Goal: Task Accomplishment & Management: Complete application form

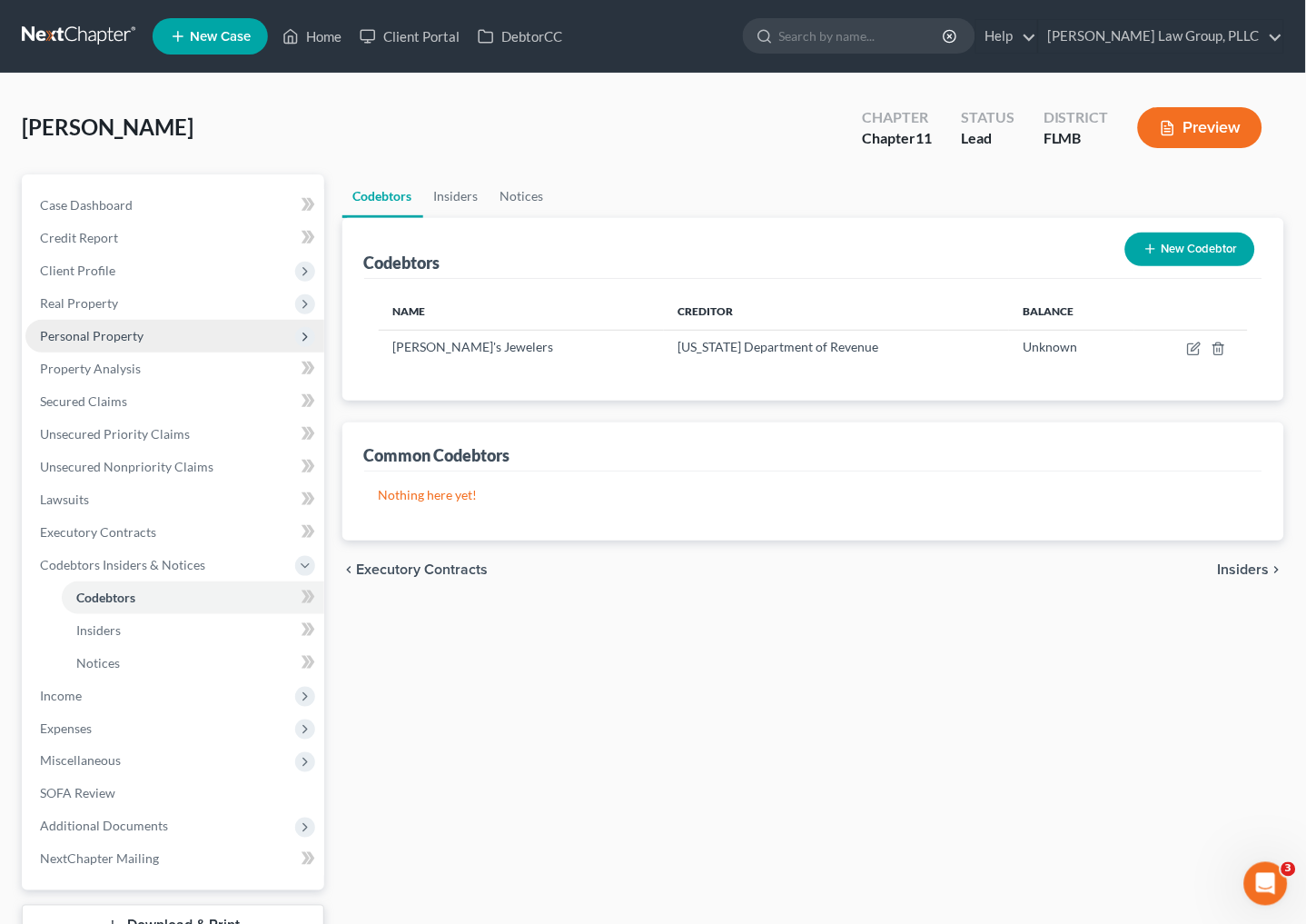
click at [132, 343] on span "Personal Property" at bounding box center [175, 336] width 299 height 33
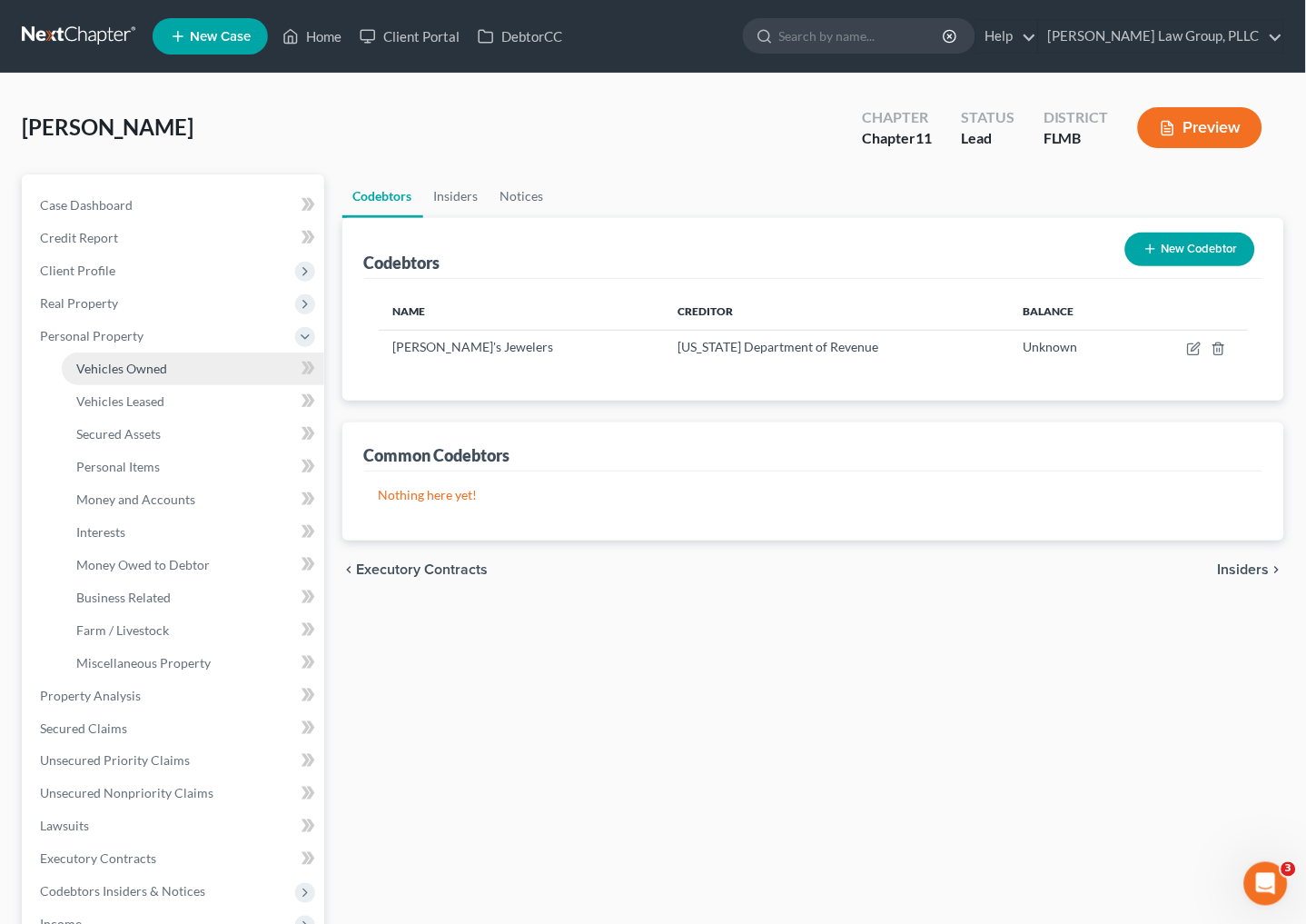
click at [131, 375] on link "Vehicles Owned" at bounding box center [192, 368] width 262 height 33
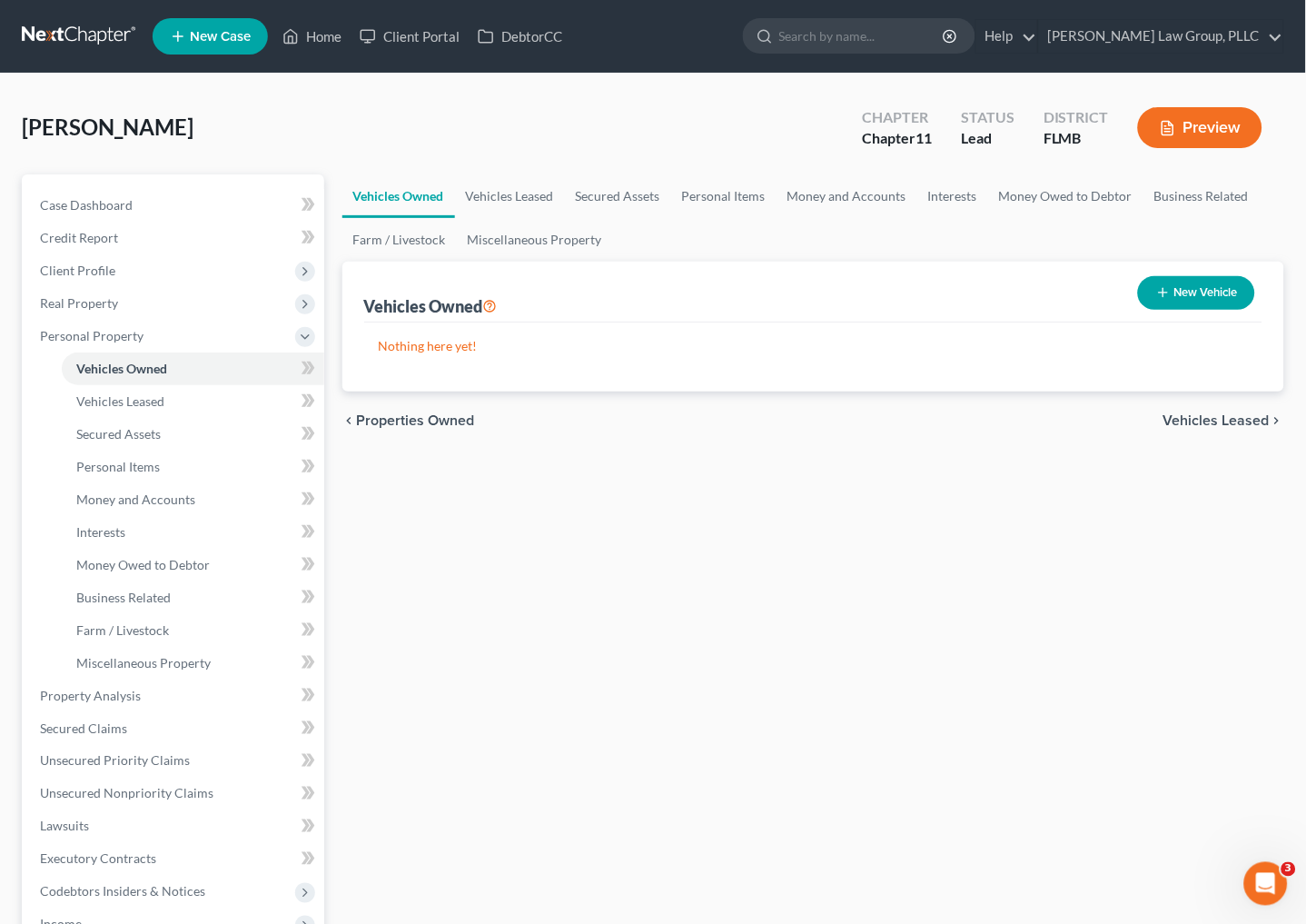
click at [1204, 310] on div "New Vehicle" at bounding box center [1196, 293] width 132 height 49
click at [1187, 295] on button "New Vehicle" at bounding box center [1196, 293] width 117 height 34
select select "0"
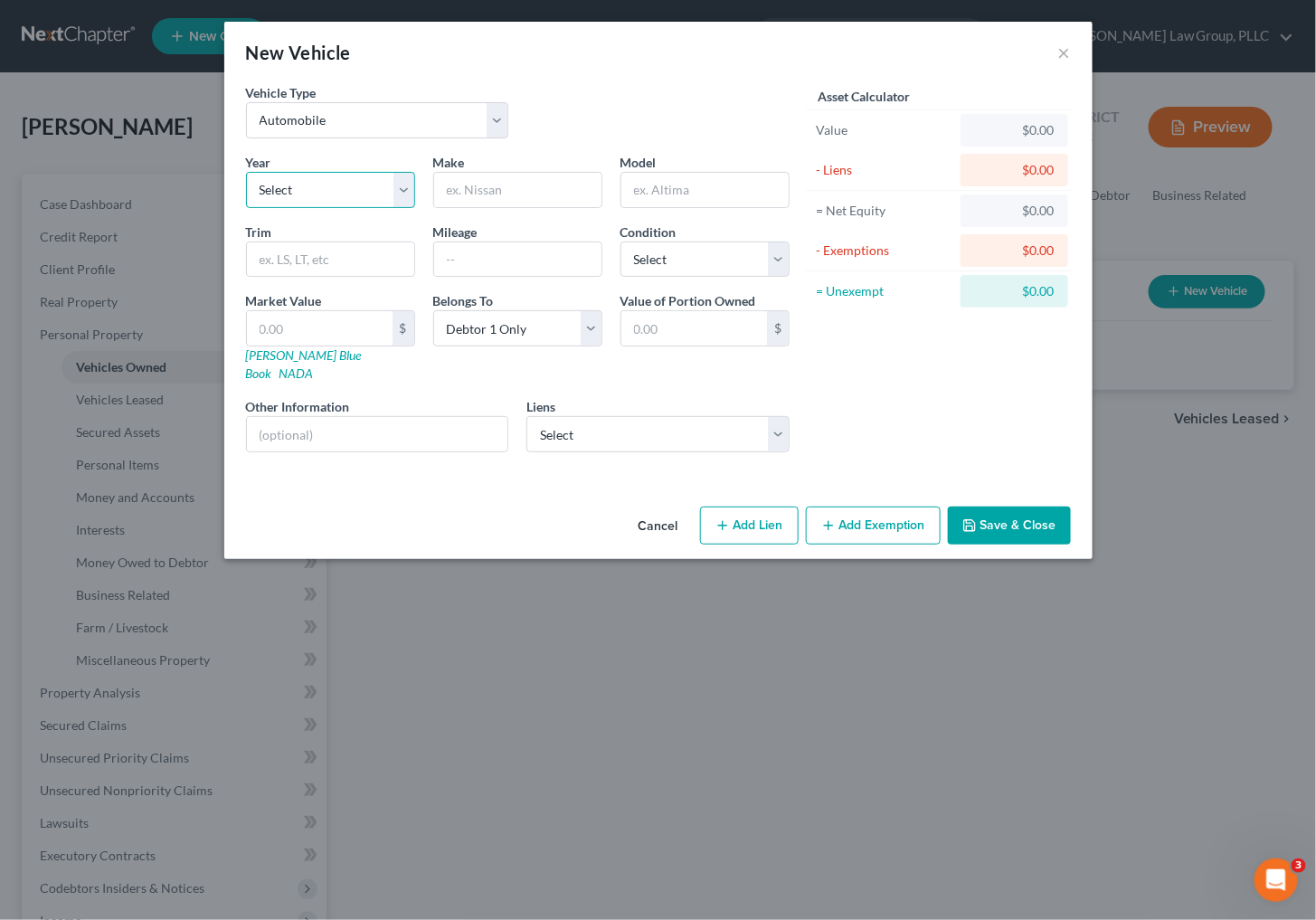
click at [294, 191] on select "Select 2026 2025 2024 2023 2022 2021 2020 2019 2018 2017 2016 2015 2014 2013 20…" at bounding box center [331, 189] width 170 height 36
select select "21"
click at [246, 172] on select "Select 2026 2025 2024 2023 2022 2021 2020 2019 2018 2017 2016 2015 2014 2013 20…" at bounding box center [331, 189] width 170 height 36
click at [498, 185] on input "text" at bounding box center [518, 189] width 168 height 35
type input "Harley Davidson"
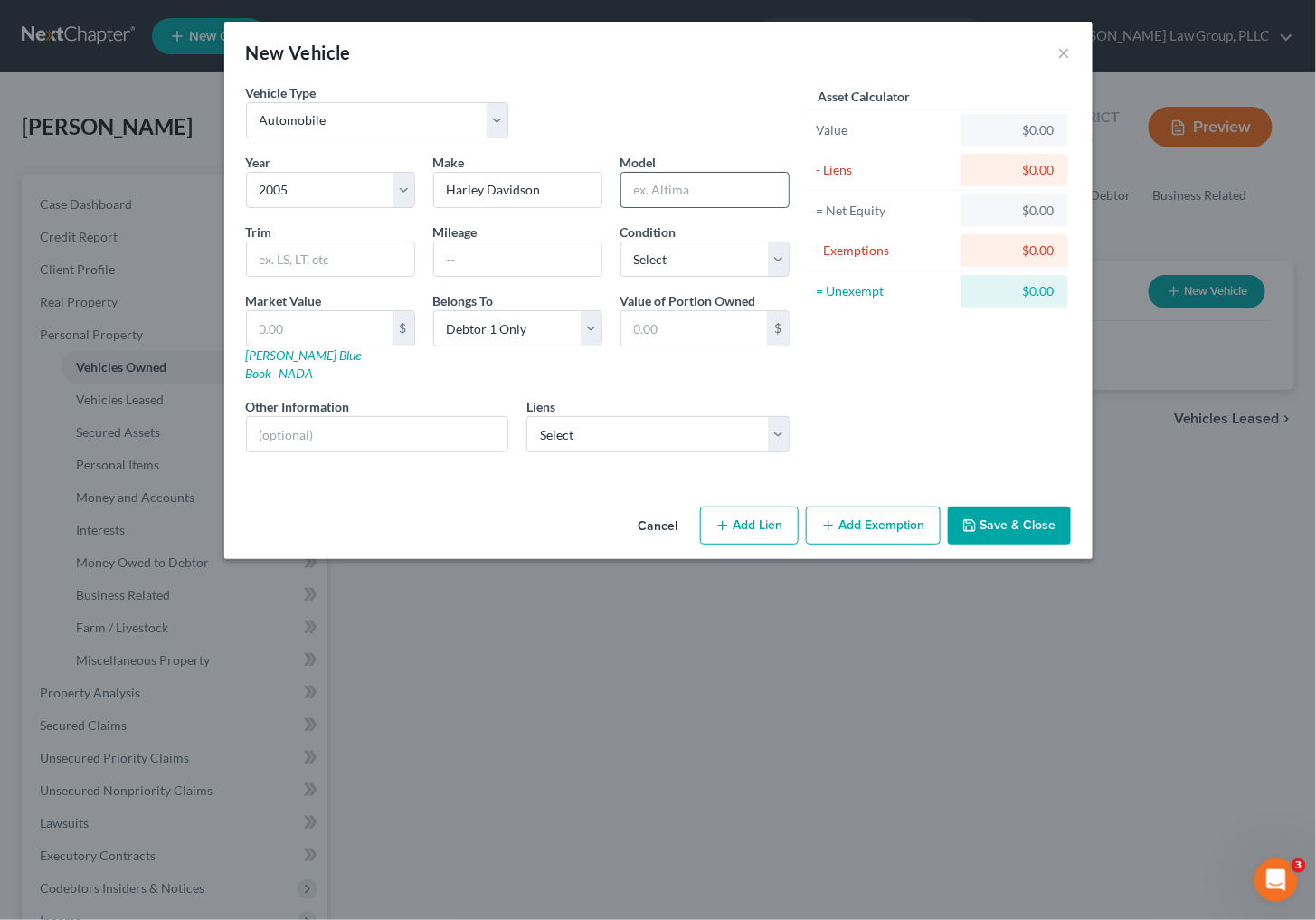
click at [637, 176] on input "text" at bounding box center [705, 189] width 168 height 35
type input "VRSCB motorcycle"
click at [312, 431] on input "text" at bounding box center [377, 434] width 261 height 35
type input "VIN: [US_VEHICLE_IDENTIFICATION_NUMBER]"
click at [658, 265] on select "Select Excellent Very Good Good Fair Poor" at bounding box center [705, 259] width 170 height 36
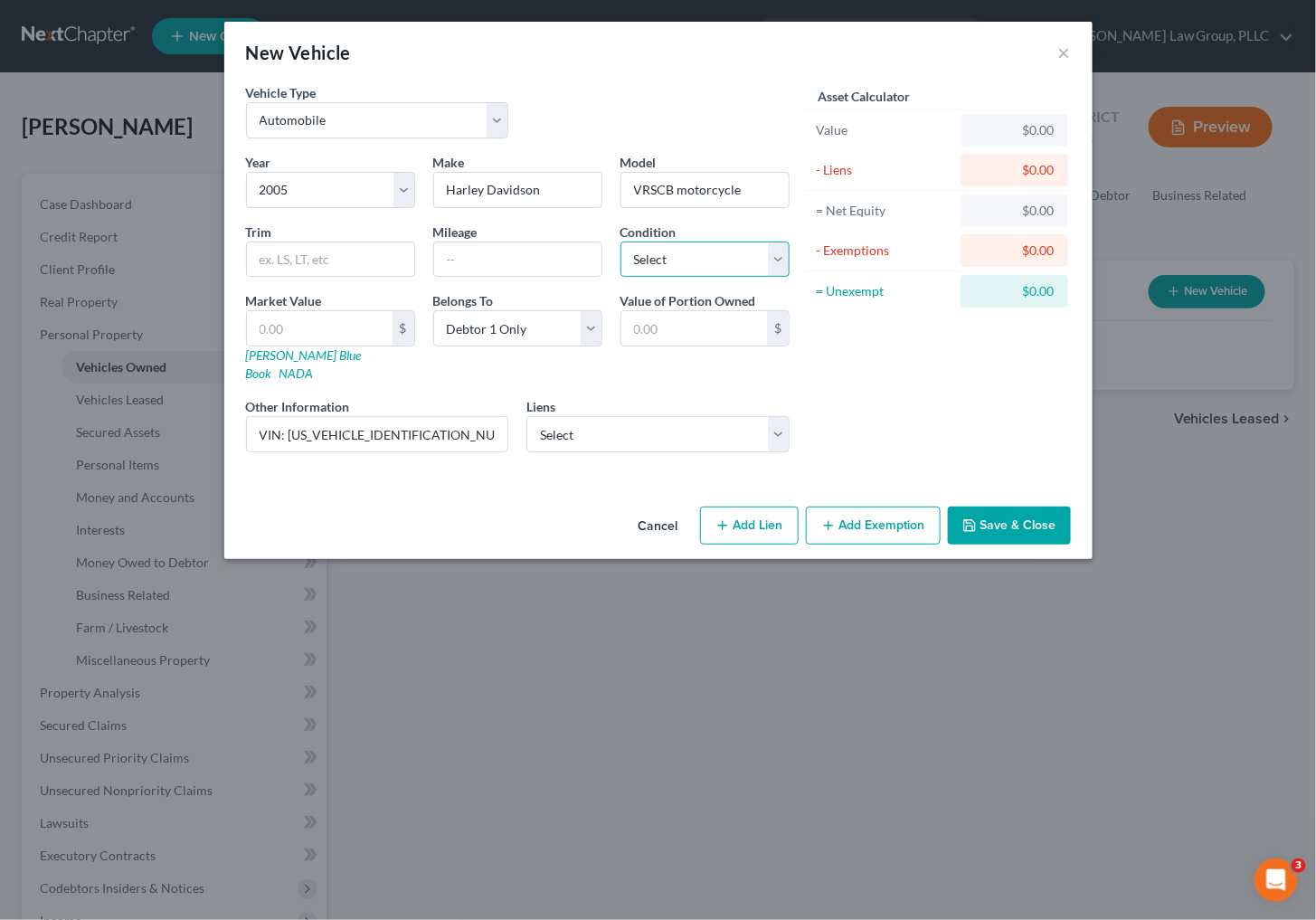
select select "3"
click at [620, 242] on select "Select Excellent Very Good Good Fair Poor" at bounding box center [705, 259] width 170 height 36
click at [312, 337] on input "text" at bounding box center [319, 328] width 146 height 35
click at [682, 322] on input "text" at bounding box center [694, 328] width 146 height 35
click at [320, 321] on input "text" at bounding box center [319, 328] width 146 height 35
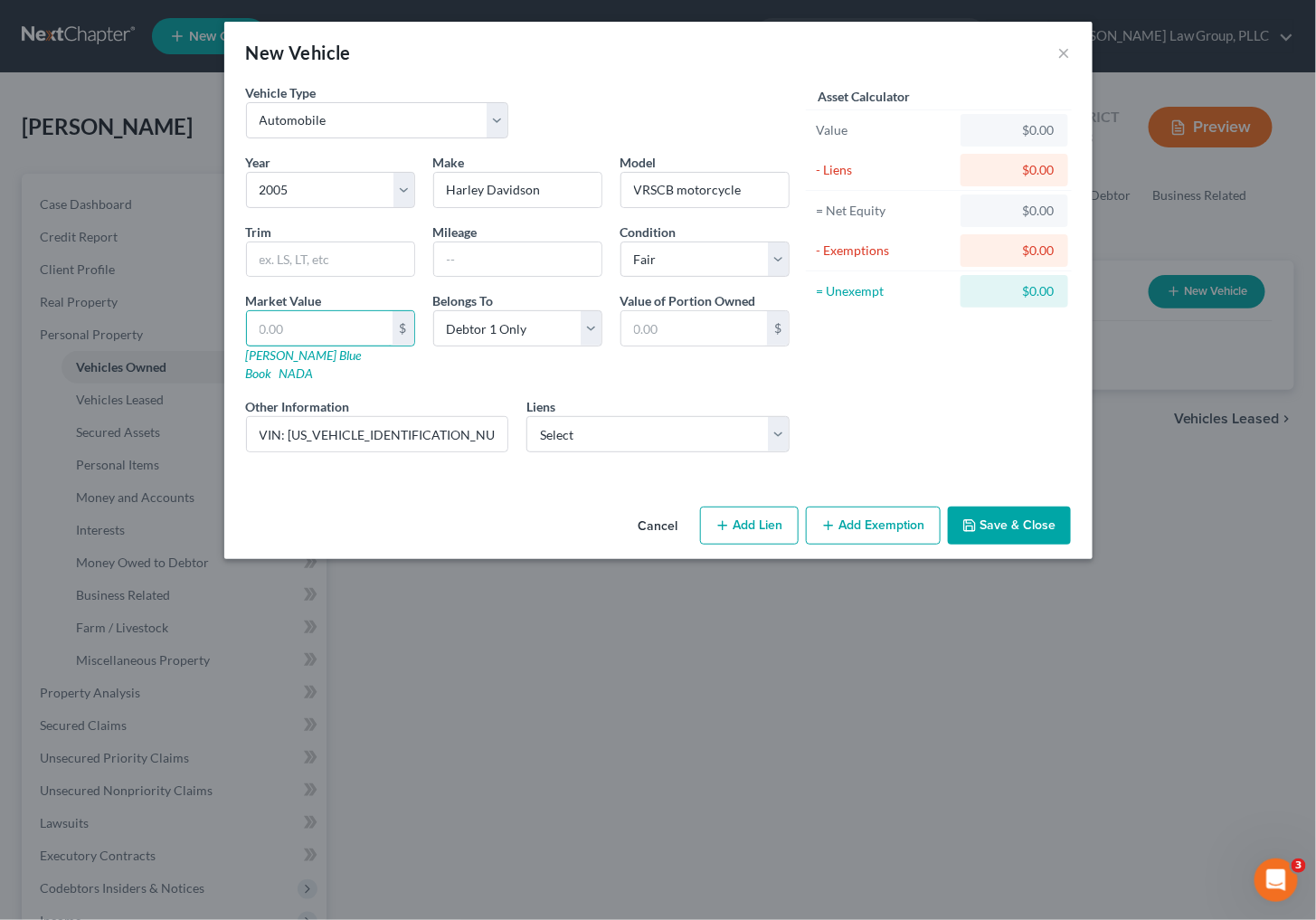
type input "5"
type input "5.00"
type input "52"
type input "52.00"
type input "525"
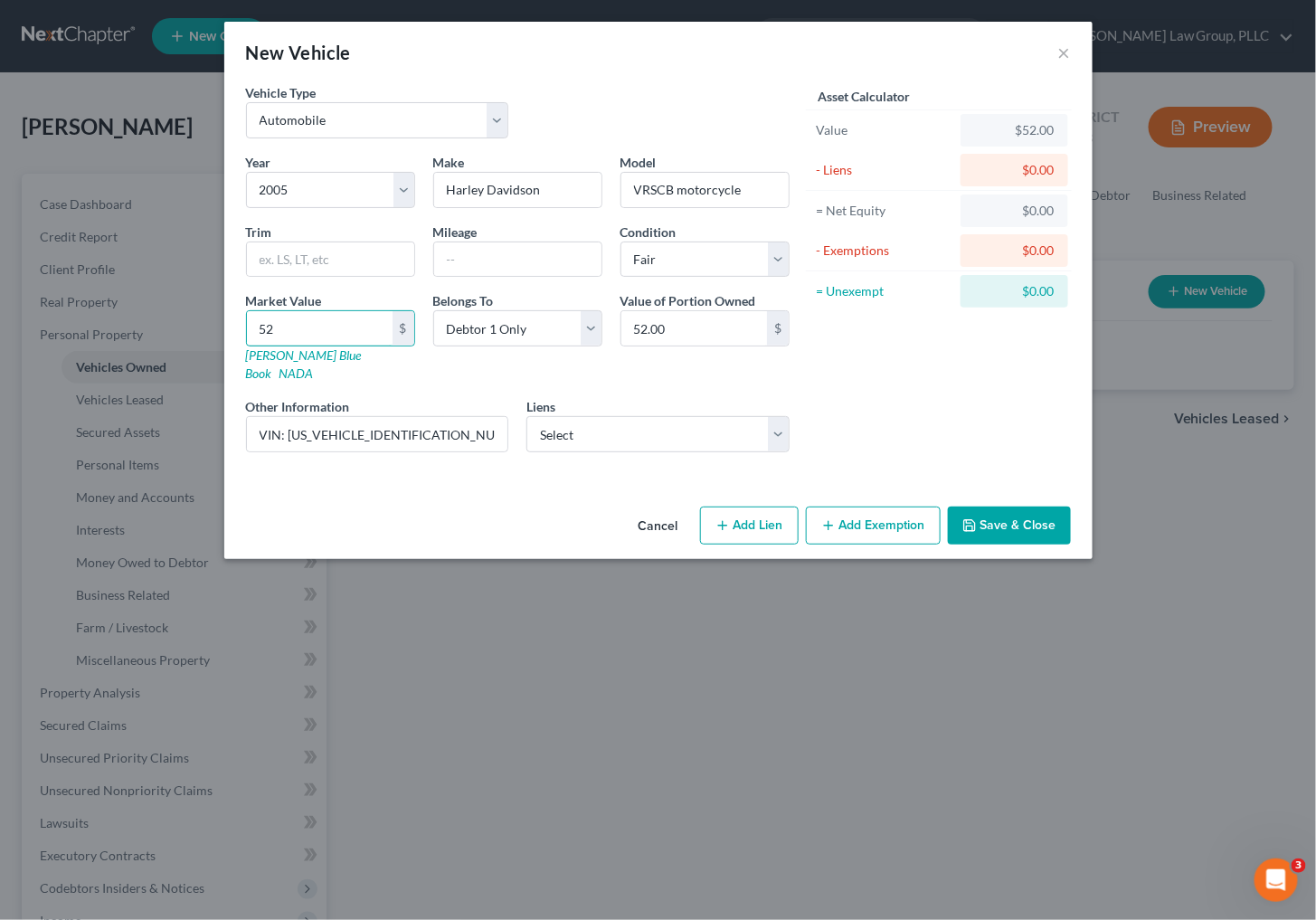
type input "525.00"
type input "5250"
type input "5,250.00"
type input "5,250"
click at [1002, 507] on button "Save & Close" at bounding box center [1008, 526] width 123 height 38
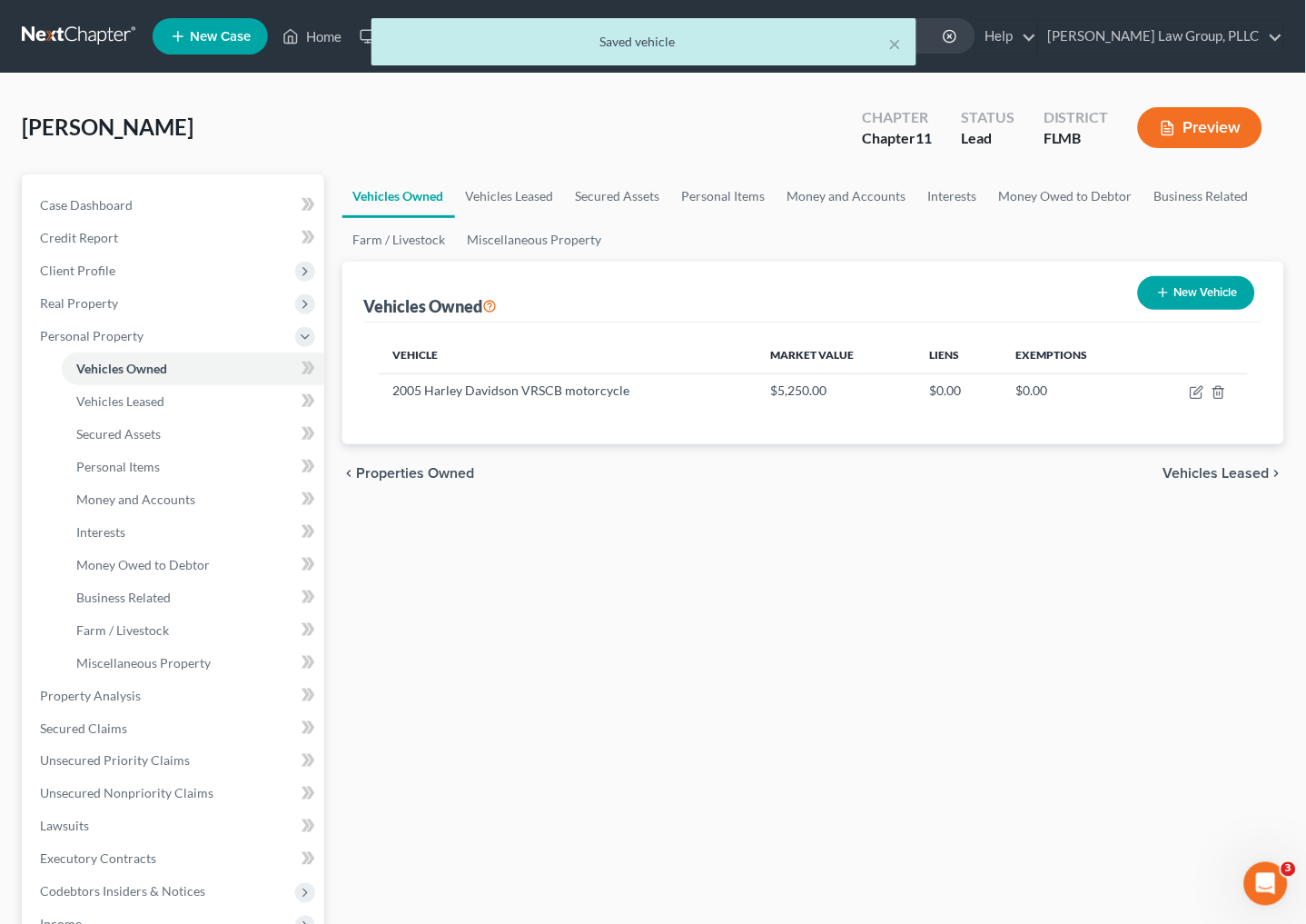
click at [1197, 288] on button "New Vehicle" at bounding box center [1196, 293] width 117 height 34
select select "0"
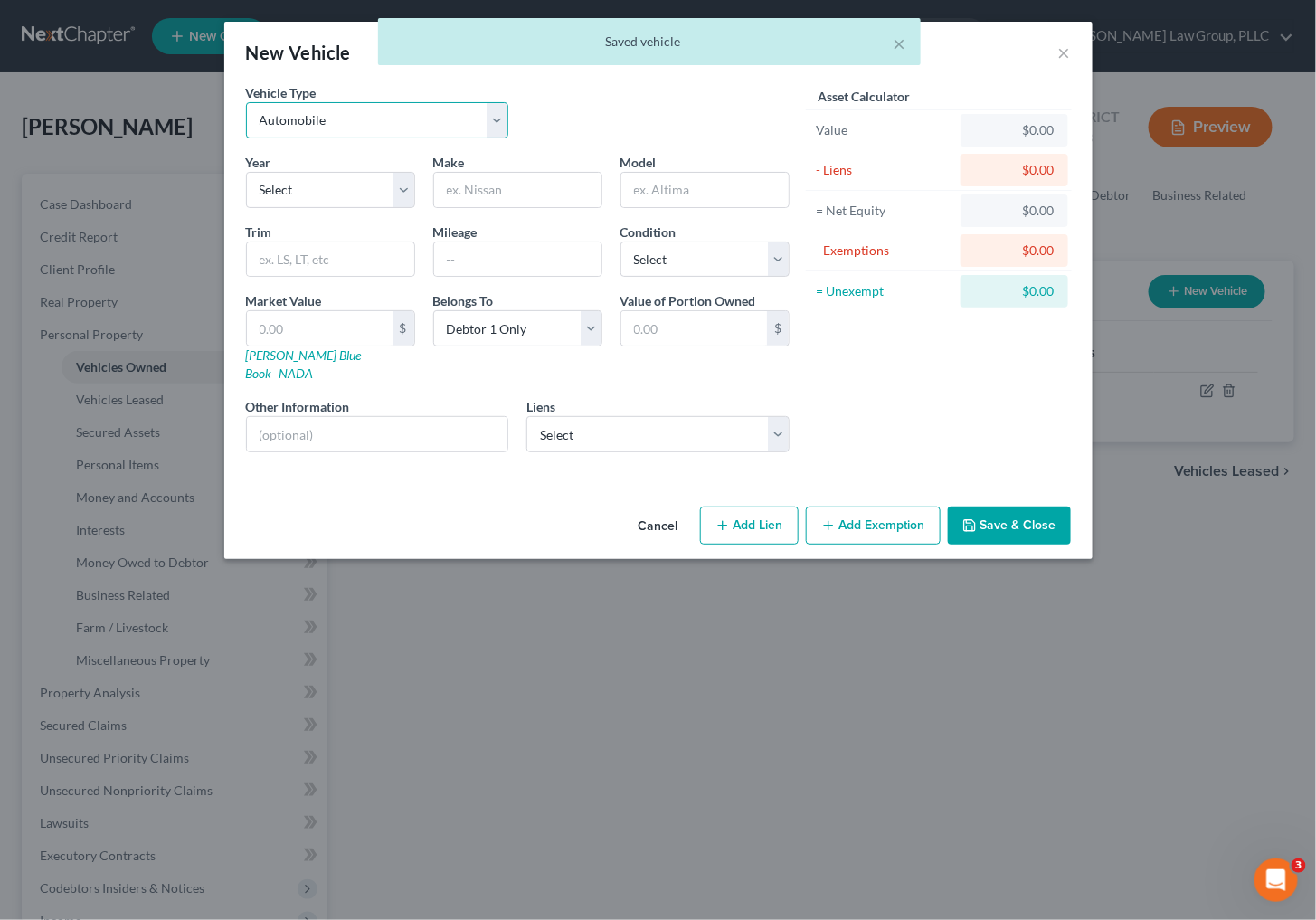
click at [279, 129] on select "Select Automobile Truck Trailer Watercraft Aircraft Motor Home Atv Other Vehicle" at bounding box center [378, 120] width 263 height 36
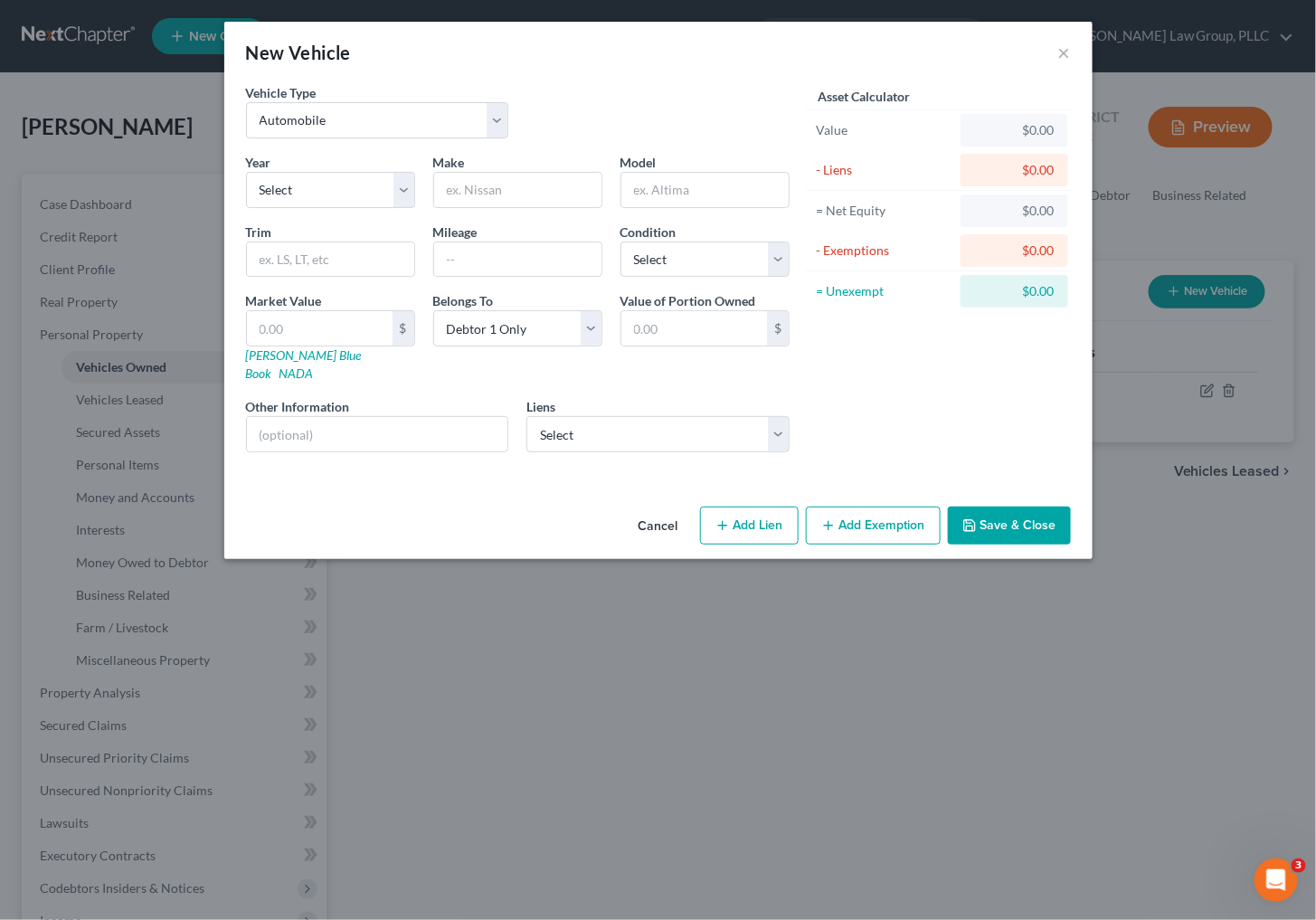
click at [594, 94] on div "Vehicle Type Select Automobile Truck Trailer Watercraft Aircraft Motor Home Atv…" at bounding box center [518, 117] width 562 height 70
click at [382, 177] on select "Select 2026 2025 2024 2023 2022 2021 2020 2019 2018 2017 2016 2015 2014 2013 20…" at bounding box center [331, 189] width 170 height 36
select select "46"
click at [246, 172] on select "Select 2026 2025 2024 2023 2022 2021 2020 2019 2018 2017 2016 2015 2014 2013 20…" at bounding box center [331, 189] width 170 height 36
click at [467, 176] on input "text" at bounding box center [518, 189] width 168 height 35
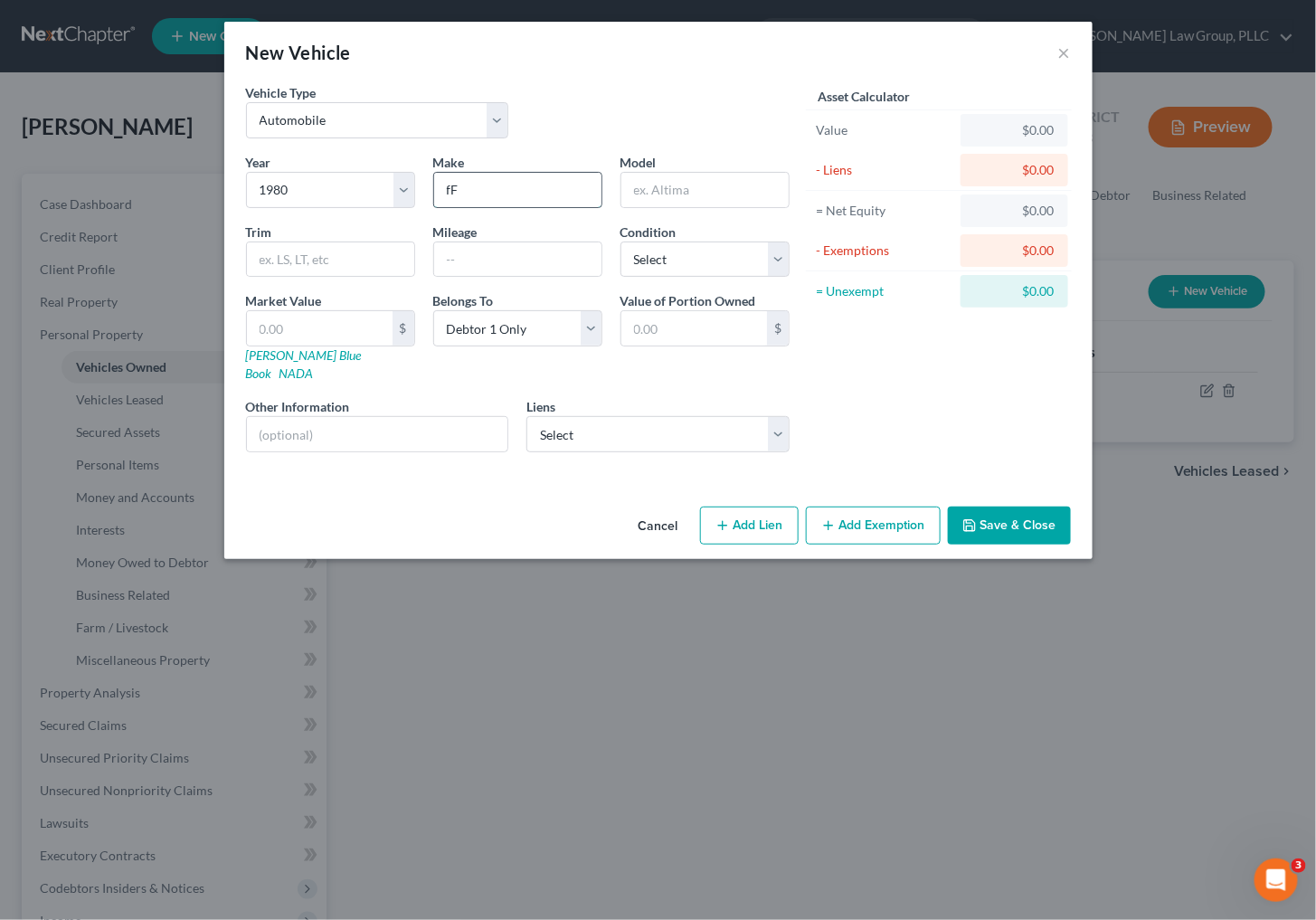
type input "f"
type input "Ferrari"
click at [669, 174] on input "text" at bounding box center [705, 189] width 168 height 35
type input "308 GTS"
click at [695, 268] on select "Select Excellent Very Good Good Fair Poor" at bounding box center [705, 259] width 170 height 36
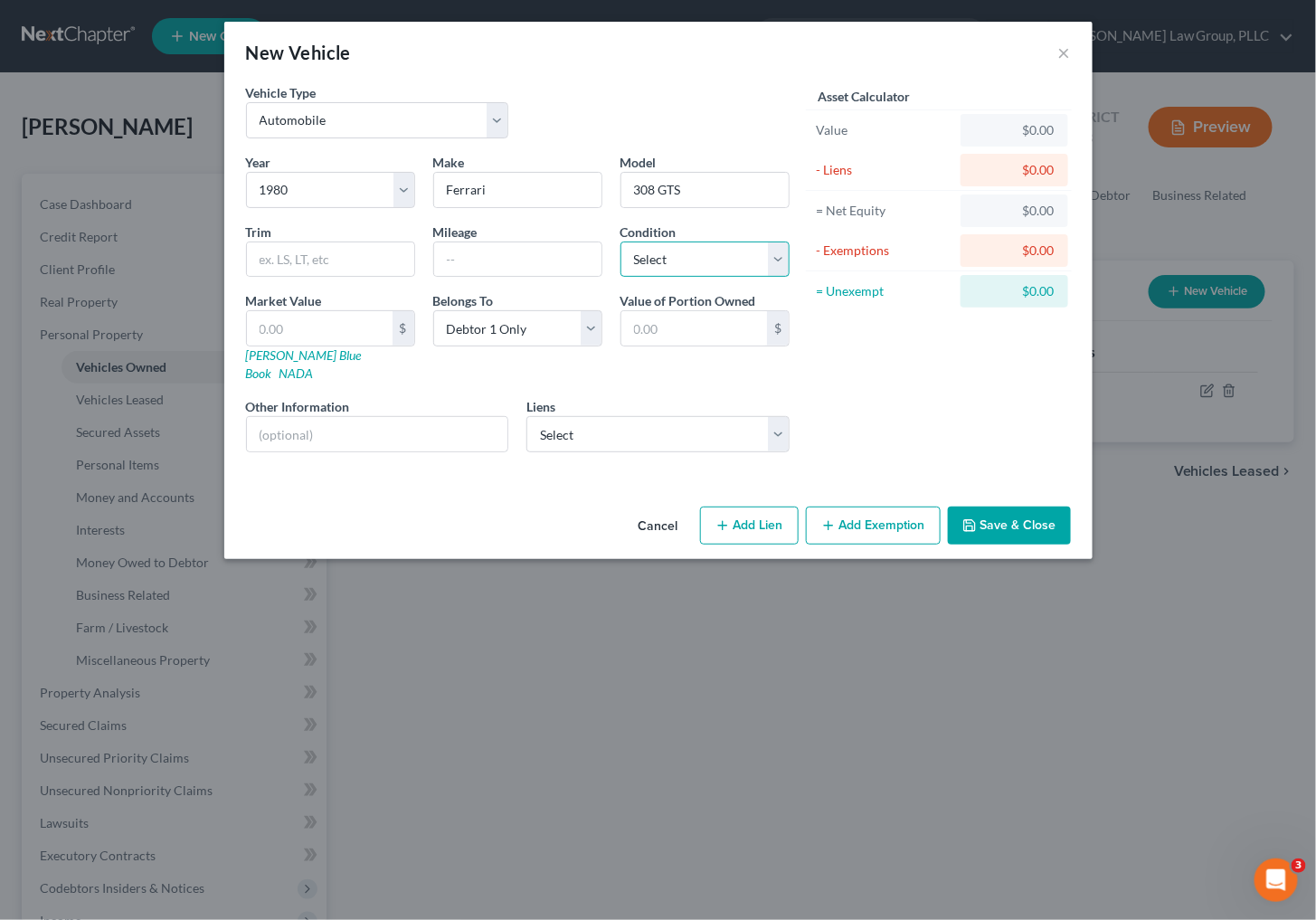
select select "3"
click at [620, 242] on select "Select Excellent Very Good Good Fair Poor" at bounding box center [705, 259] width 170 height 36
click at [349, 334] on input "text" at bounding box center [319, 328] width 146 height 35
type input "5"
type input "5.00"
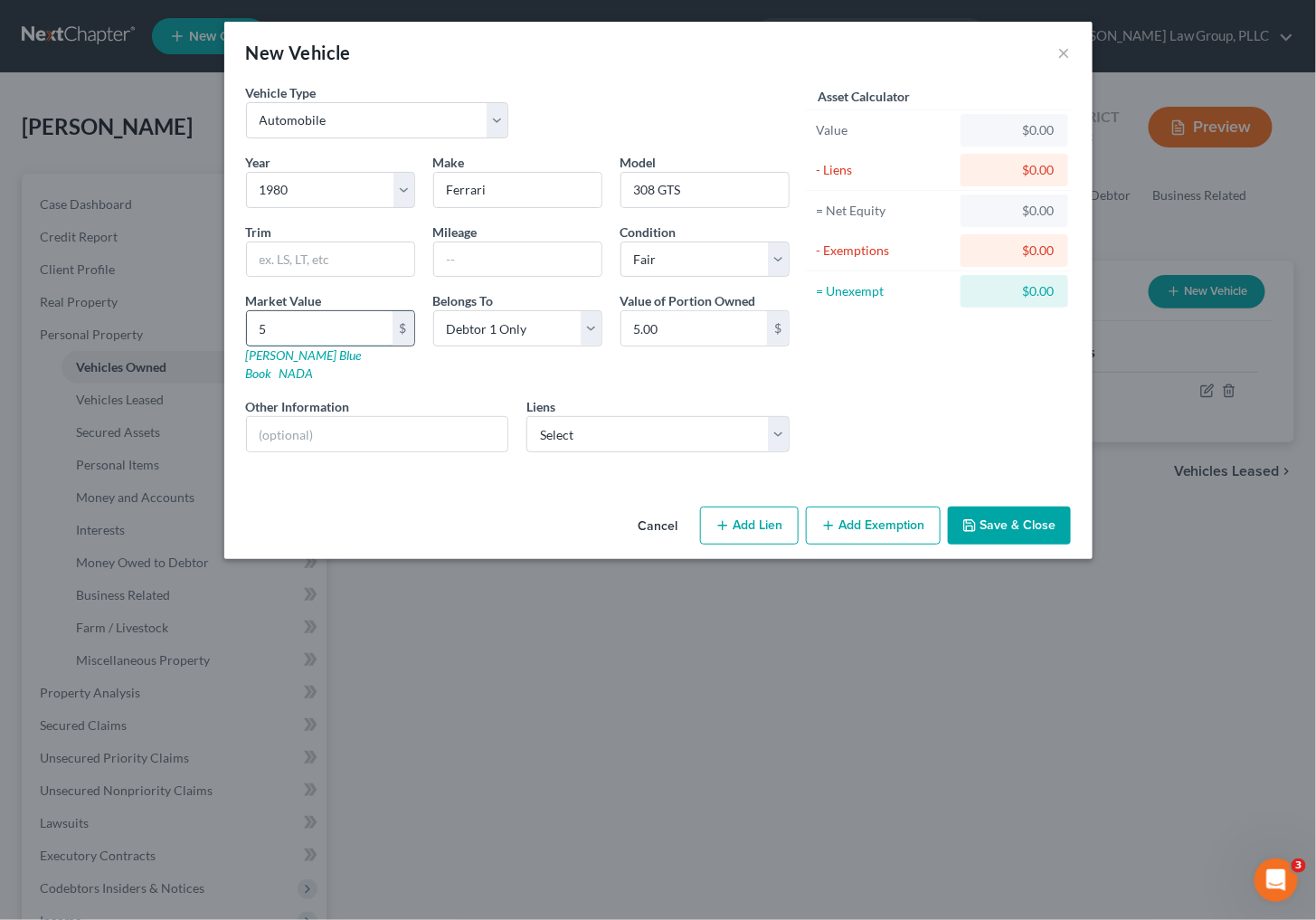
type input "54"
type input "54.00"
type input "540"
type input "540.00"
type input "5400"
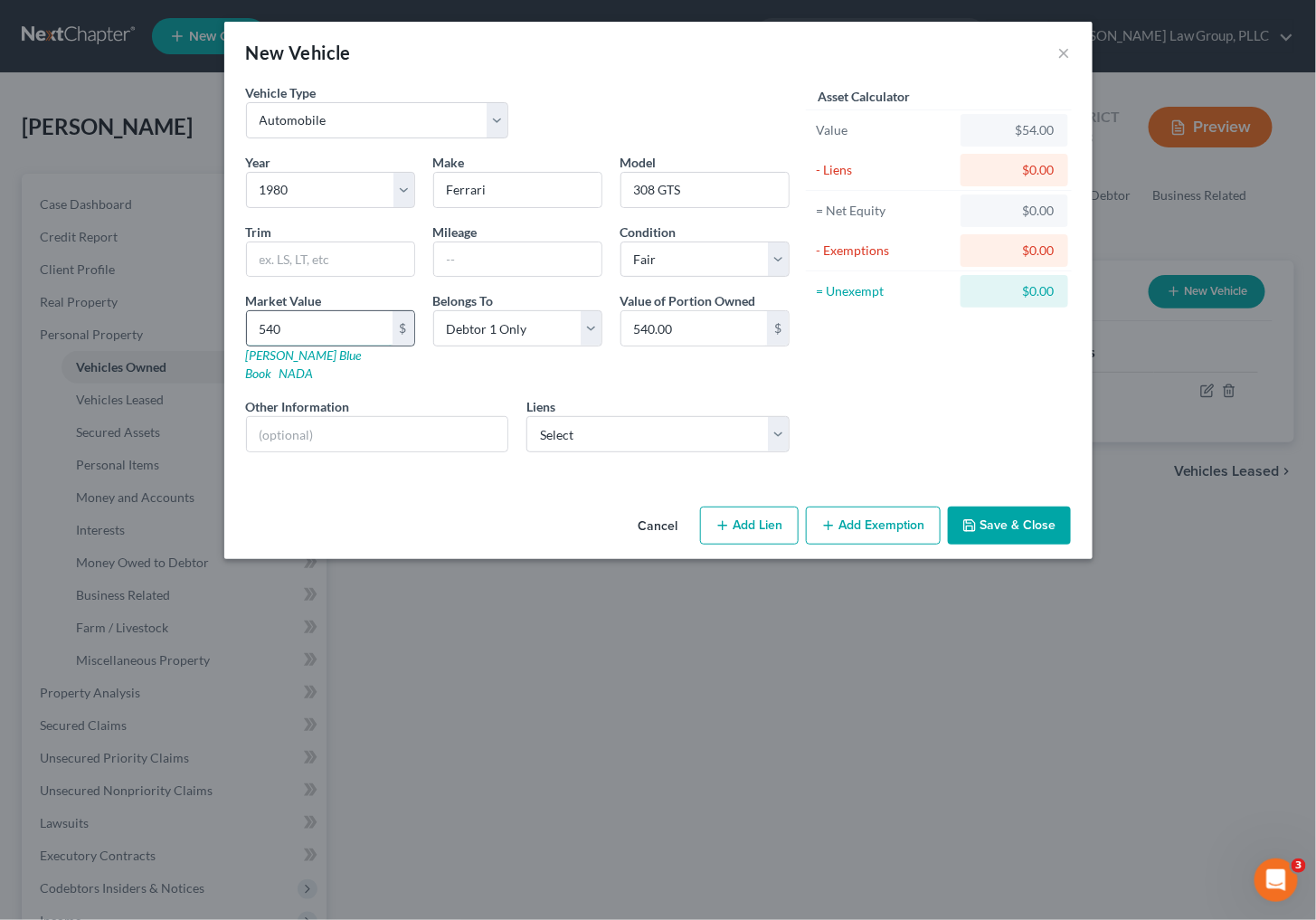
type input "5,400.00"
type input "5,4000"
type input "54,000.00"
type input "54,000"
click at [342, 417] on input "text" at bounding box center [377, 434] width 261 height 35
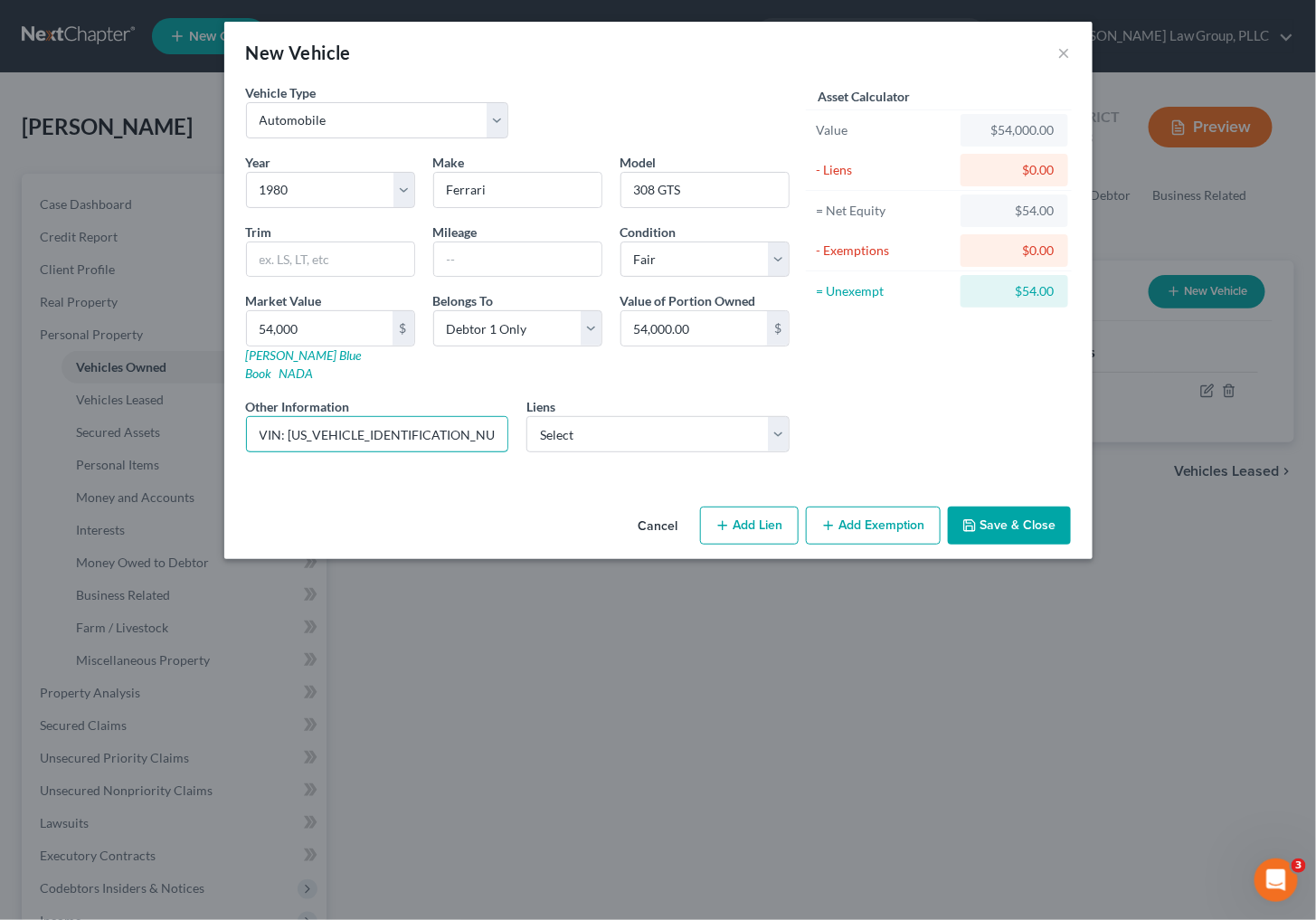
type input "VIN: [US_VEHICLE_IDENTIFICATION_NUMBER]"
click at [997, 507] on button "Save & Close" at bounding box center [1008, 526] width 123 height 38
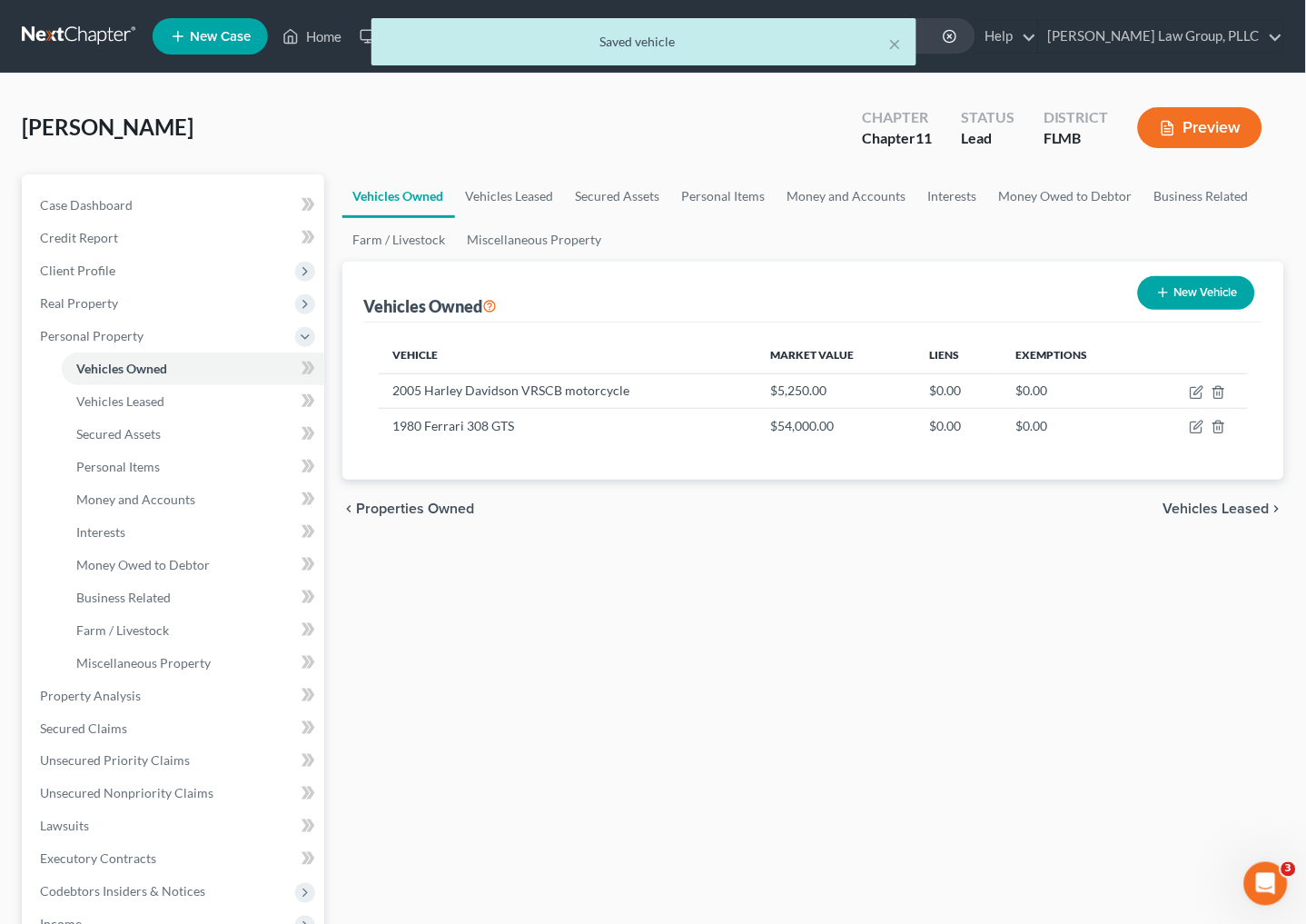
click at [1149, 283] on button "New Vehicle" at bounding box center [1196, 293] width 117 height 34
select select "0"
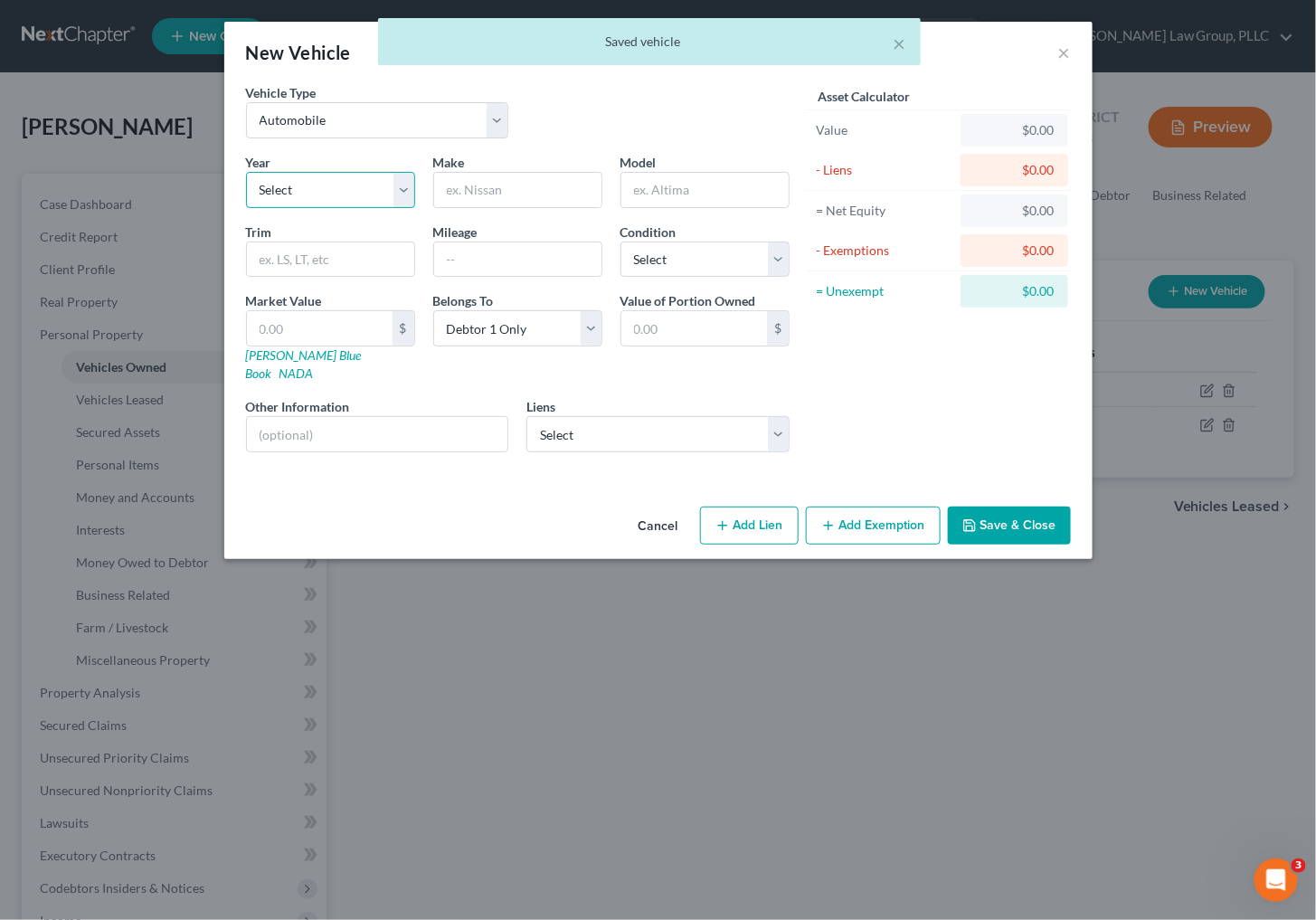
click at [353, 187] on select "Select 2026 2025 2024 2023 2022 2021 2020 2019 2018 2017 2016 2015 2014 2013 20…" at bounding box center [331, 189] width 170 height 36
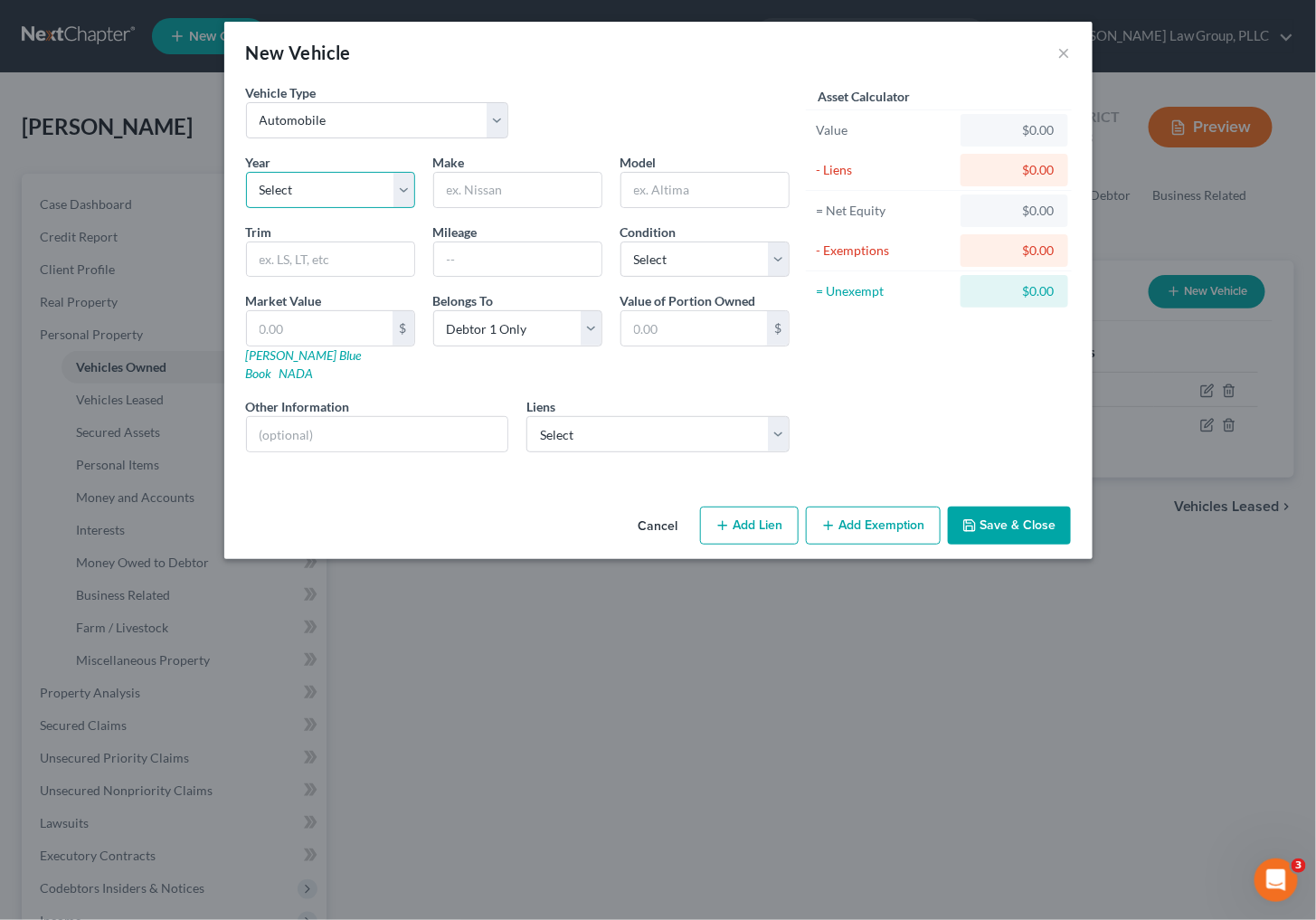
select select "63"
click at [246, 172] on select "Select 2026 2025 2024 2023 2022 2021 2020 2019 2018 2017 2016 2015 2014 2013 20…" at bounding box center [331, 189] width 170 height 36
click at [477, 175] on input "text" at bounding box center [518, 189] width 168 height 35
type input "r"
type input "Rolls Royce"
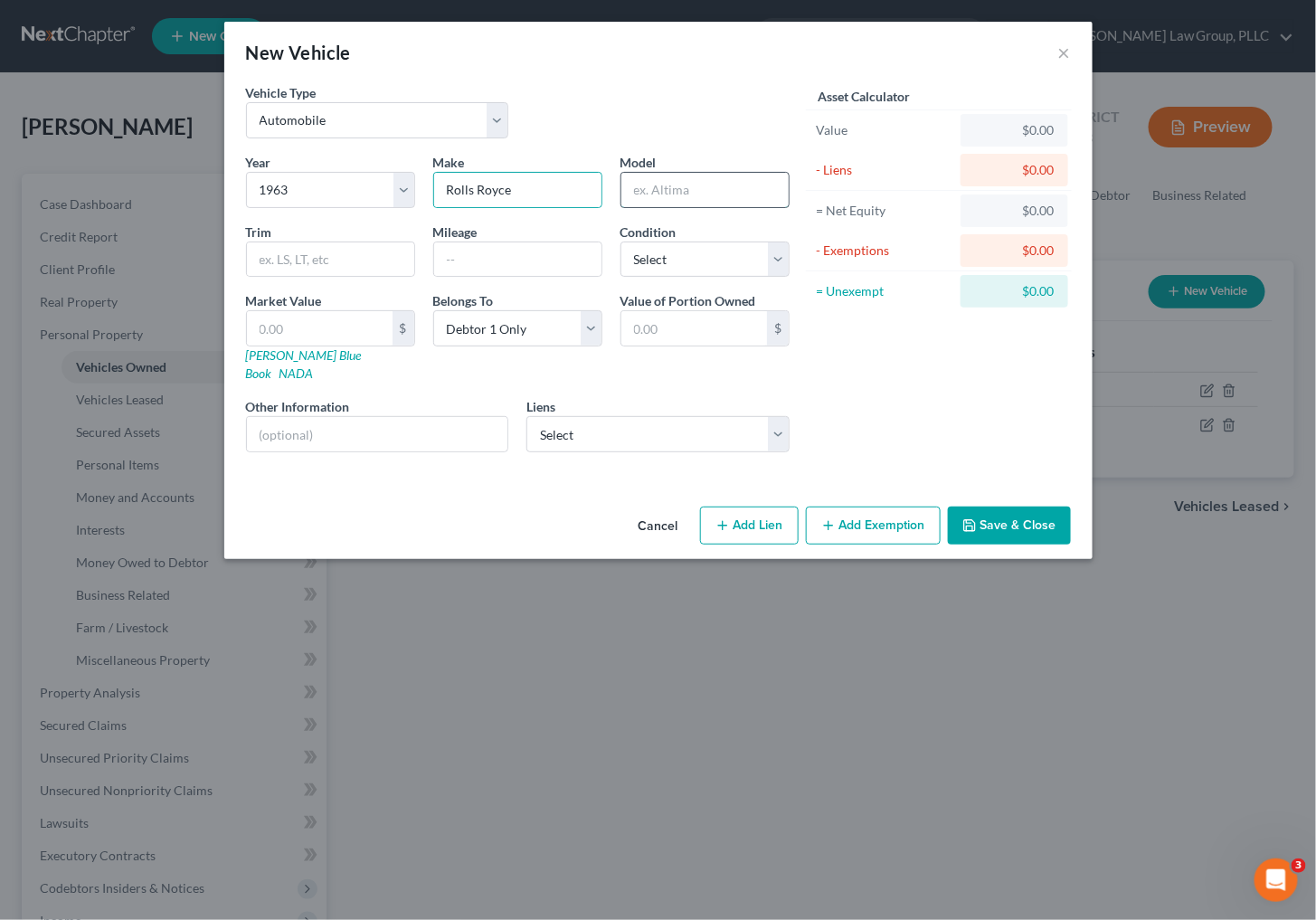
click at [655, 184] on input "text" at bounding box center [705, 189] width 168 height 35
type input "Silver Cloud"
click at [407, 423] on input "text" at bounding box center [377, 434] width 261 height 35
type input "VIN: 007231"
click at [372, 417] on input "VIN: 007231" at bounding box center [377, 434] width 261 height 35
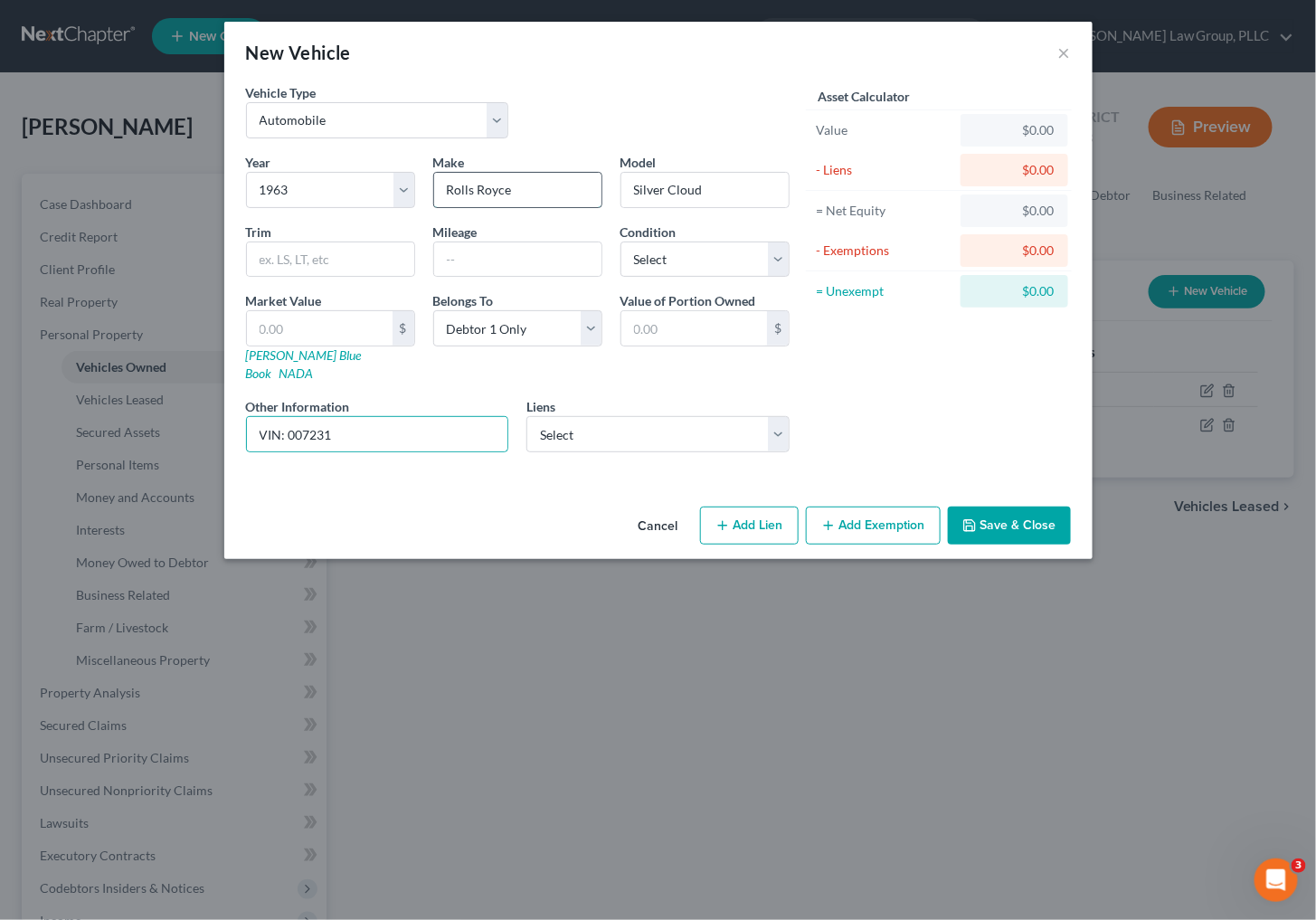
click at [520, 181] on input "Rolls Royce" at bounding box center [518, 189] width 168 height 35
click at [754, 181] on input "Silver Cloud" at bounding box center [705, 189] width 168 height 35
click at [583, 200] on input "Rolls Royce" at bounding box center [518, 189] width 168 height 35
click at [529, 195] on input "Rolls Royce" at bounding box center [518, 189] width 168 height 35
click at [422, 417] on input "VIN: 007231" at bounding box center [377, 434] width 261 height 35
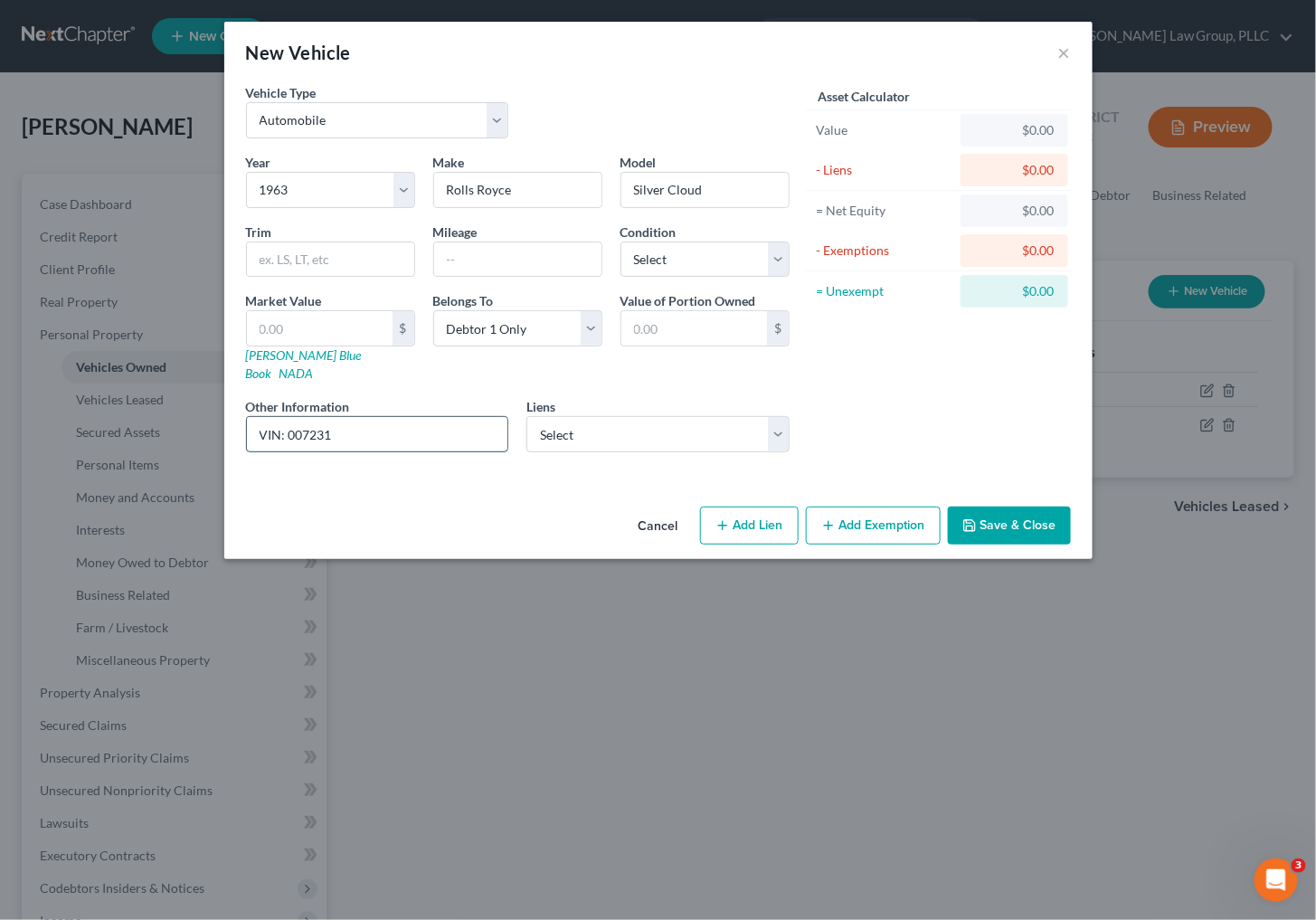
click at [337, 417] on input "VIN: 007231" at bounding box center [377, 434] width 261 height 35
click at [969, 507] on button "Save & Close" at bounding box center [1008, 526] width 123 height 38
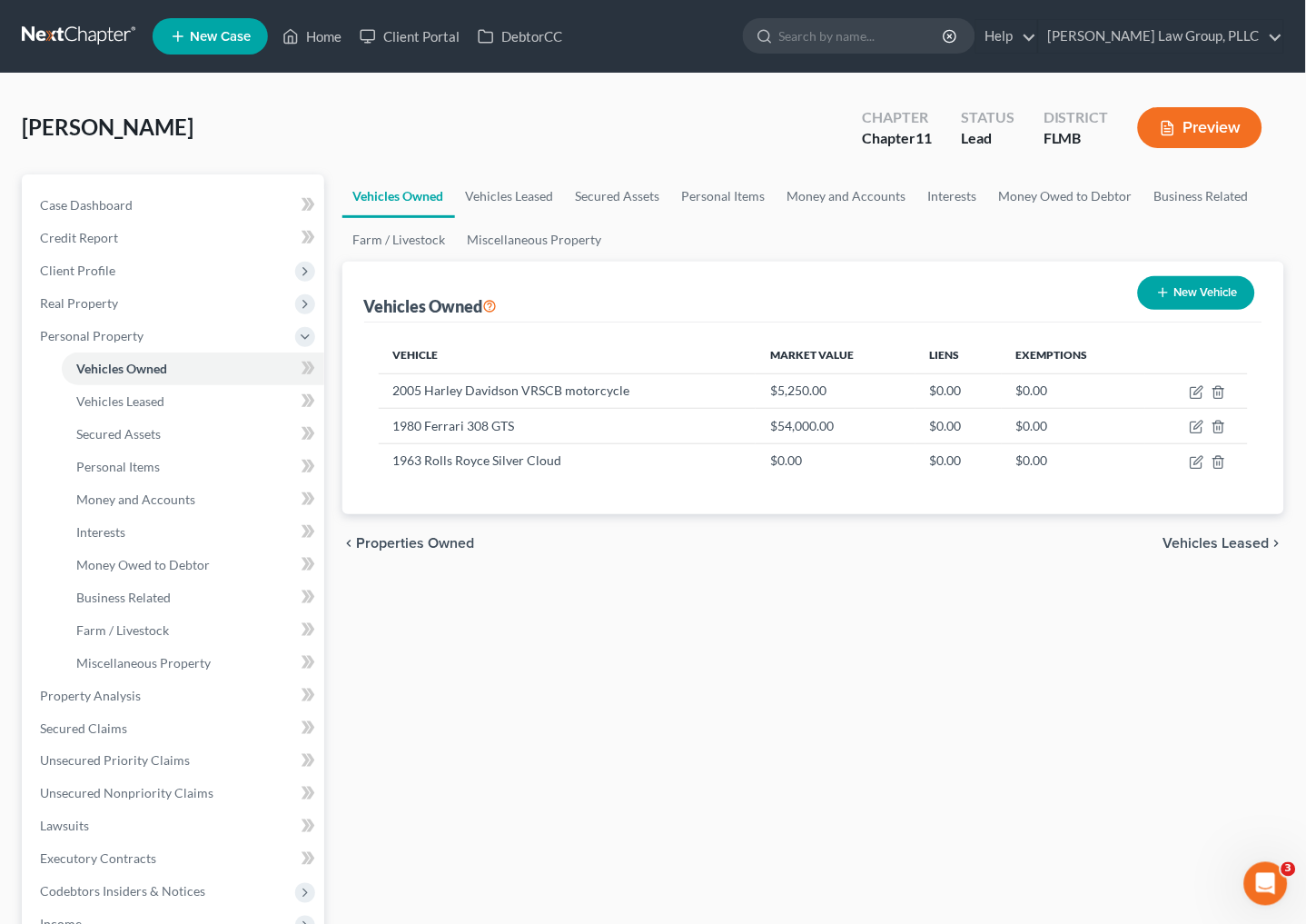
click at [870, 694] on div "Vehicles Owned Vehicles Leased Secured Assets Personal Items Money and Accounts…" at bounding box center [814, 699] width 961 height 1050
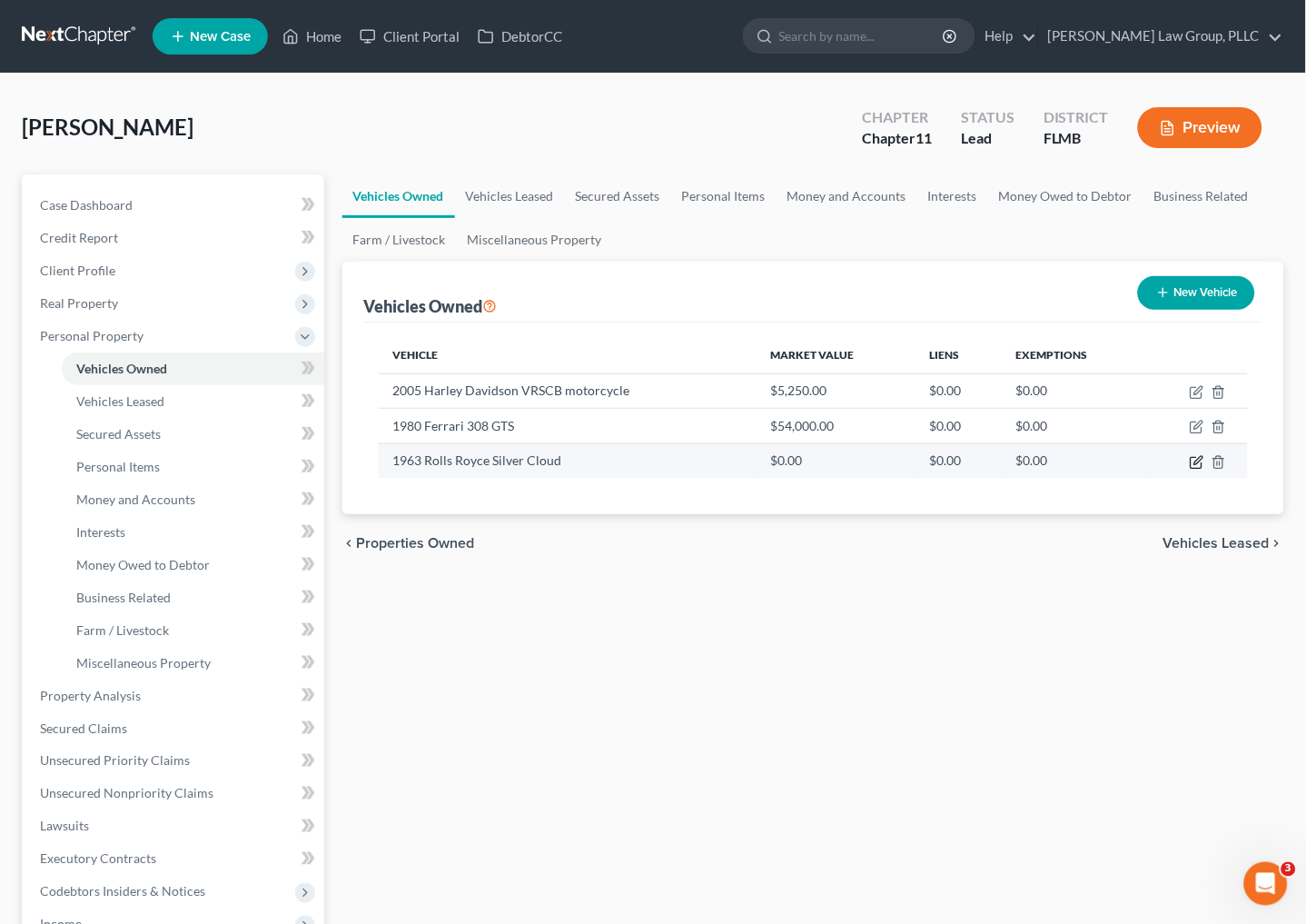
click at [1193, 456] on icon "button" at bounding box center [1197, 462] width 15 height 15
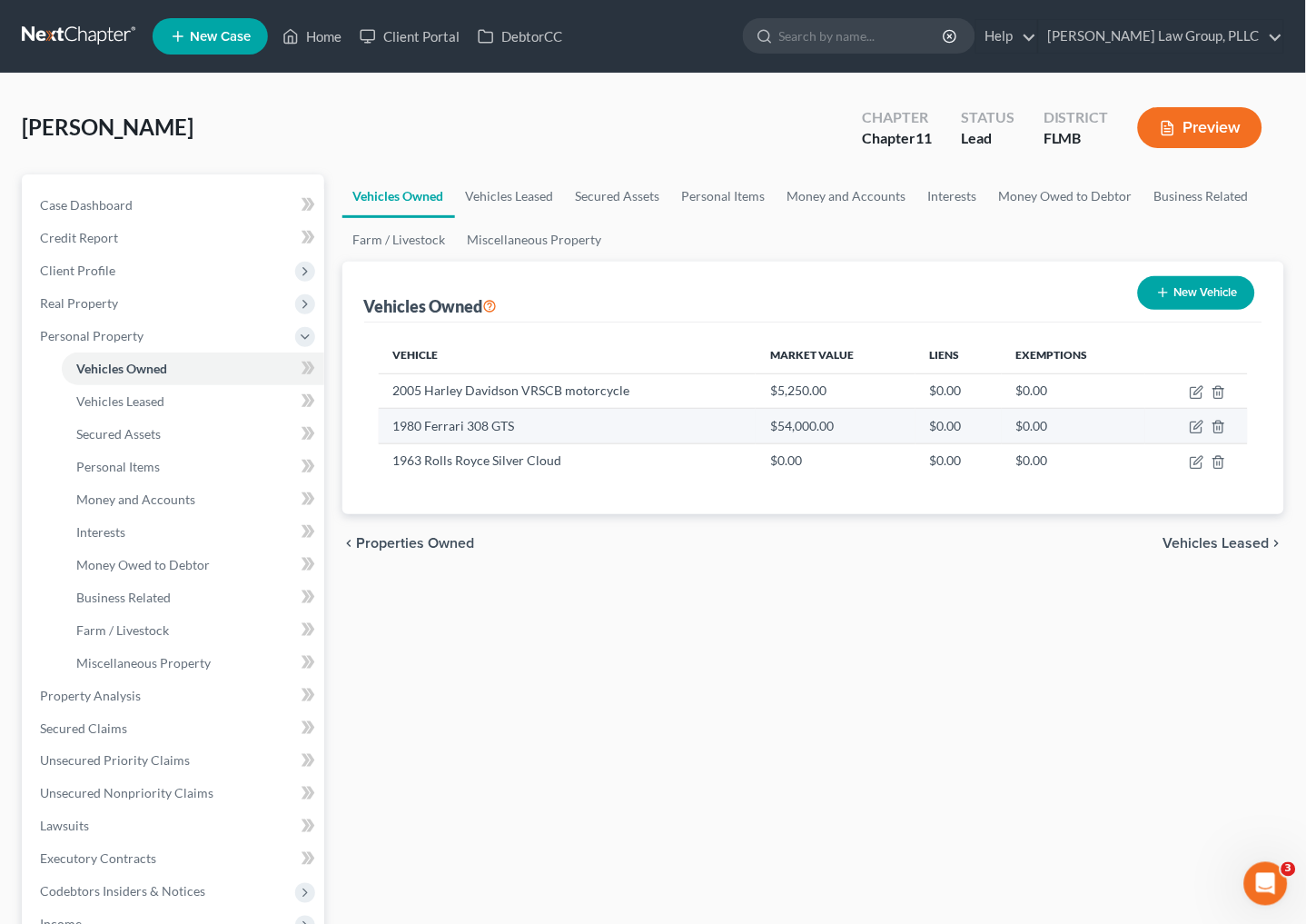
select select "0"
select select "63"
select select "0"
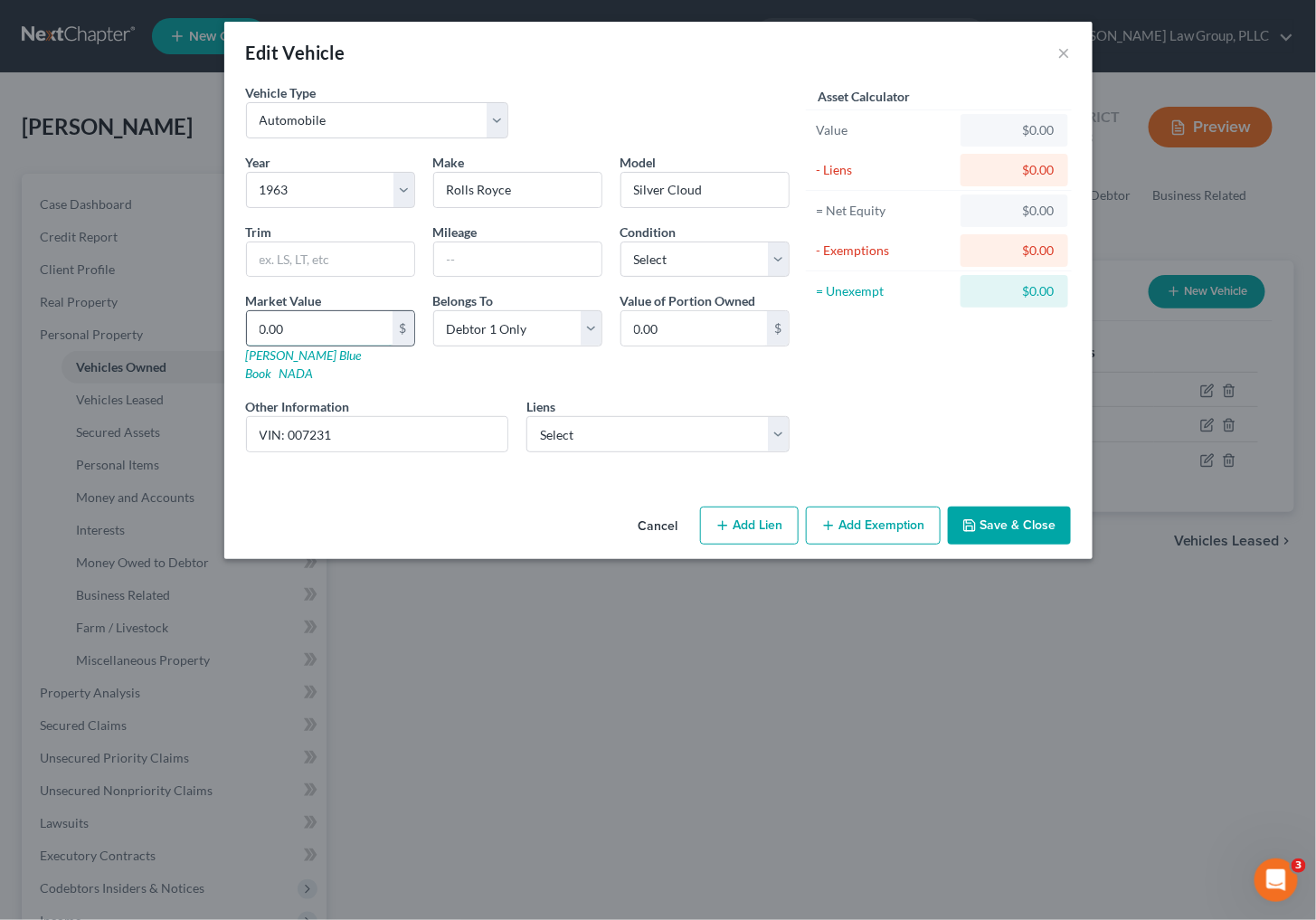
click at [339, 312] on input "0.00" at bounding box center [319, 328] width 146 height 35
type input "3"
type input "3.00"
type input "37"
type input "37.00"
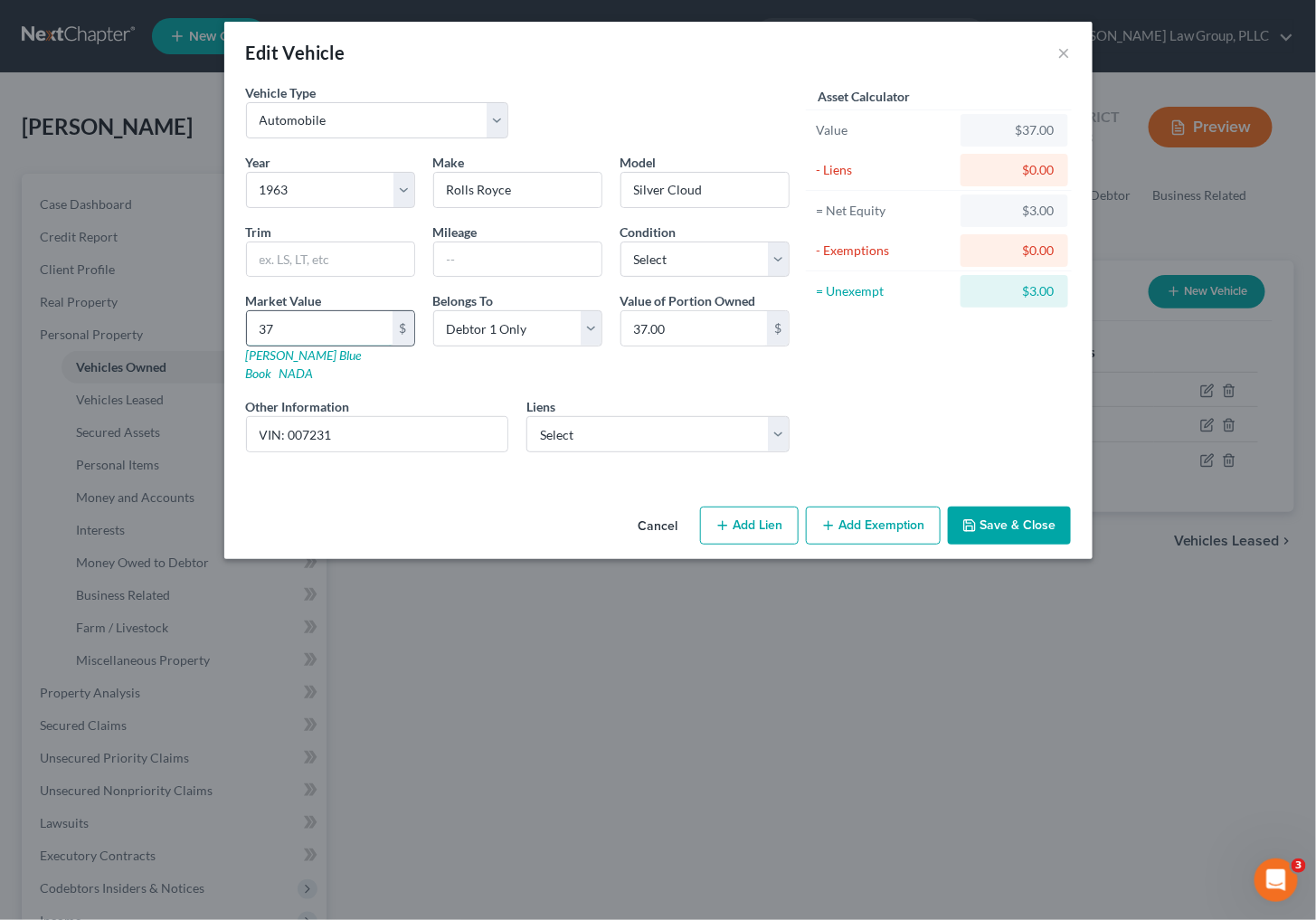
type input "375"
type input "375.00"
type input "3750"
type input "3,750.00"
type input "3,7500"
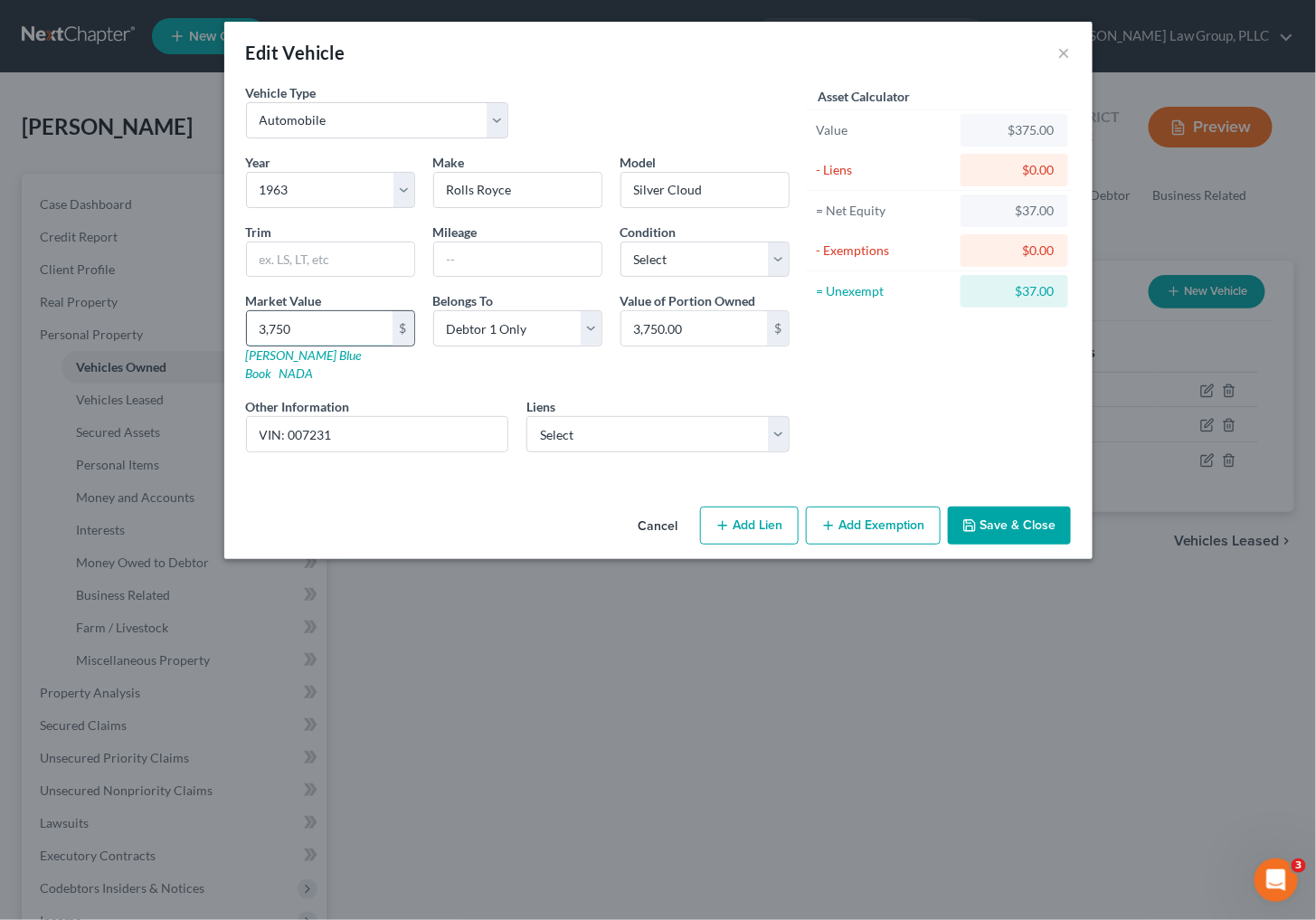
type input "37,500.00"
type input "37,500"
click at [969, 519] on icon "button" at bounding box center [969, 526] width 15 height 15
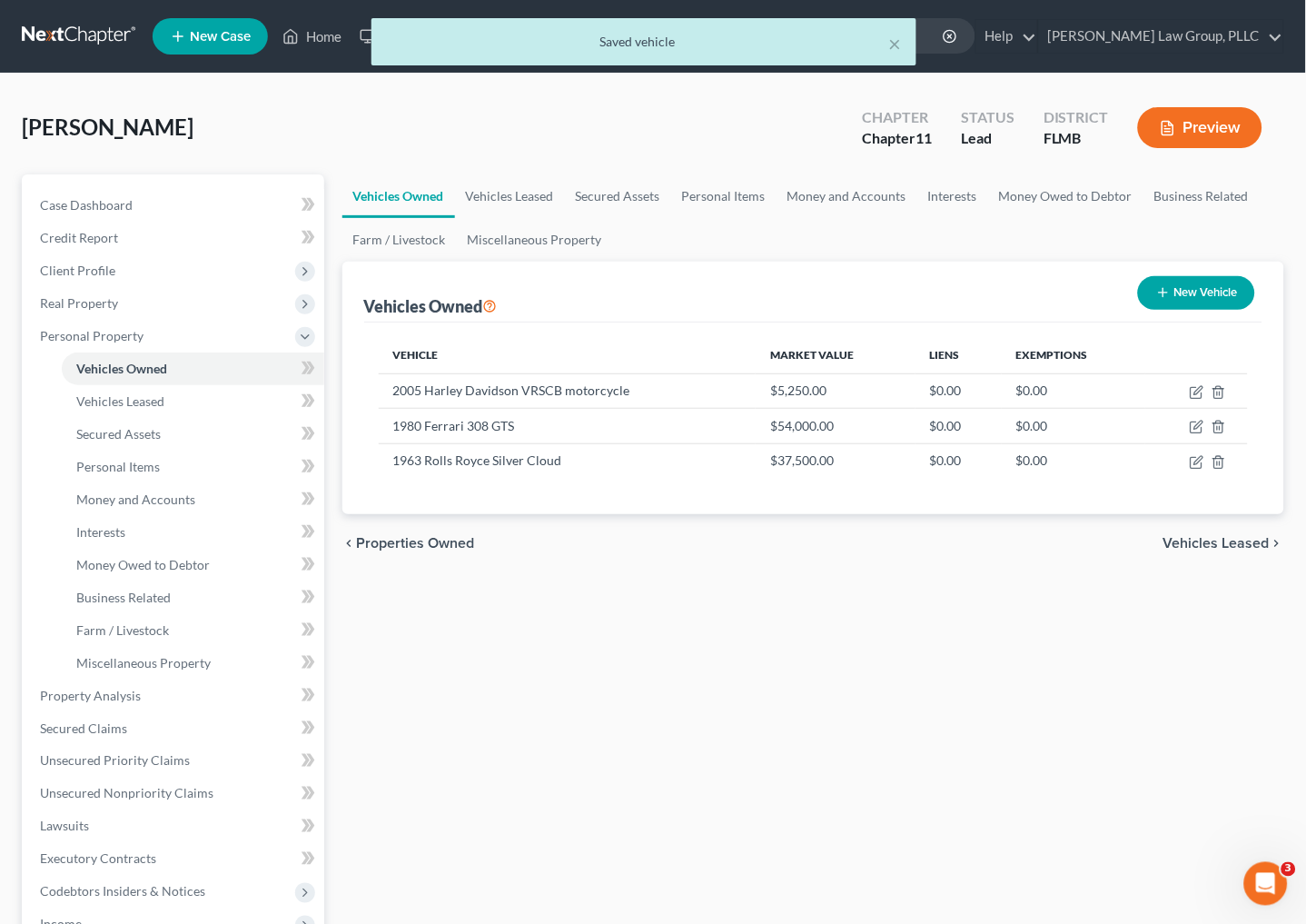
click at [1156, 294] on icon "button" at bounding box center [1163, 292] width 15 height 15
select select "0"
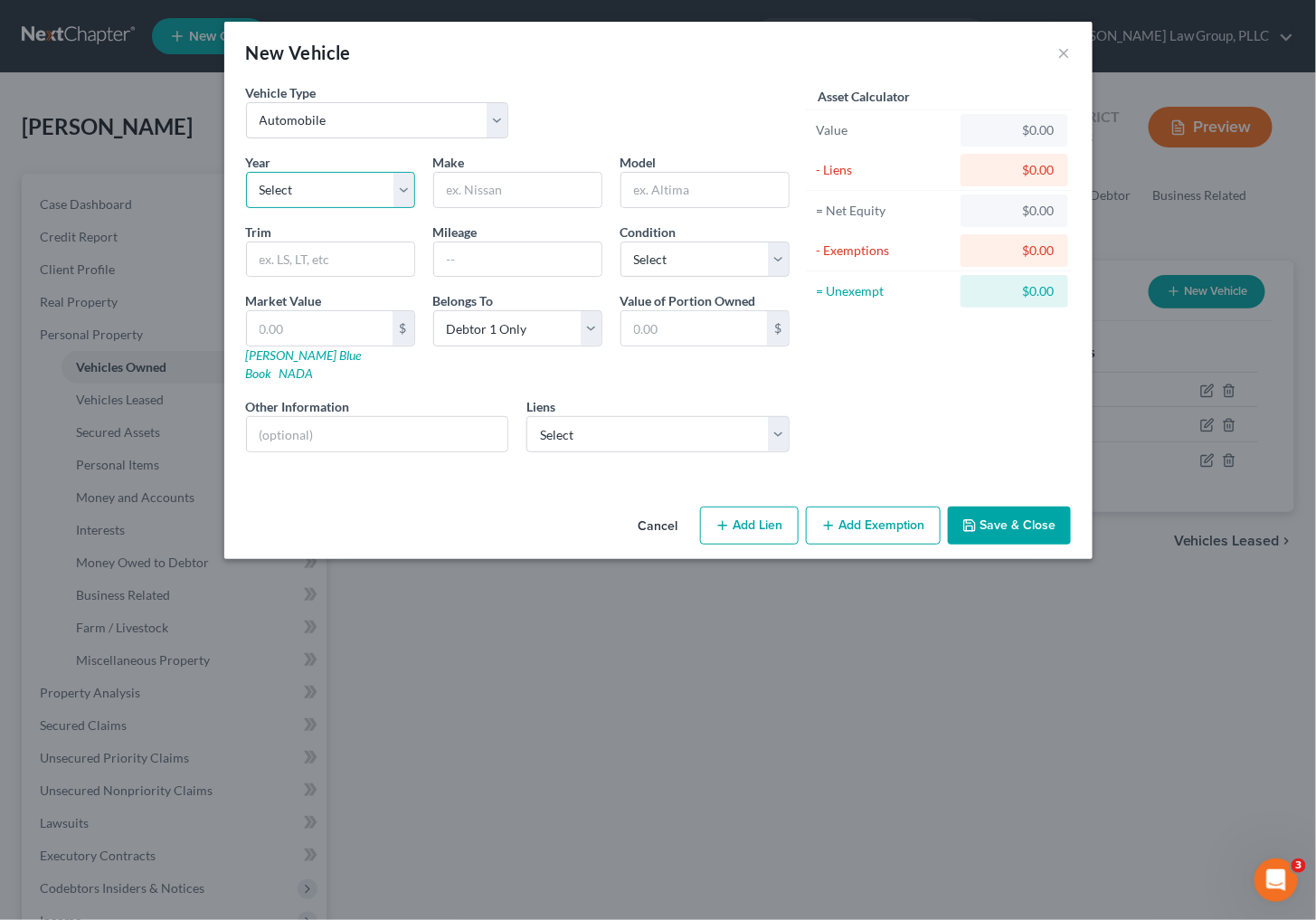
click at [366, 183] on select "Select 2026 2025 2024 2023 2022 2021 2020 2019 2018 2017 2016 2015 2014 2013 20…" at bounding box center [331, 189] width 170 height 36
click at [393, 138] on div "Vehicle Type Select Automobile Truck Trailer Watercraft Aircraft Motor Home Atv…" at bounding box center [518, 117] width 562 height 70
click at [393, 131] on select "Select Automobile Truck Trailer Watercraft Aircraft Motor Home Atv Other Vehicle" at bounding box center [378, 120] width 263 height 36
select select "5"
click at [246, 103] on select "Select Automobile Truck Trailer Watercraft Aircraft Motor Home Atv Other Vehicle" at bounding box center [378, 120] width 263 height 36
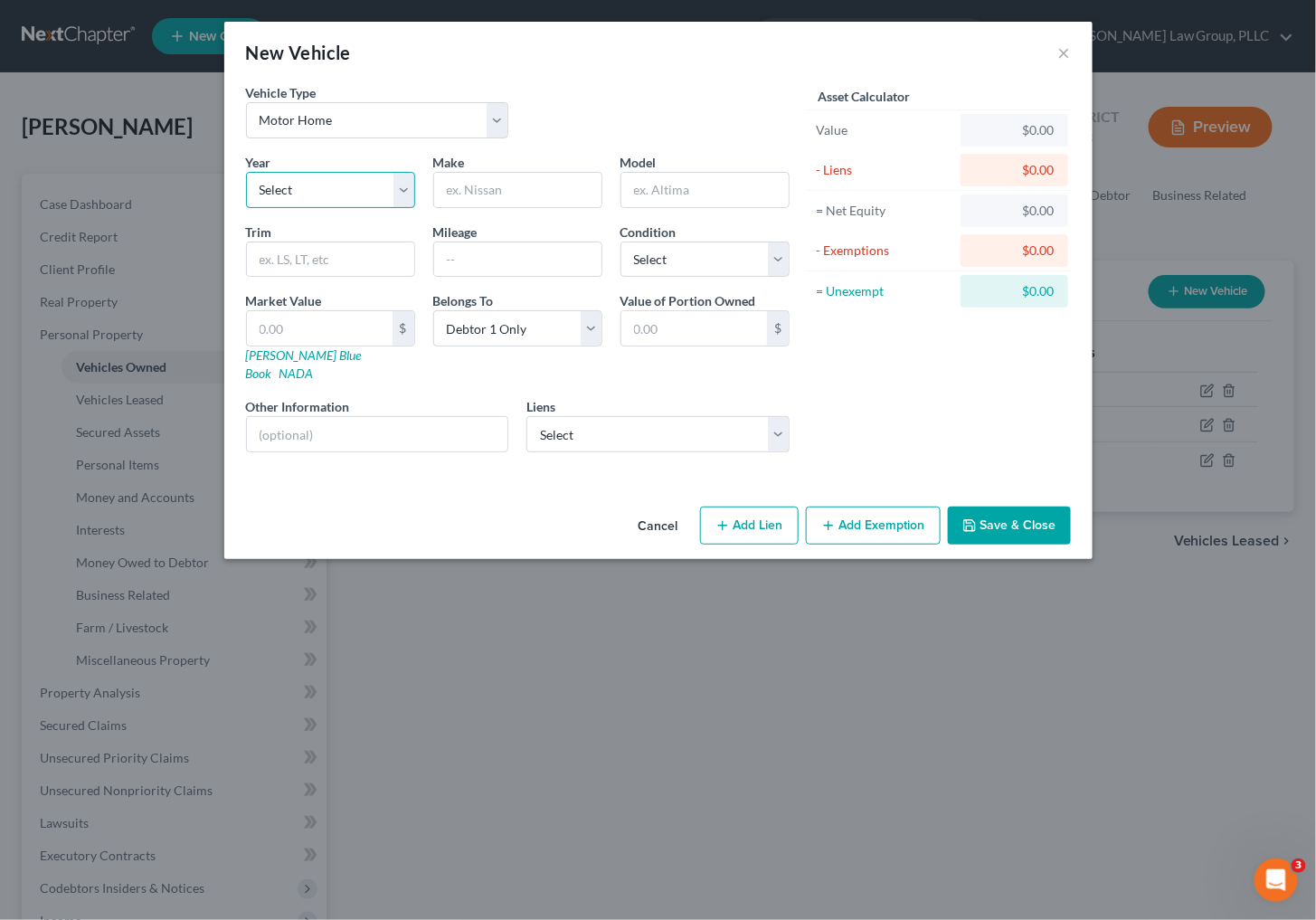
click at [373, 191] on select "Select 2026 2025 2024 2023 2022 2021 2020 2019 2018 2017 2016 2015 2014 2013 20…" at bounding box center [331, 189] width 170 height 36
select select "20"
click at [246, 172] on select "Select 2026 2025 2024 2023 2022 2021 2020 2019 2018 2017 2016 2015 2014 2013 20…" at bounding box center [331, 189] width 170 height 36
click at [492, 215] on div "Year Select 2026 2025 2024 2023 2022 2021 2020 2019 2018 2017 2016 2015 2014 20…" at bounding box center [518, 310] width 562 height 314
click at [501, 196] on input "text" at bounding box center [518, 189] width 168 height 35
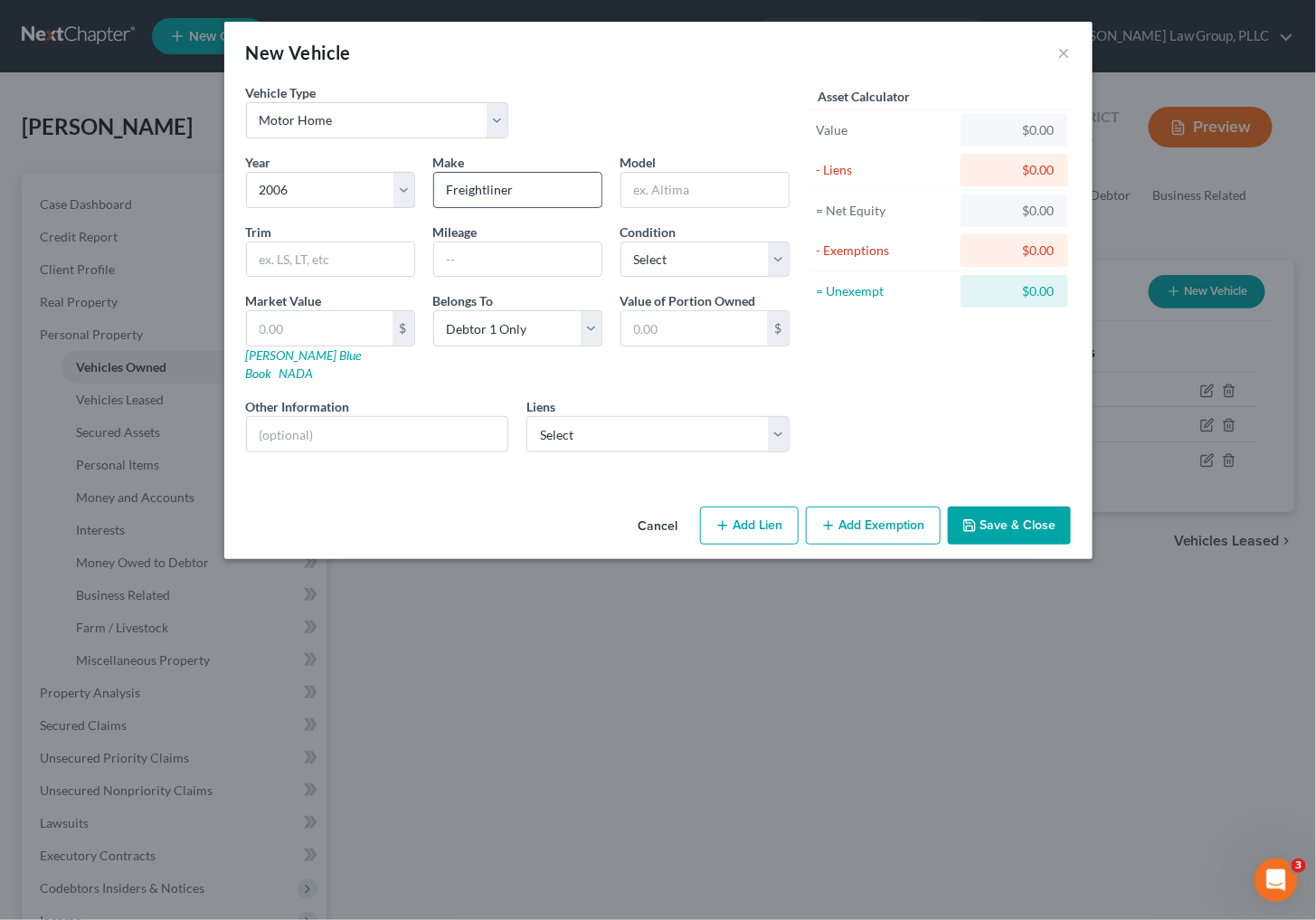
click at [521, 185] on input "Freightliner" at bounding box center [518, 189] width 168 height 35
type input "Freightliner Columbia"
click at [656, 193] on input "text" at bounding box center [705, 189] width 168 height 35
type input "Renegade"
click at [349, 323] on input "text" at bounding box center [319, 328] width 146 height 35
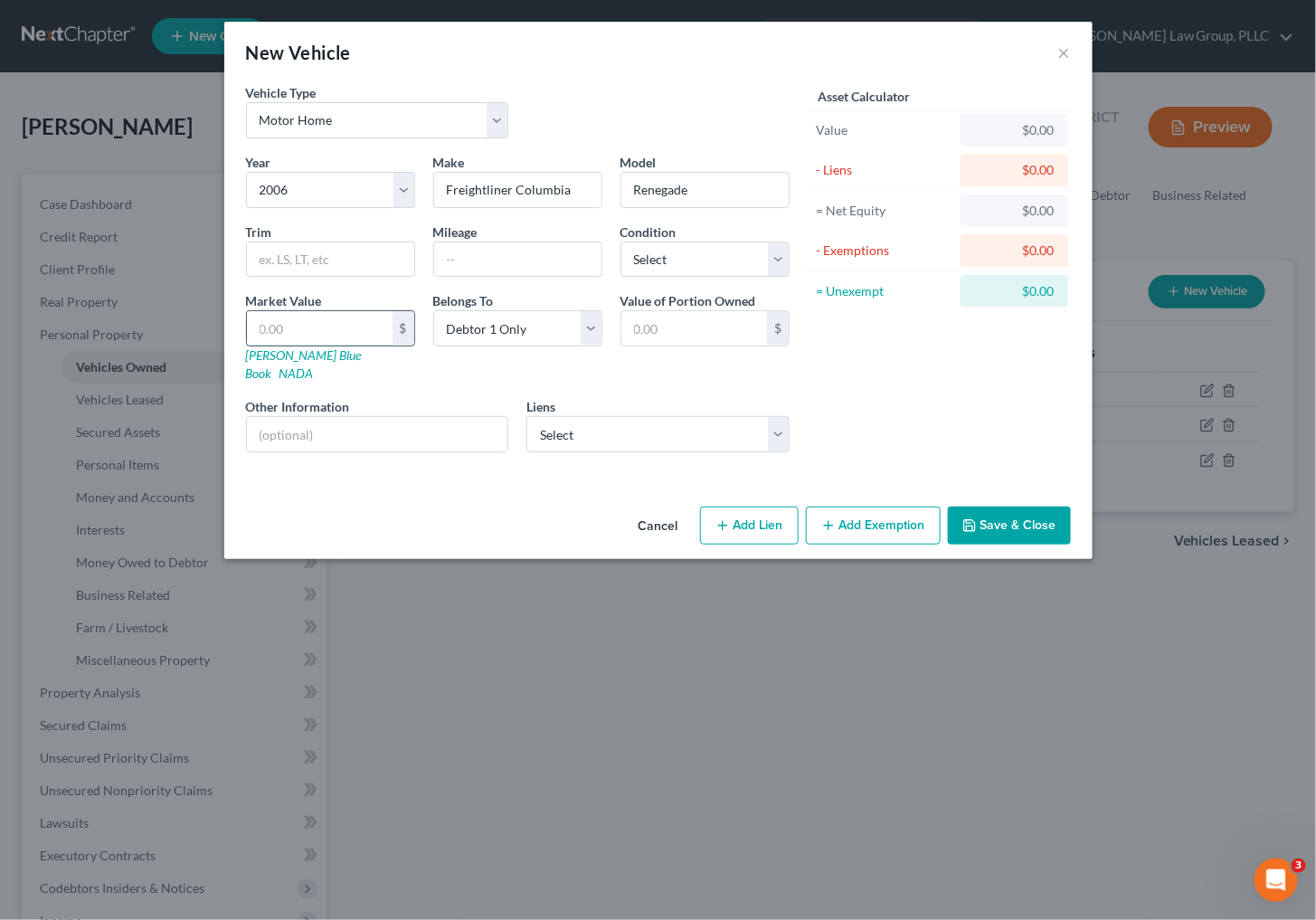
type input "5"
type input "5.00"
type input "50"
type input "50.00"
type input "500"
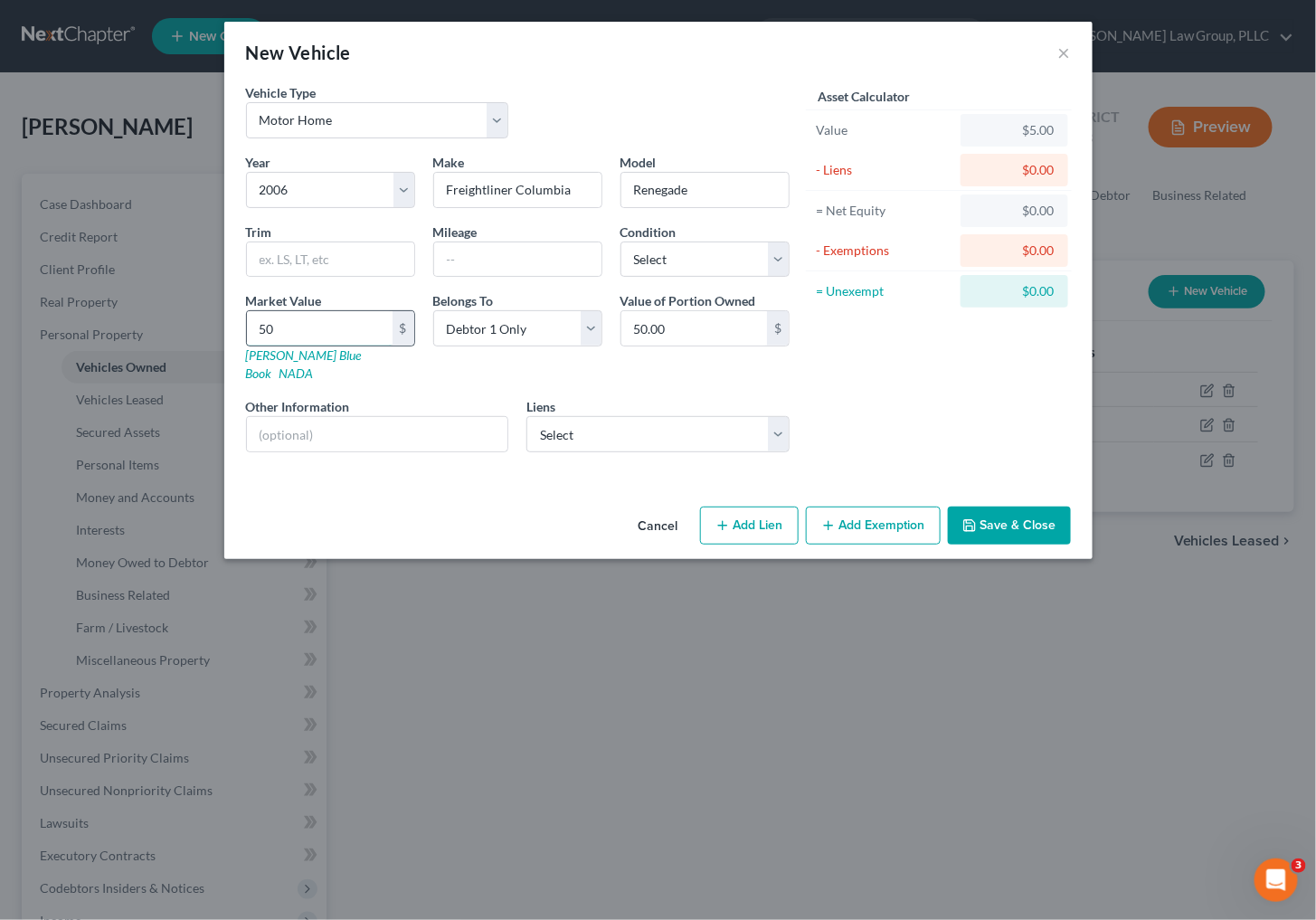
type input "500.00"
type input "5000"
type input "5,000.00"
type input "75,000"
type input "75,000.00"
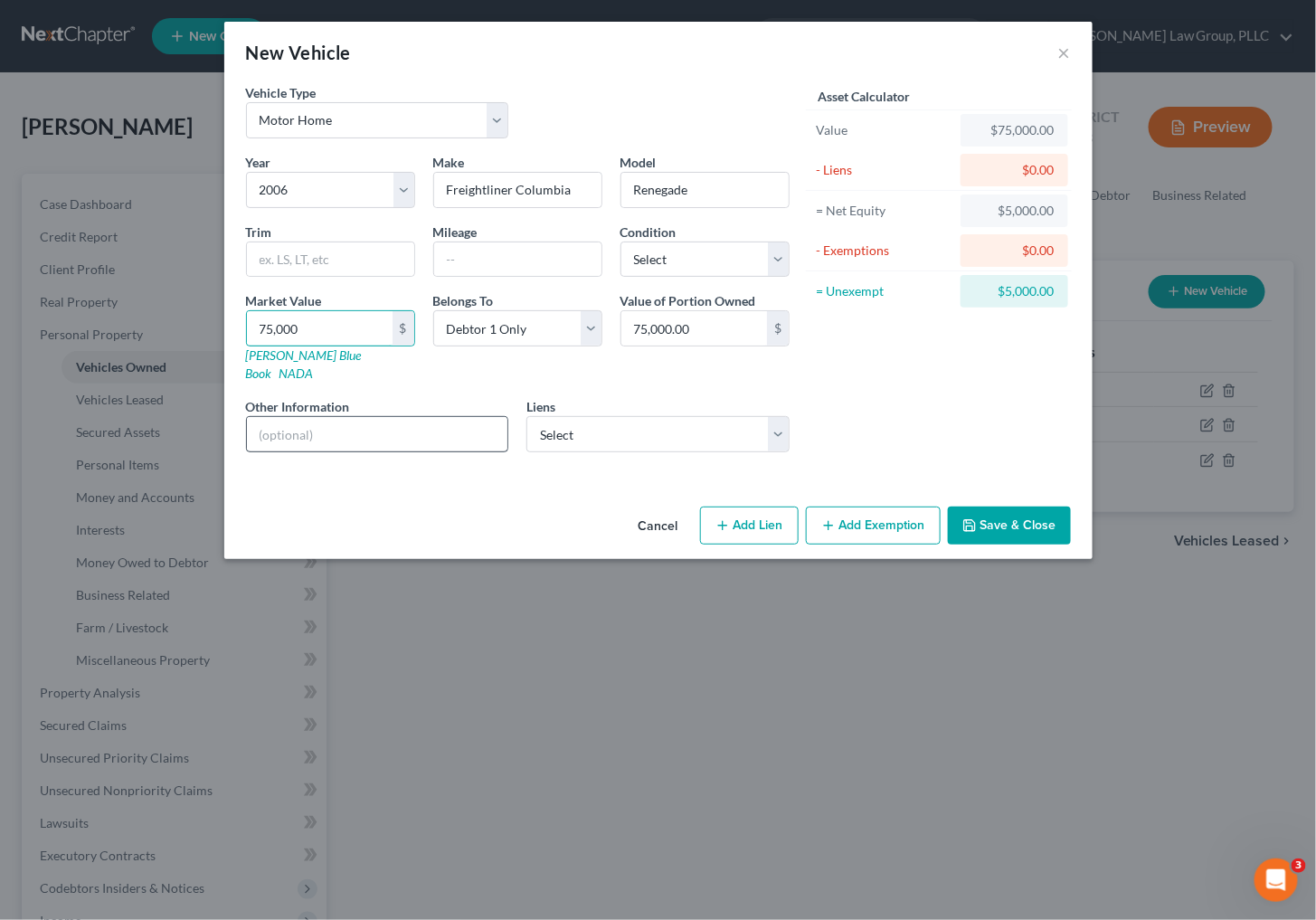
type input "75,000"
click at [381, 417] on input "text" at bounding box center [377, 434] width 261 height 35
type input "VIN: [US_VEHICLE_IDENTIFICATION_NUMBER]"
click at [1032, 507] on button "Save & Close" at bounding box center [1008, 526] width 123 height 38
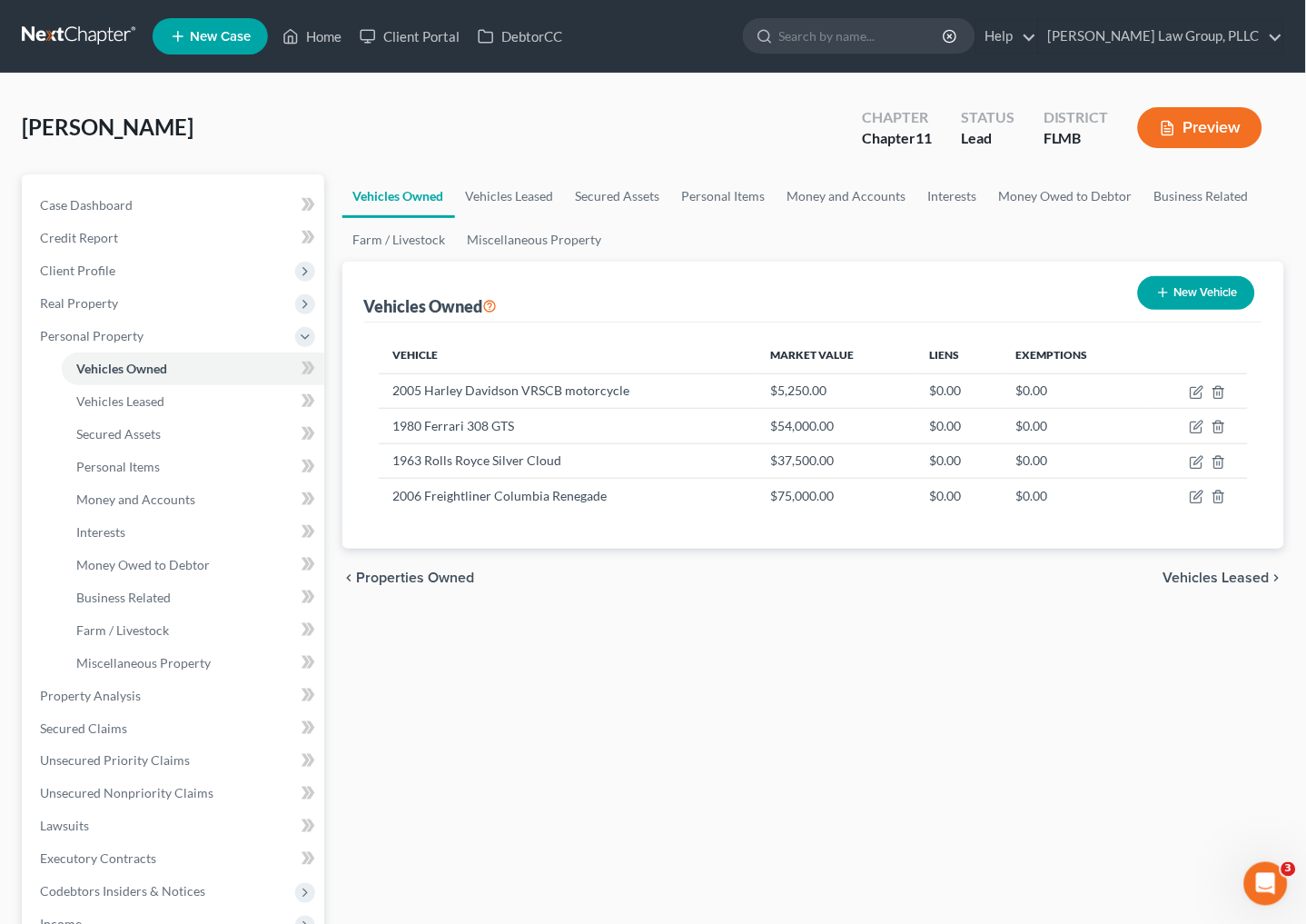
click at [1186, 298] on button "New Vehicle" at bounding box center [1196, 293] width 117 height 34
select select "0"
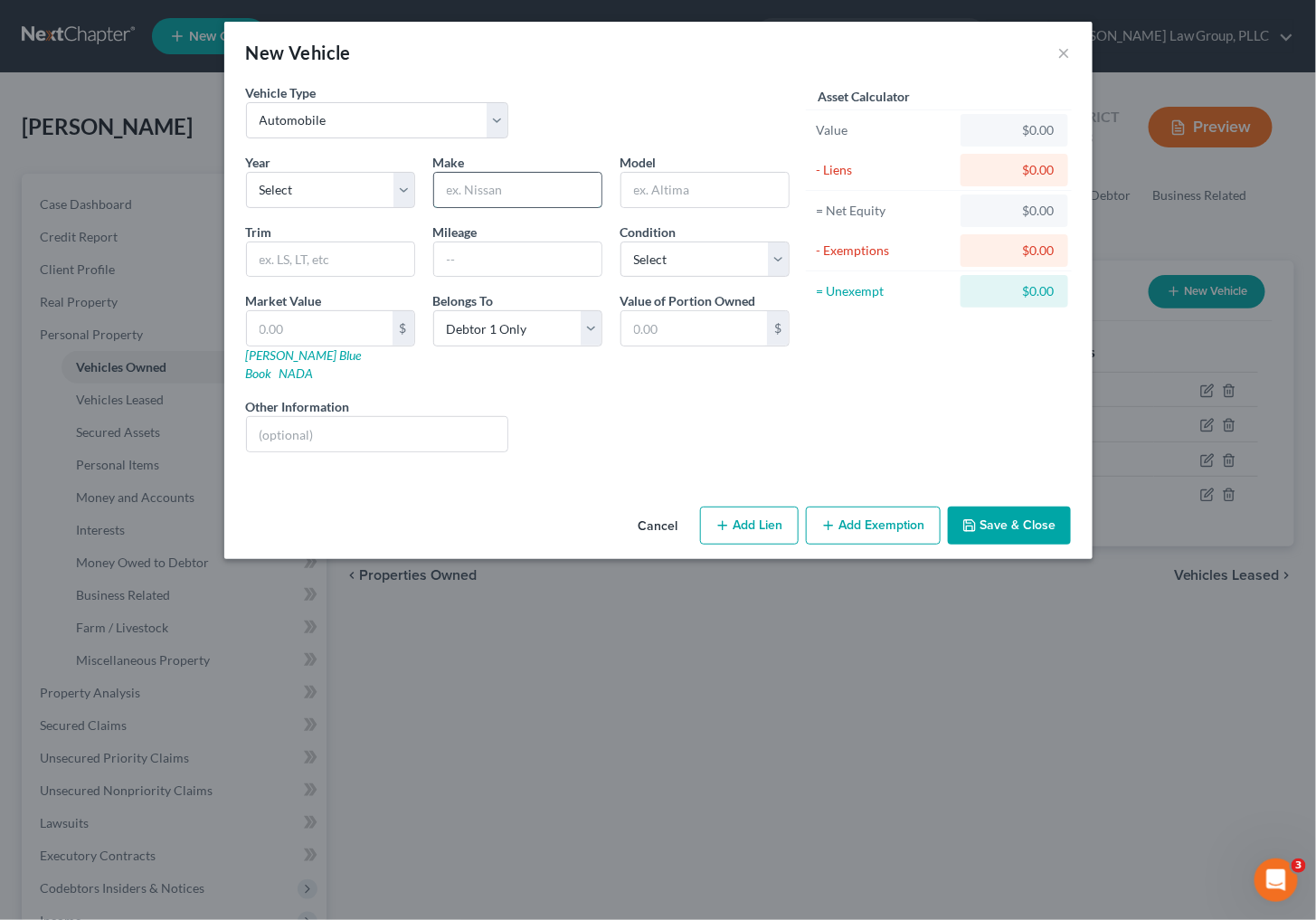
click at [436, 173] on input "text" at bounding box center [518, 189] width 168 height 35
type input "Rolls Royce"
click at [653, 170] on label "Model" at bounding box center [638, 162] width 36 height 19
click at [652, 184] on input "text" at bounding box center [705, 189] width 168 height 35
type input "Silver Wraith"
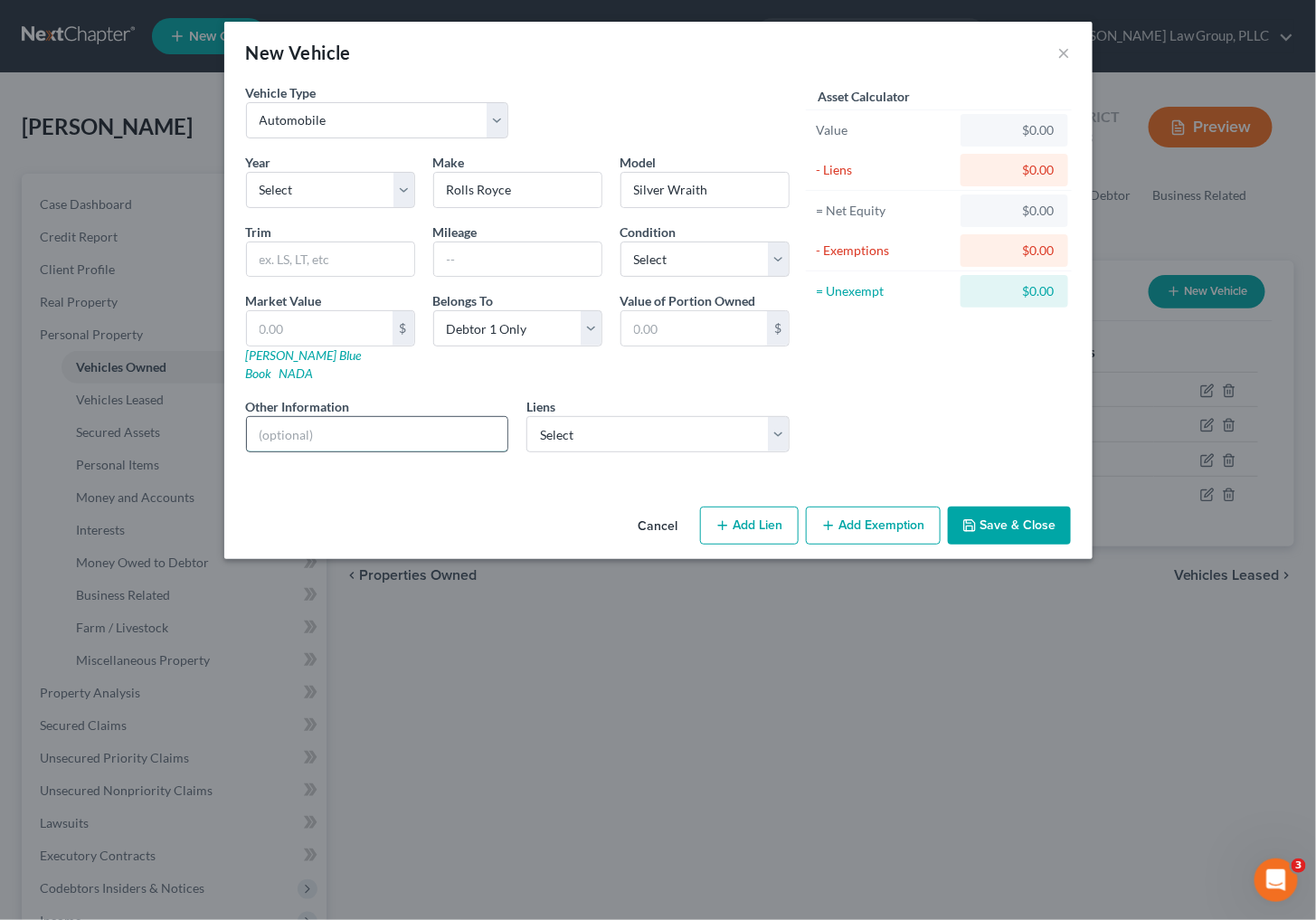
click at [471, 417] on input "text" at bounding box center [377, 434] width 261 height 35
type input "VIN: ELW67"
drag, startPoint x: 393, startPoint y: 177, endPoint x: 389, endPoint y: 185, distance: 8.9
click at [393, 177] on select "Select 2026 2025 2024 2023 2022 2021 2020 2019 2018 2017 2016 2015 2014 2013 20…" at bounding box center [331, 189] width 170 height 36
select select "70"
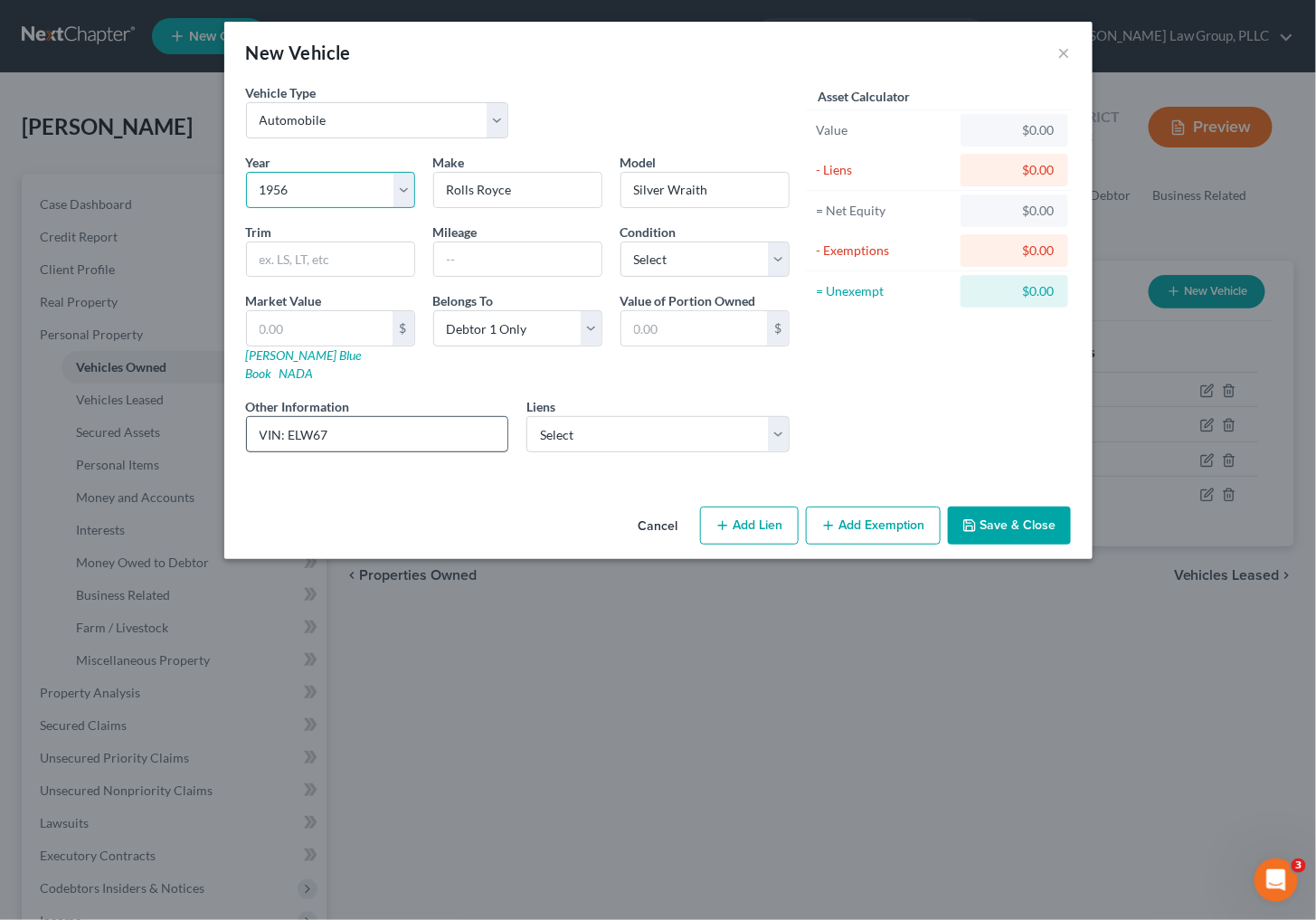
click at [246, 172] on select "Select 2026 2025 2024 2023 2022 2021 2020 2019 2018 2017 2016 2015 2014 2013 20…" at bounding box center [331, 189] width 170 height 36
click at [292, 322] on input "text" at bounding box center [319, 328] width 146 height 35
type input "4"
type input "4.00"
type input "45"
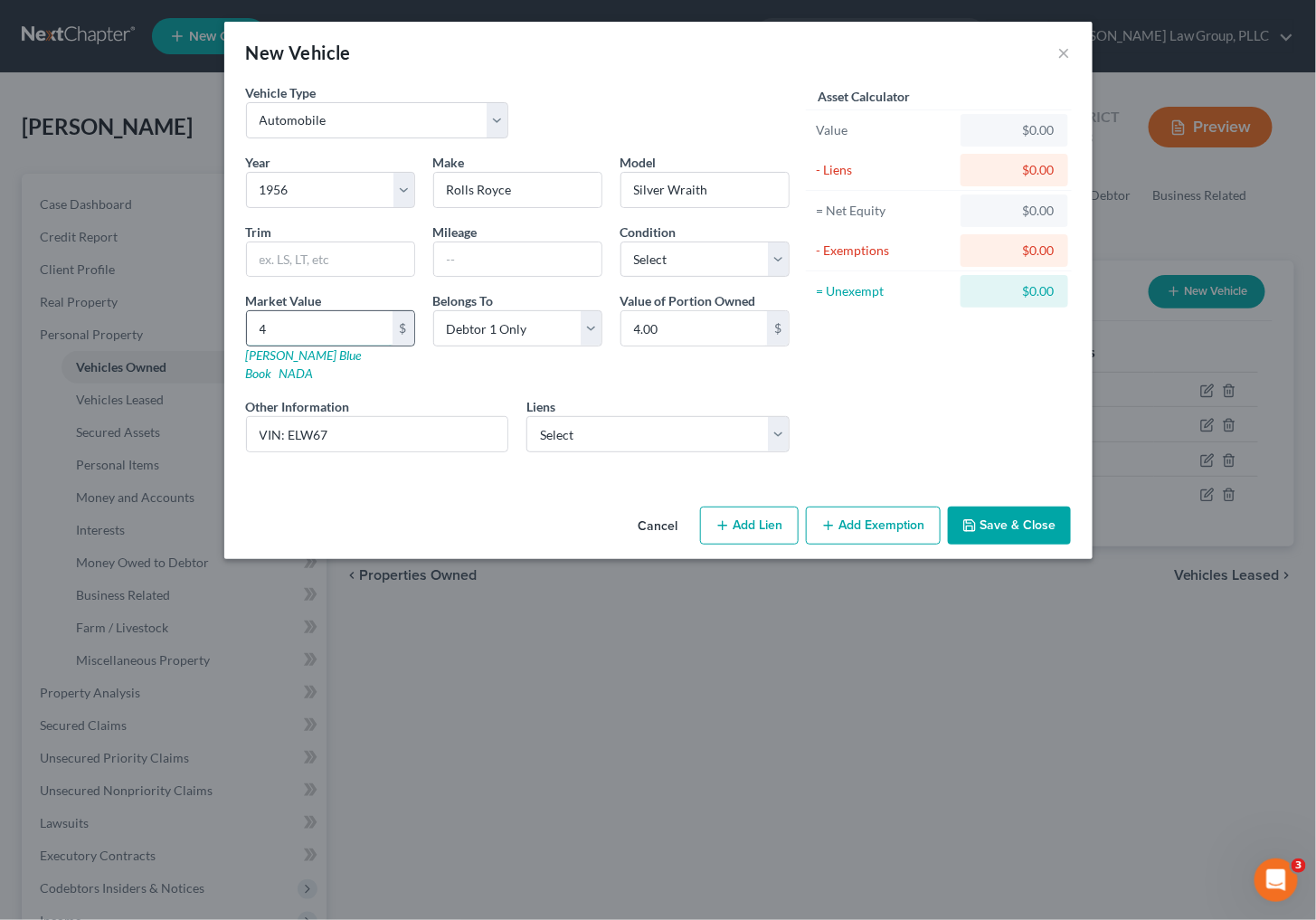
type input "45.00"
type input "450"
type input "450.00"
type input "4500"
type input "4,500.00"
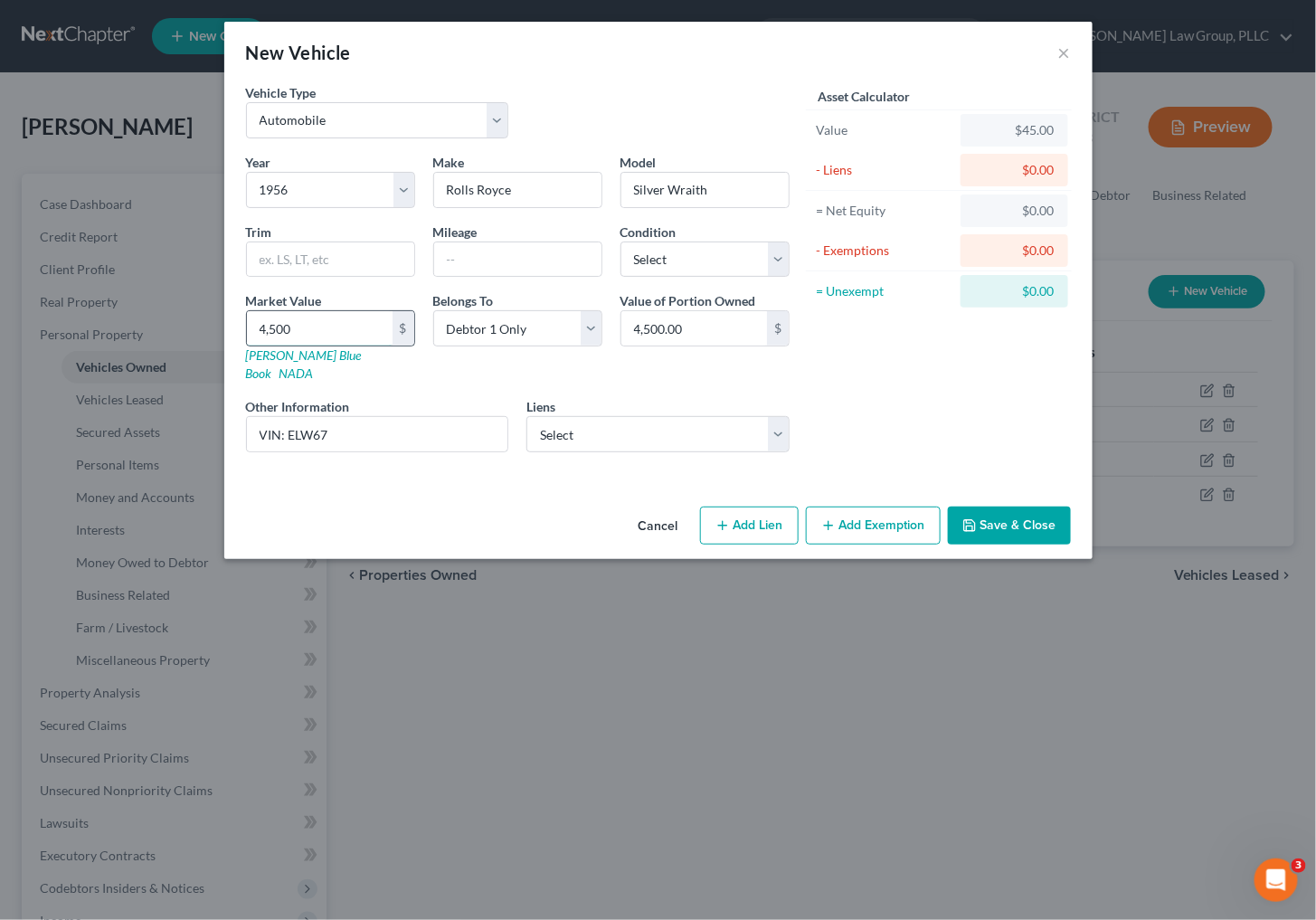
type input "4,5000"
type input "45,000.00"
type input "45,000"
click at [992, 512] on button "Save & Close" at bounding box center [1008, 526] width 123 height 38
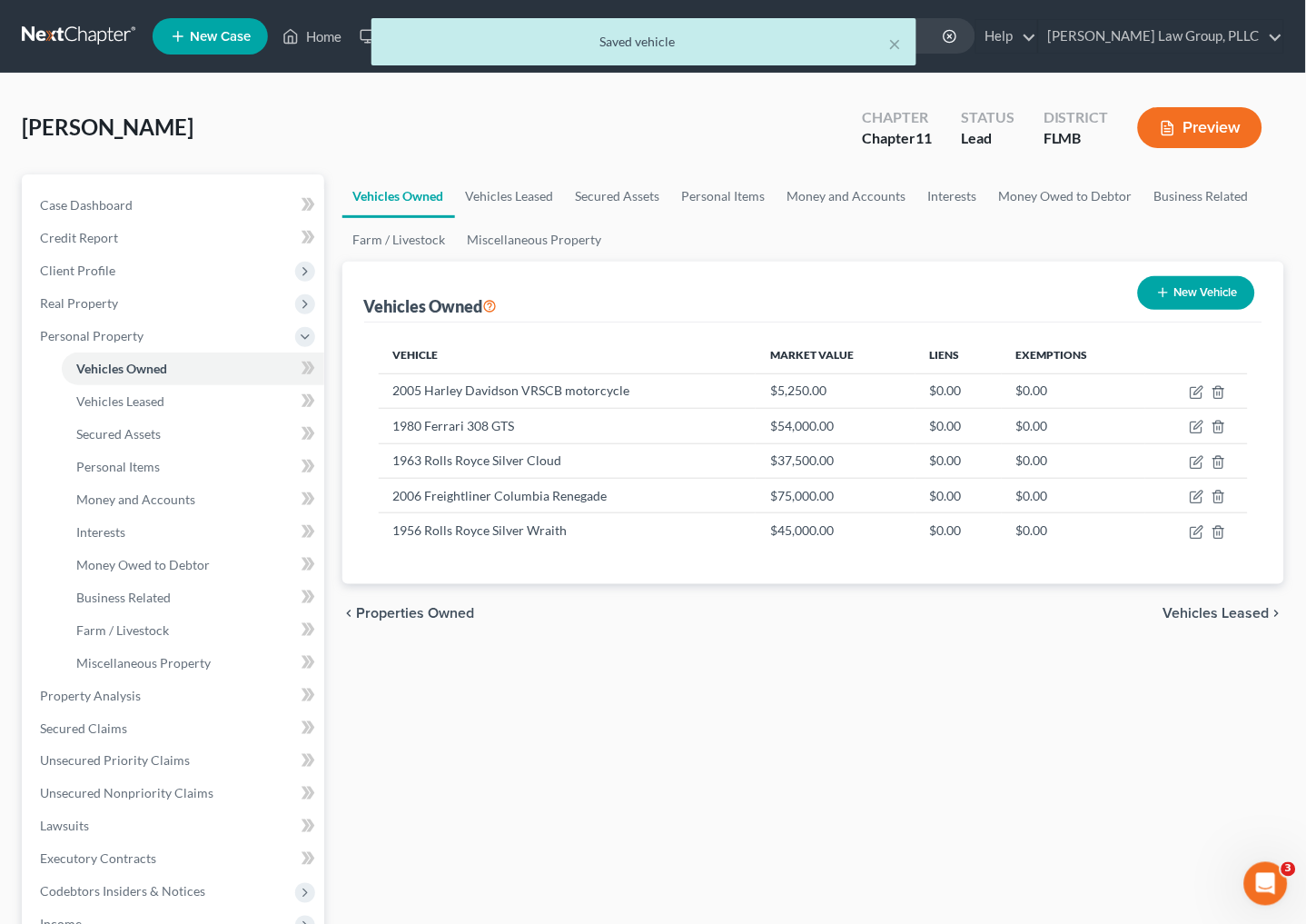
click at [1202, 294] on button "New Vehicle" at bounding box center [1196, 293] width 117 height 34
select select "0"
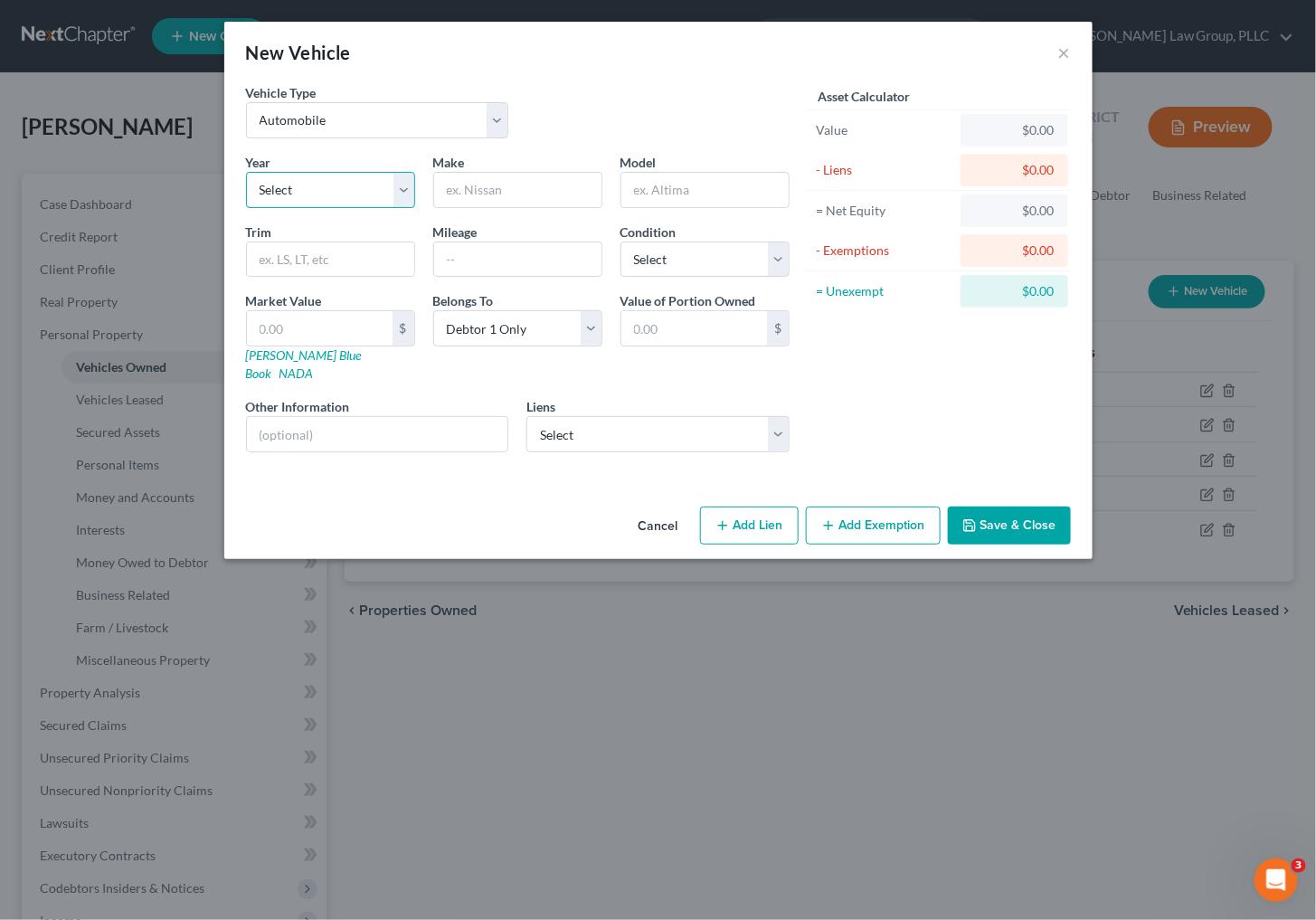
click at [312, 202] on select "Select 2026 2025 2024 2023 2022 2021 2020 2019 2018 2017 2016 2015 2014 2013 20…" at bounding box center [331, 189] width 170 height 36
select select "10"
click at [246, 172] on select "Select 2026 2025 2024 2023 2022 2021 2020 2019 2018 2017 2016 2015 2014 2013 20…" at bounding box center [331, 189] width 170 height 36
click at [485, 184] on input "text" at bounding box center [518, 189] width 168 height 35
type input "Mercedes"
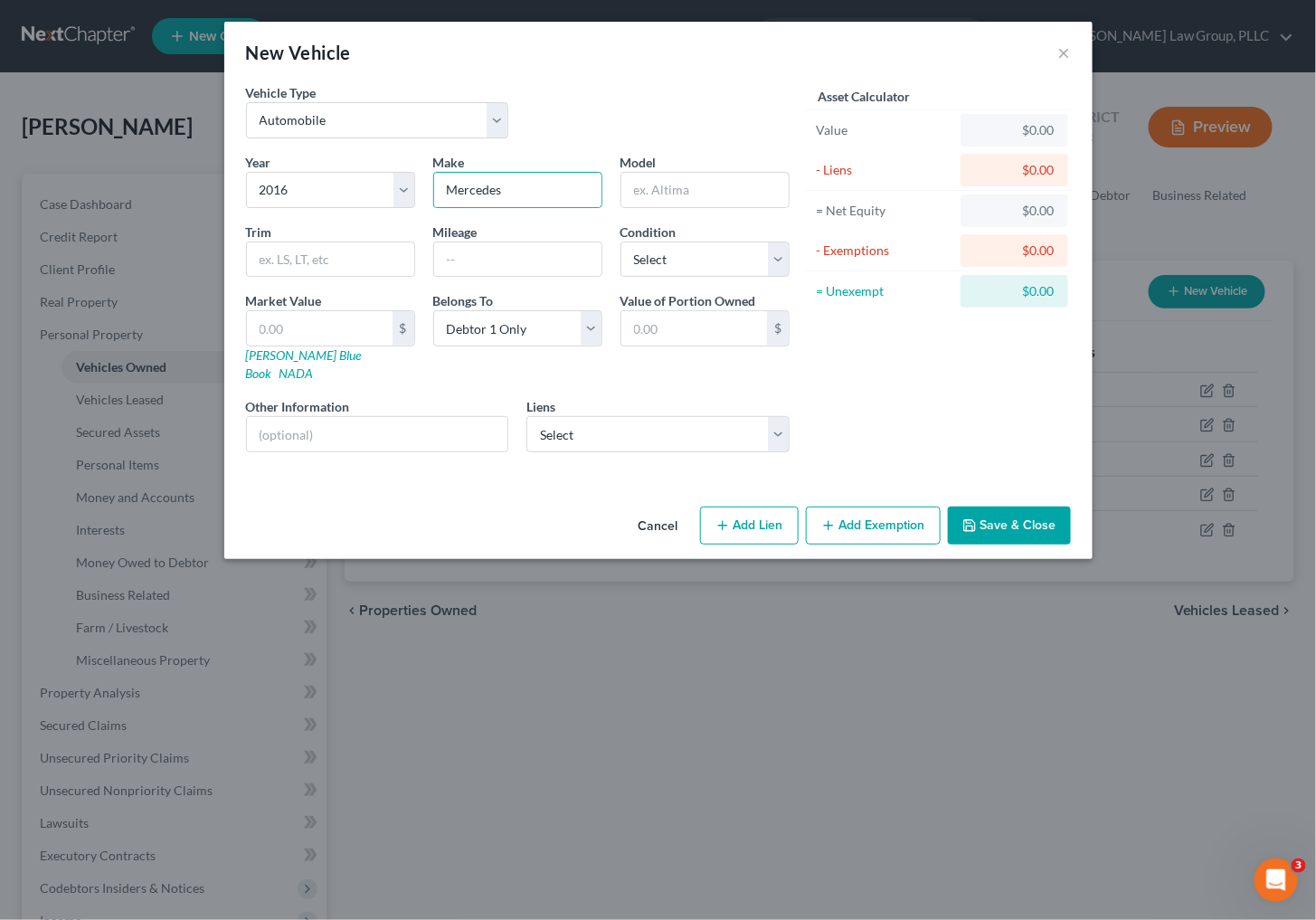
click at [670, 208] on div "Year Select 2026 2025 2024 2023 2022 2021 2020 2019 2018 2017 2016 2015 2014 20…" at bounding box center [518, 310] width 562 height 314
click at [670, 203] on input "text" at bounding box center [705, 189] width 168 height 35
type input "GLE 63S"
click at [356, 336] on input "text" at bounding box center [319, 328] width 146 height 35
click at [313, 256] on input "text" at bounding box center [330, 259] width 168 height 35
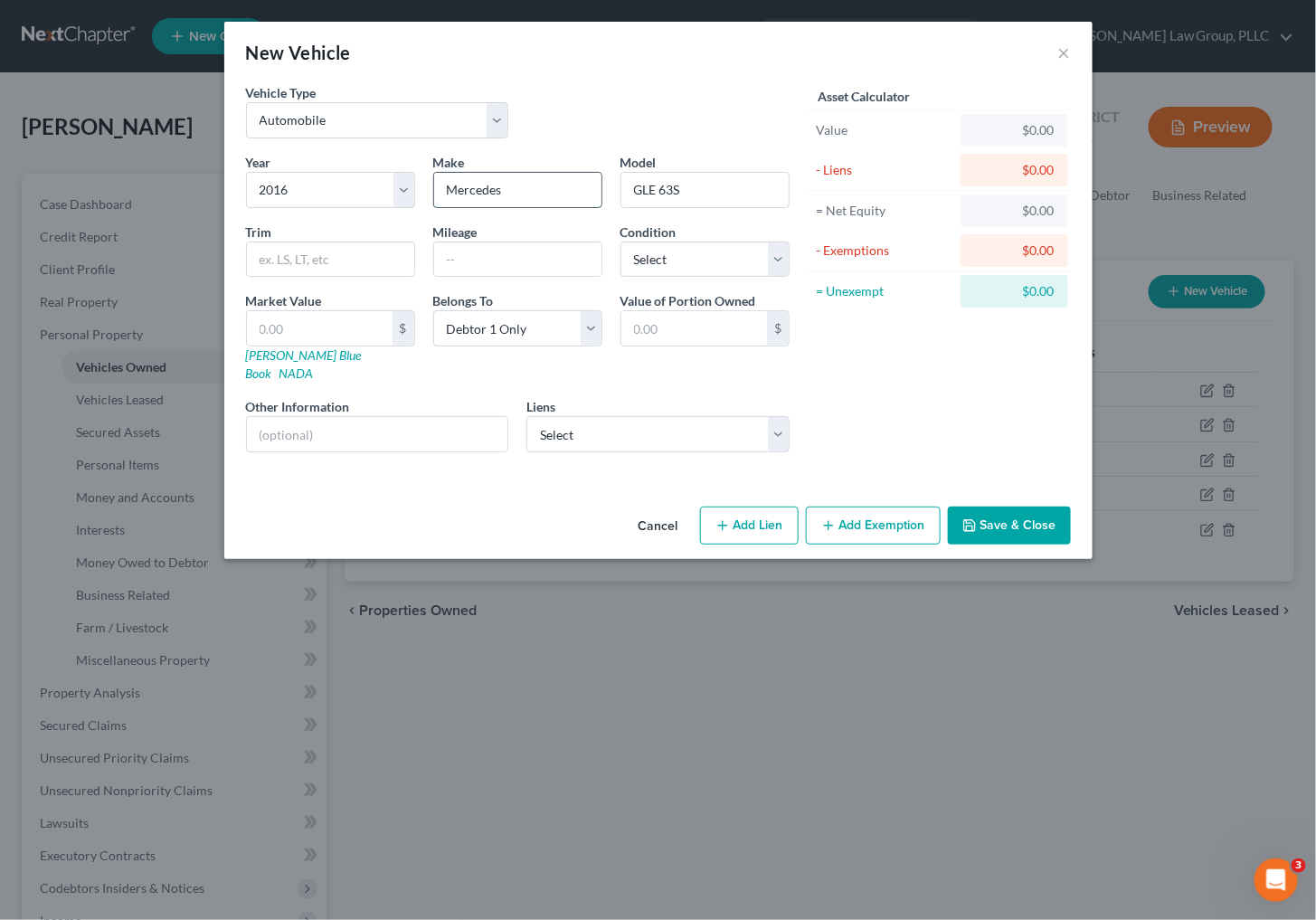
click at [597, 190] on input "Mercedes" at bounding box center [518, 189] width 168 height 35
click at [301, 344] on input "text" at bounding box center [319, 328] width 146 height 35
click at [297, 191] on select "Select 2026 2025 2024 2023 2022 2021 2020 2019 2018 2017 2016 2015 2014 2013 20…" at bounding box center [331, 189] width 170 height 36
click at [642, 115] on div "Vehicle Type Select Automobile Truck Trailer Watercraft Aircraft Motor Home Atv…" at bounding box center [518, 117] width 562 height 70
click at [394, 397] on div "Other Information" at bounding box center [377, 425] width 281 height 55
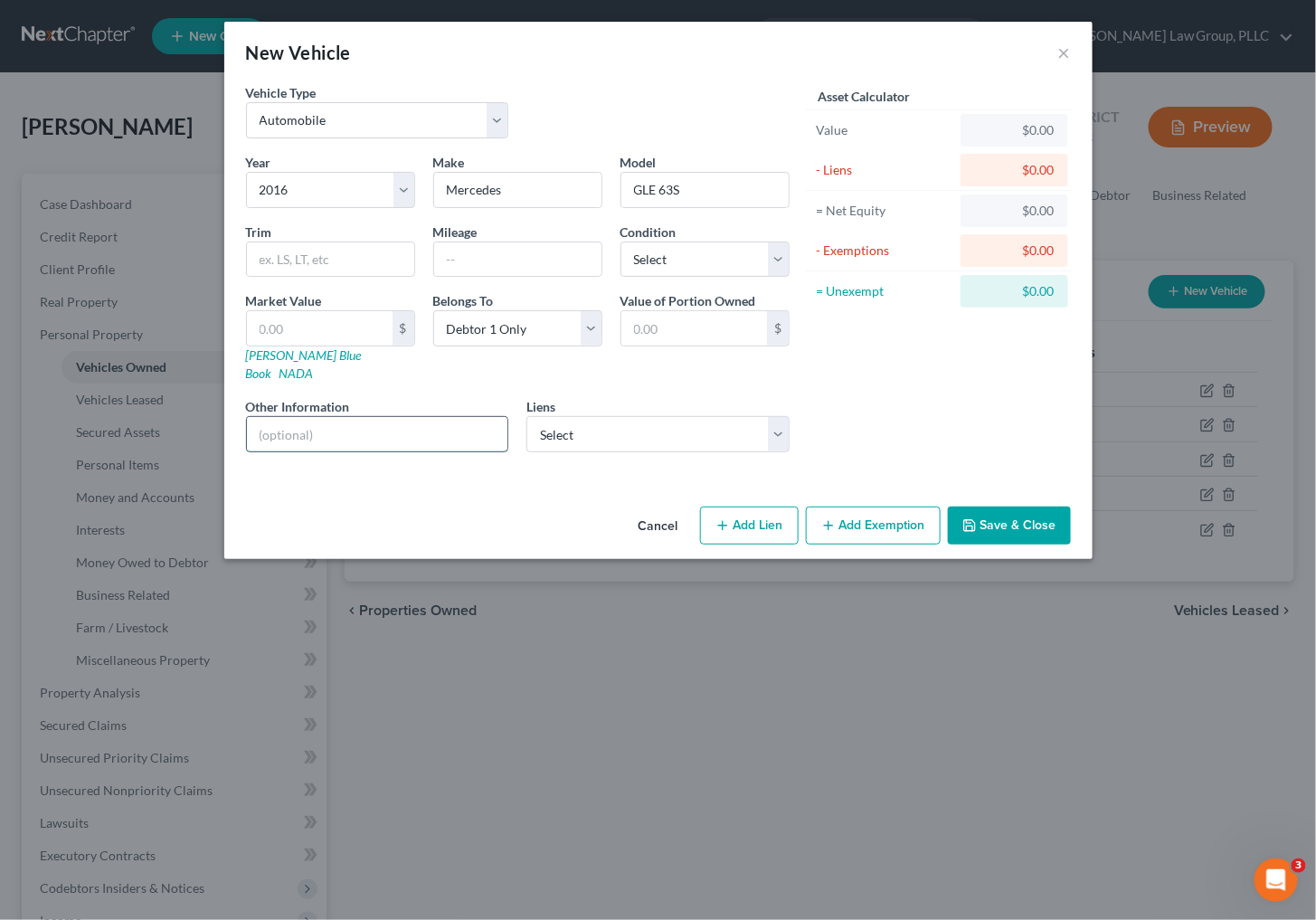
click at [390, 417] on input "text" at bounding box center [377, 434] width 261 height 35
type input "VIN:"
click at [684, 258] on select "Select Excellent Very Good Good Fair Poor" at bounding box center [705, 259] width 170 height 36
select select "3"
click at [620, 242] on select "Select Excellent Very Good Good Fair Poor" at bounding box center [705, 259] width 170 height 36
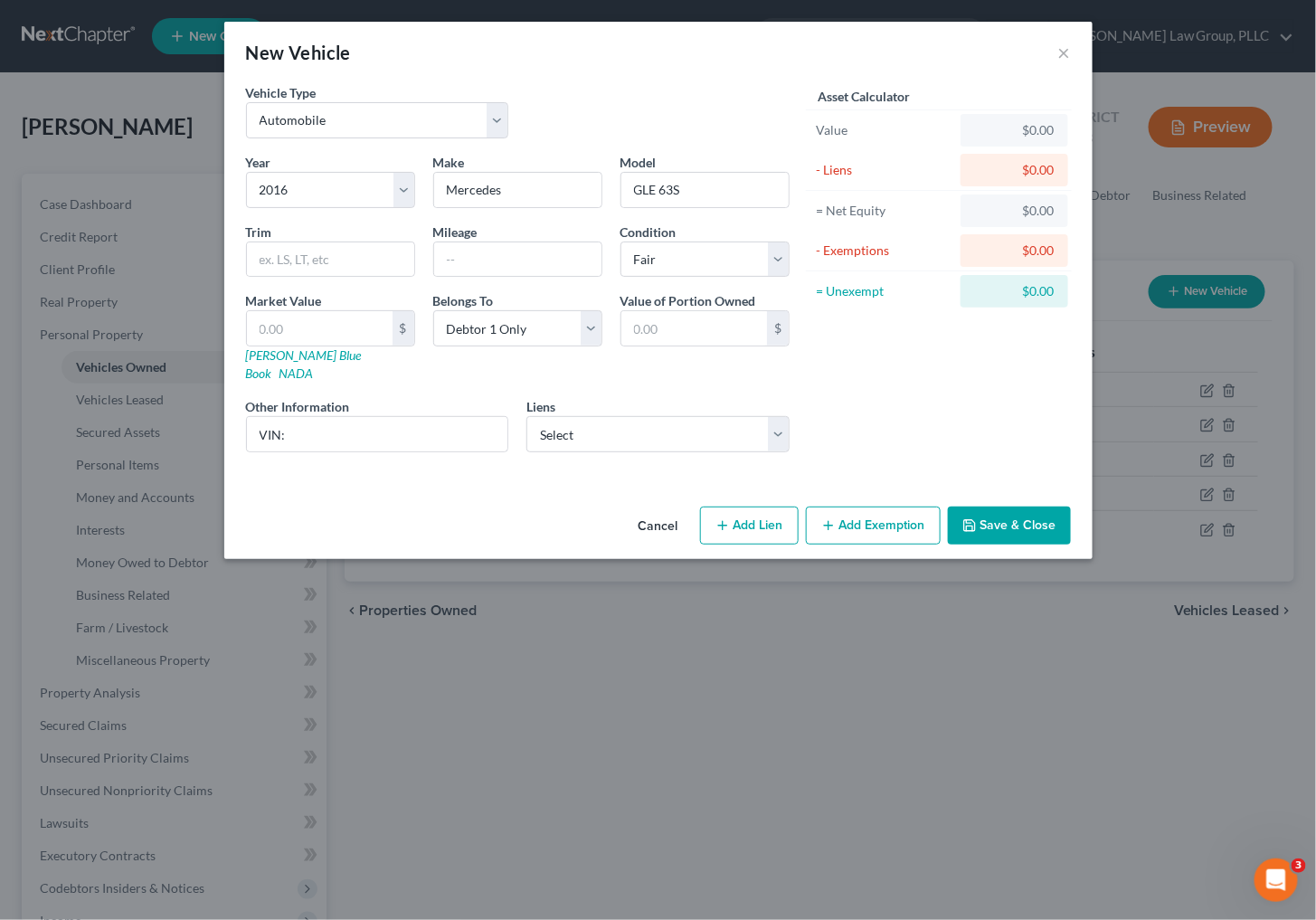
click at [707, 79] on div "New Vehicle ×" at bounding box center [658, 52] width 868 height 61
click at [407, 427] on input "VIN:" at bounding box center [377, 434] width 261 height 35
type input "VIN: [US_VEHICLE_IDENTIFICATION_NUMBER]"
click at [327, 322] on input "text" at bounding box center [319, 328] width 146 height 35
type input "2"
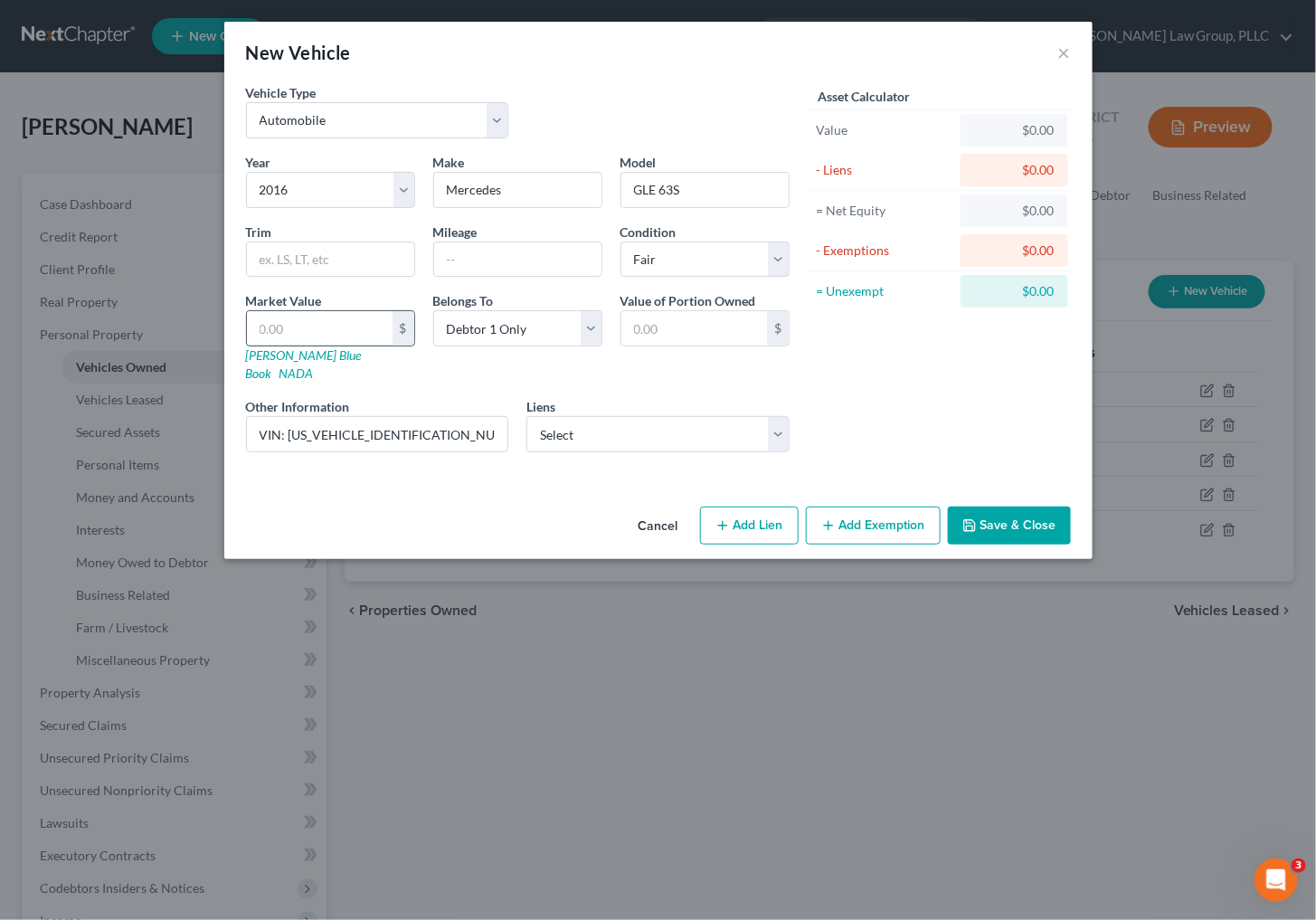
type input "2.00"
type input "24"
type input "24.00"
type input "245"
type input "245.00"
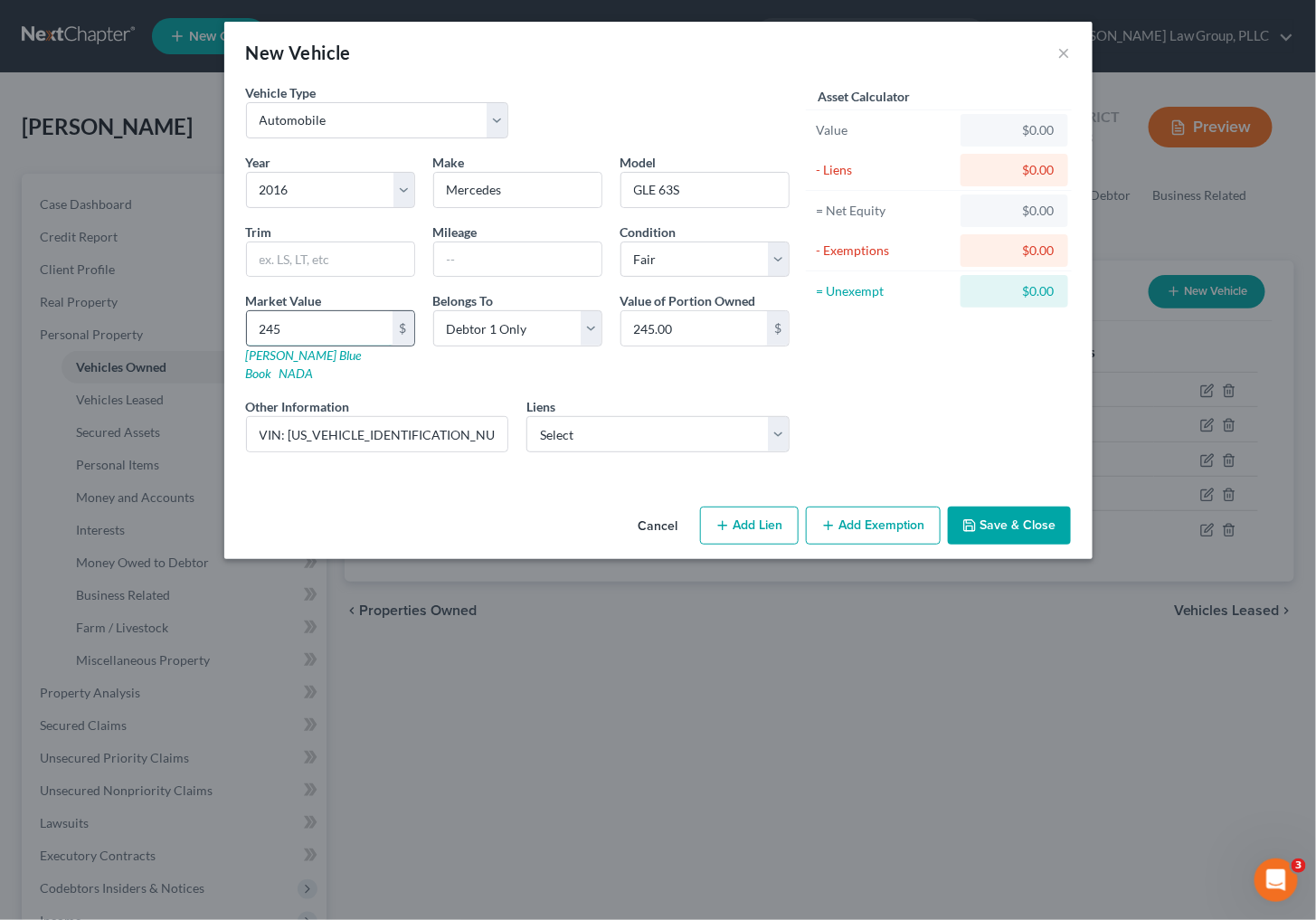
type input "2450"
type input "2,450.00"
type input "2,4500"
type input "24,500.00"
type input "24,500"
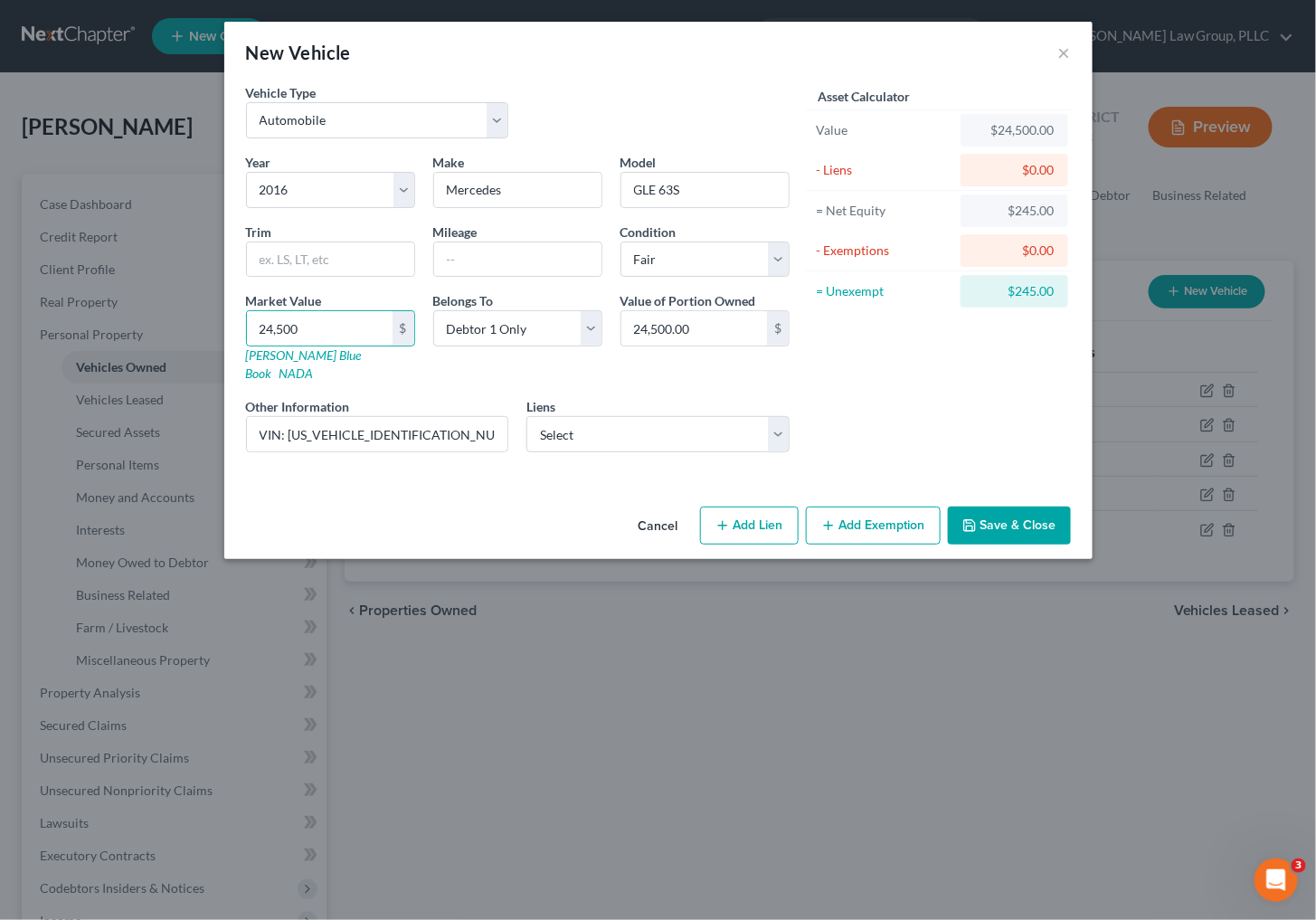
click at [1018, 510] on button "Save & Close" at bounding box center [1008, 526] width 123 height 38
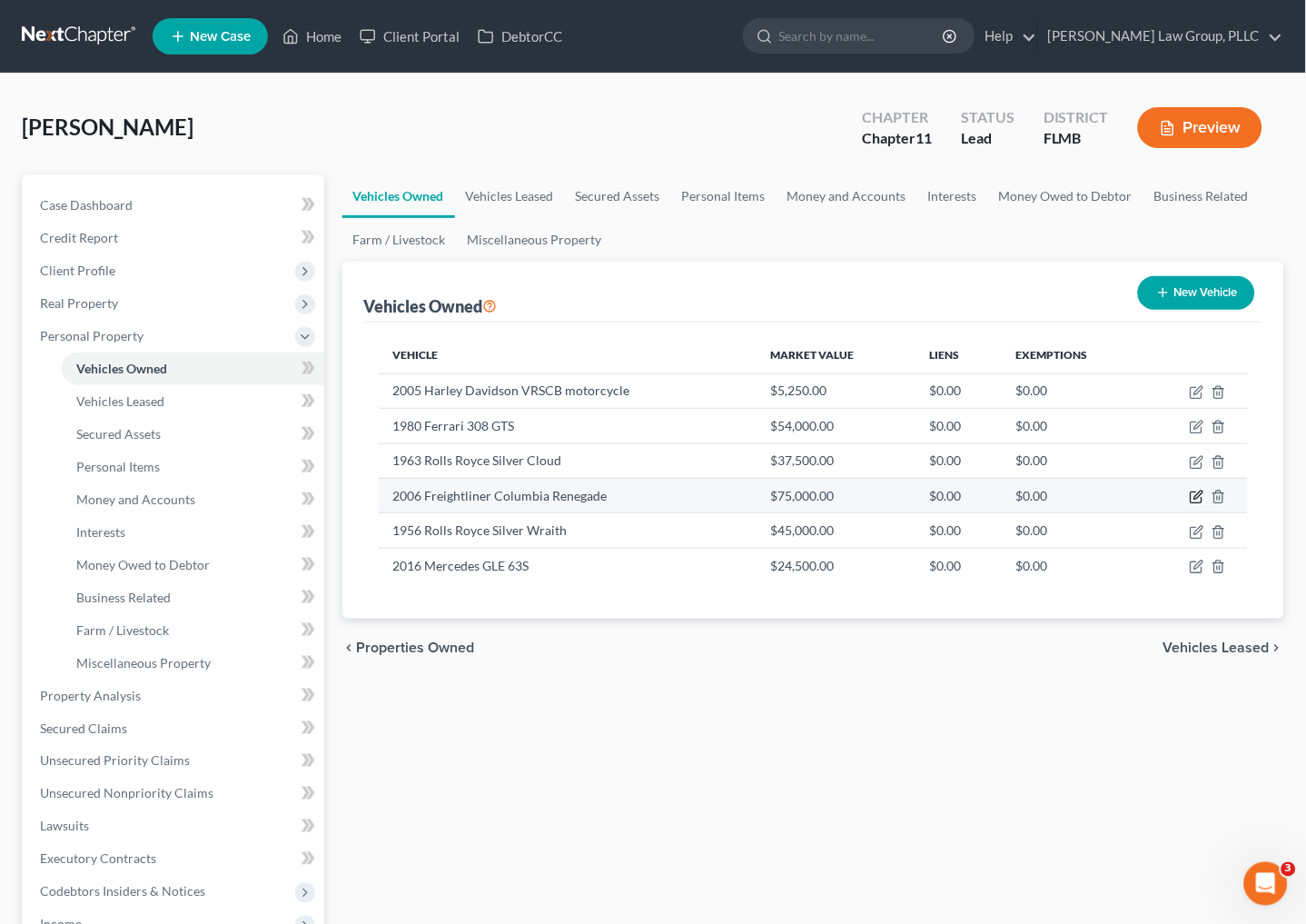
click at [1192, 493] on icon "button" at bounding box center [1197, 496] width 15 height 15
select select "5"
select select "20"
select select "0"
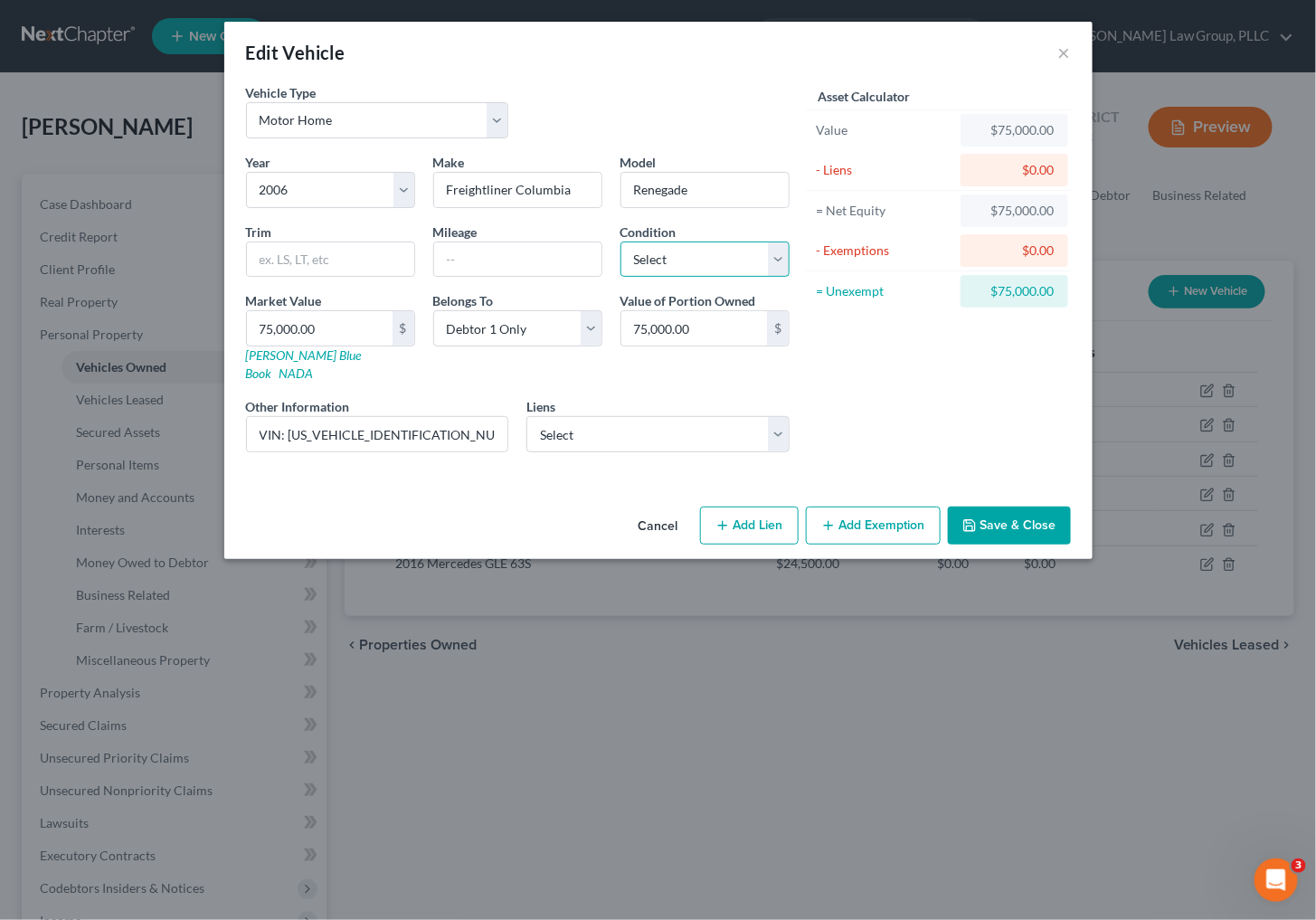
click at [713, 264] on select "Select Excellent Very Good Good Fair Poor" at bounding box center [705, 259] width 170 height 36
click at [620, 242] on select "Select Excellent Very Good Good Fair Poor" at bounding box center [705, 259] width 170 height 36
click at [703, 257] on select "Select Excellent Very Good Good Fair Poor" at bounding box center [705, 259] width 170 height 36
select select "4"
click at [620, 242] on select "Select Excellent Very Good Good Fair Poor" at bounding box center [705, 259] width 170 height 36
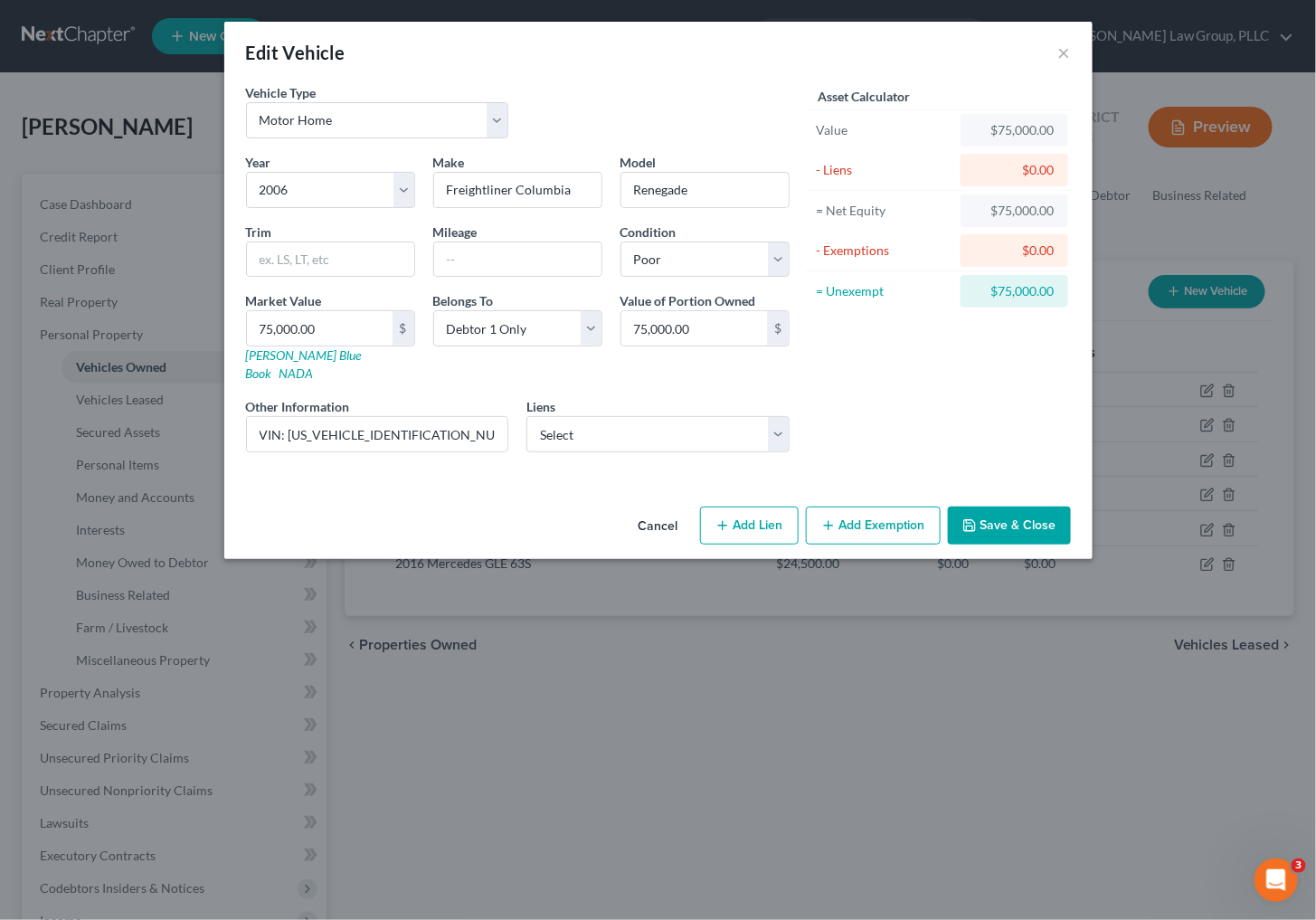
click at [1001, 507] on button "Save & Close" at bounding box center [1008, 526] width 123 height 38
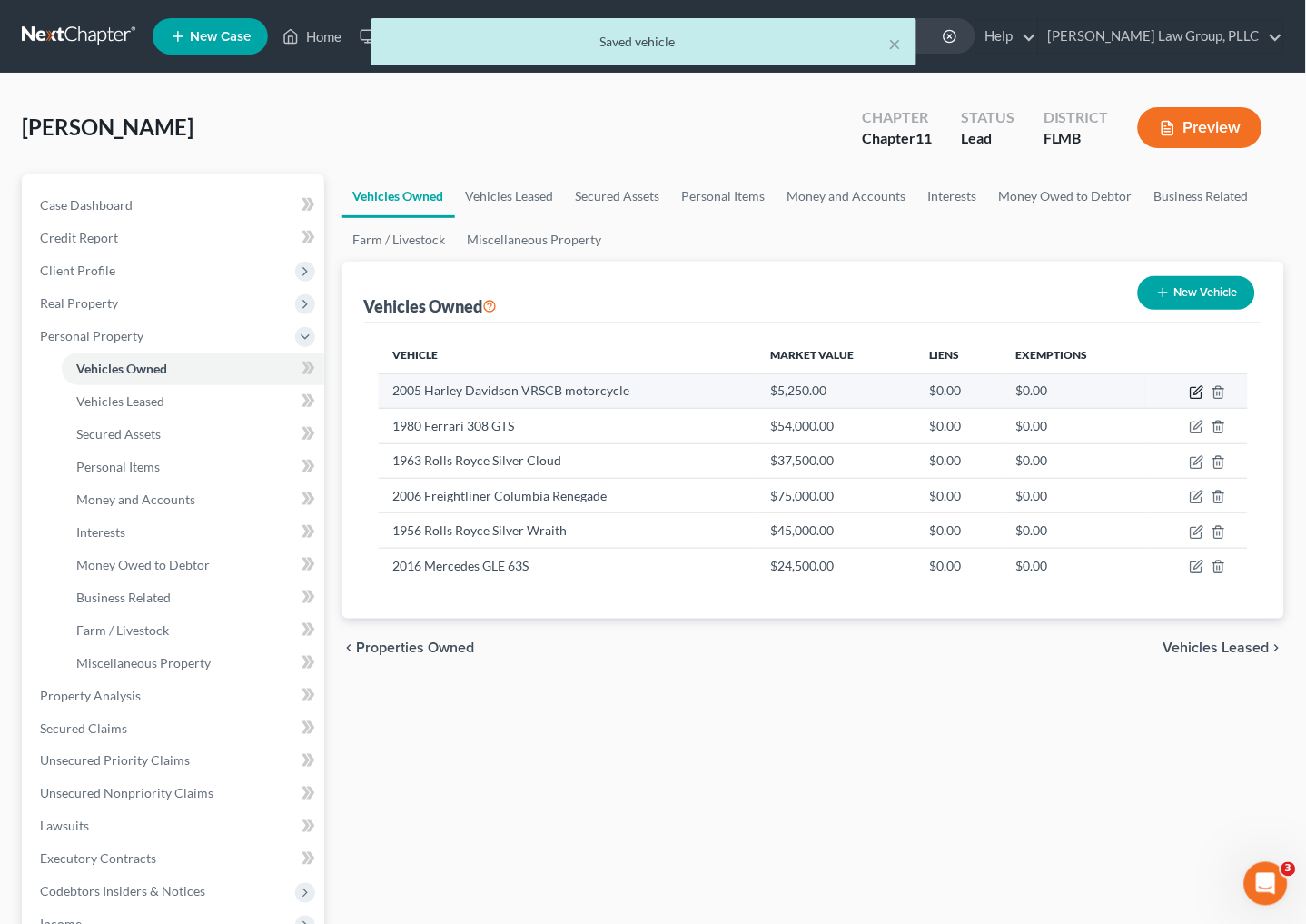
click at [1196, 393] on icon "button" at bounding box center [1198, 390] width 8 height 8
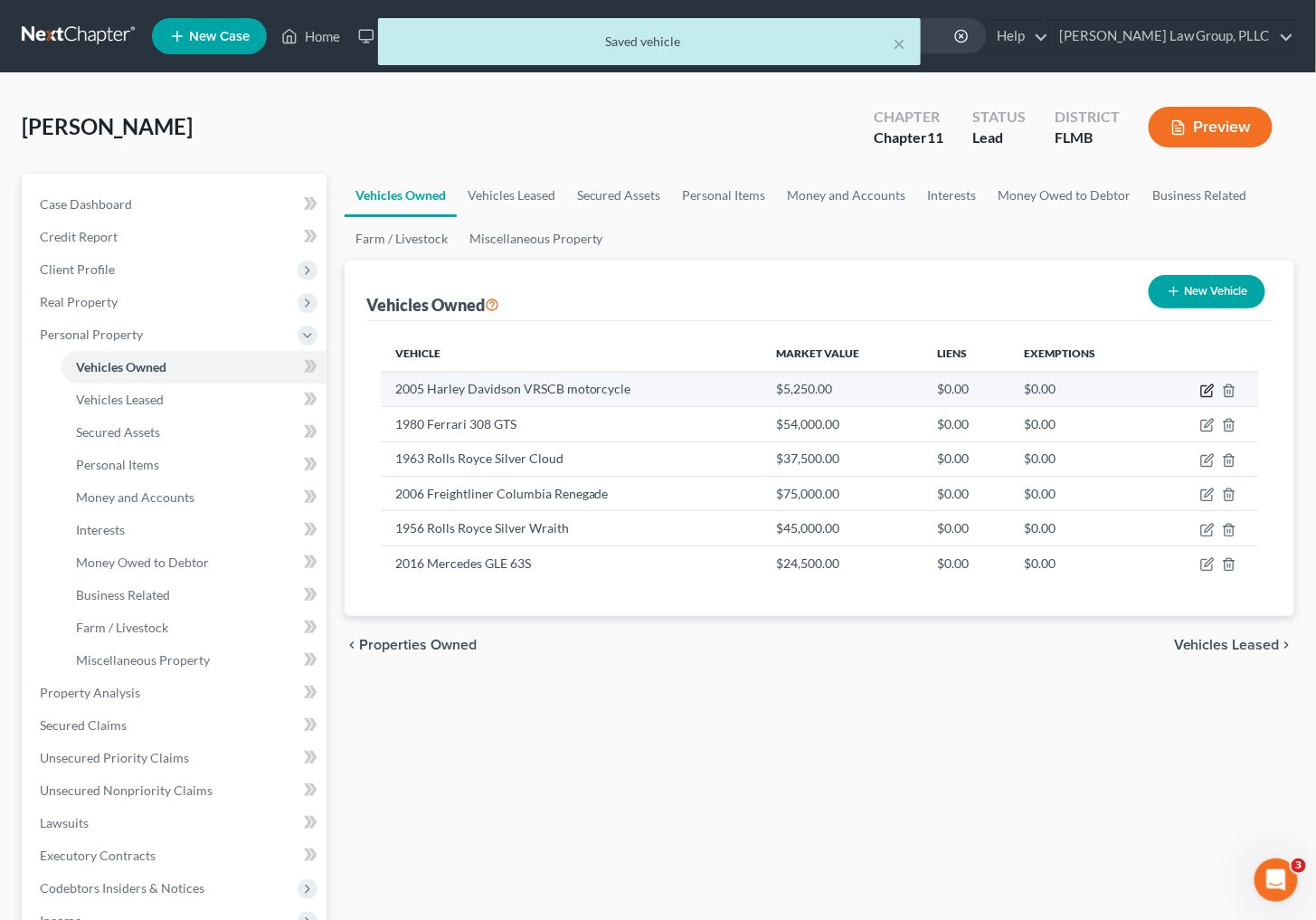
select select "0"
select select "21"
select select "3"
select select "0"
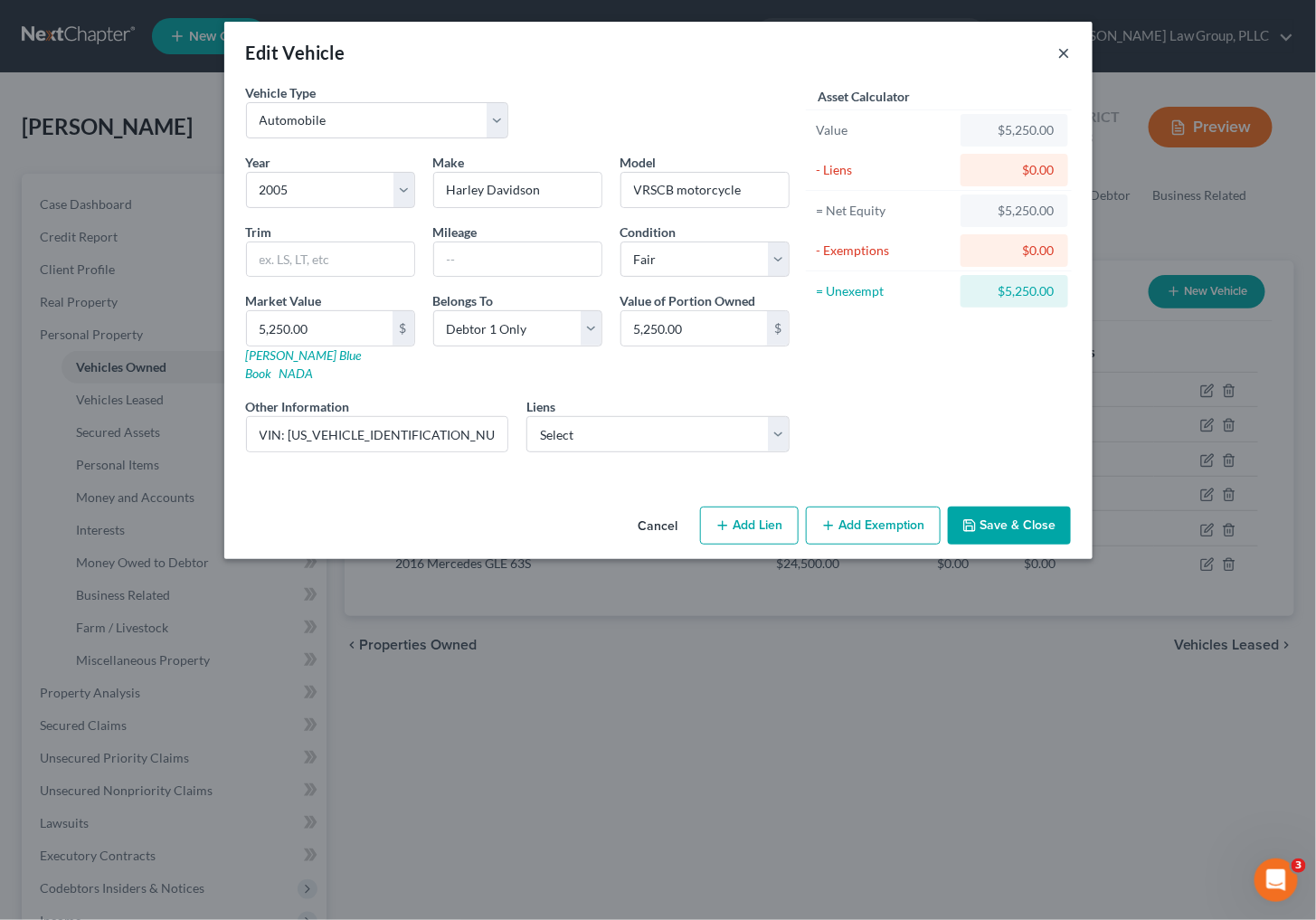
click at [1065, 46] on button "×" at bounding box center [1064, 52] width 13 height 22
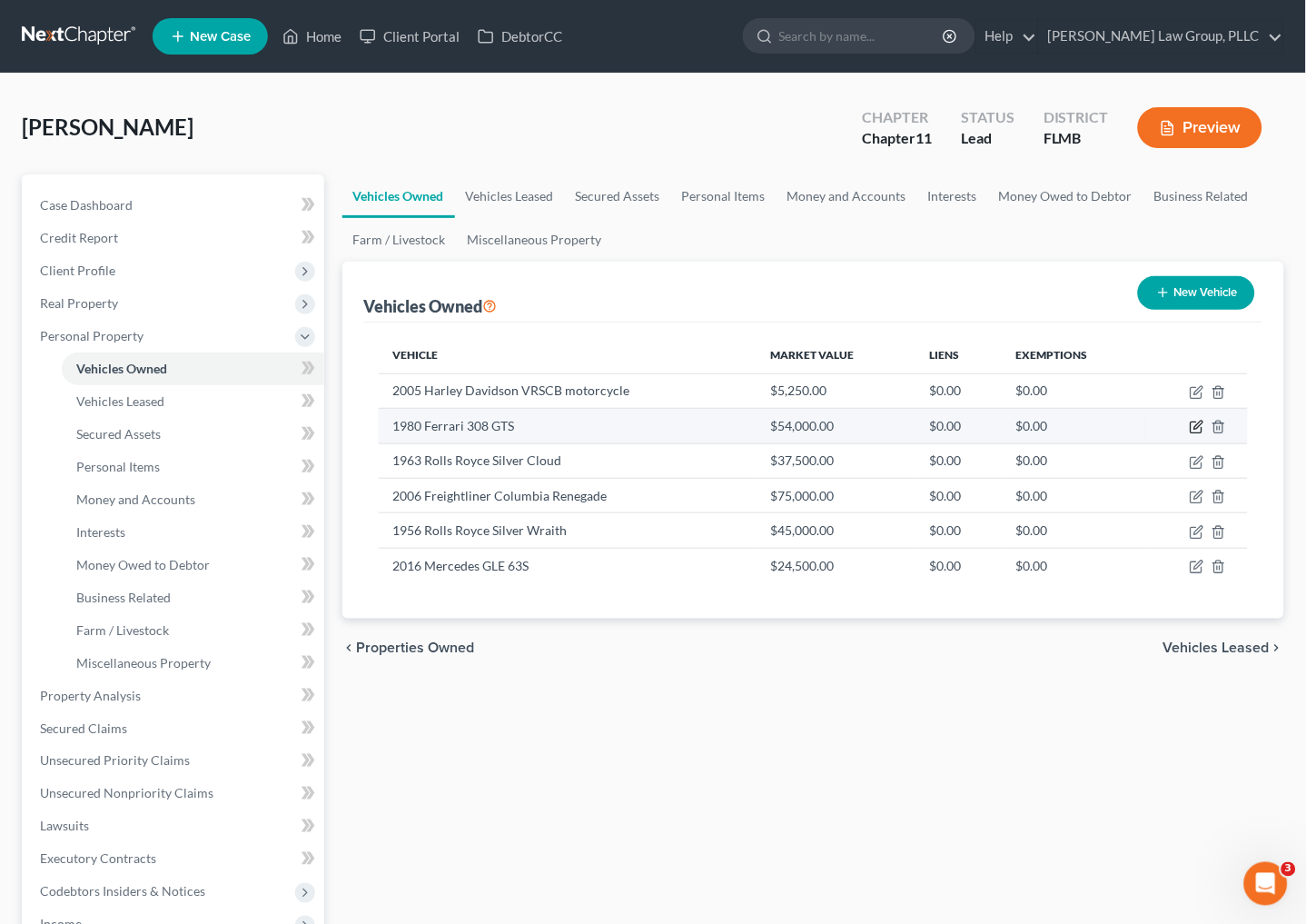
click at [1191, 421] on icon "button" at bounding box center [1197, 427] width 15 height 15
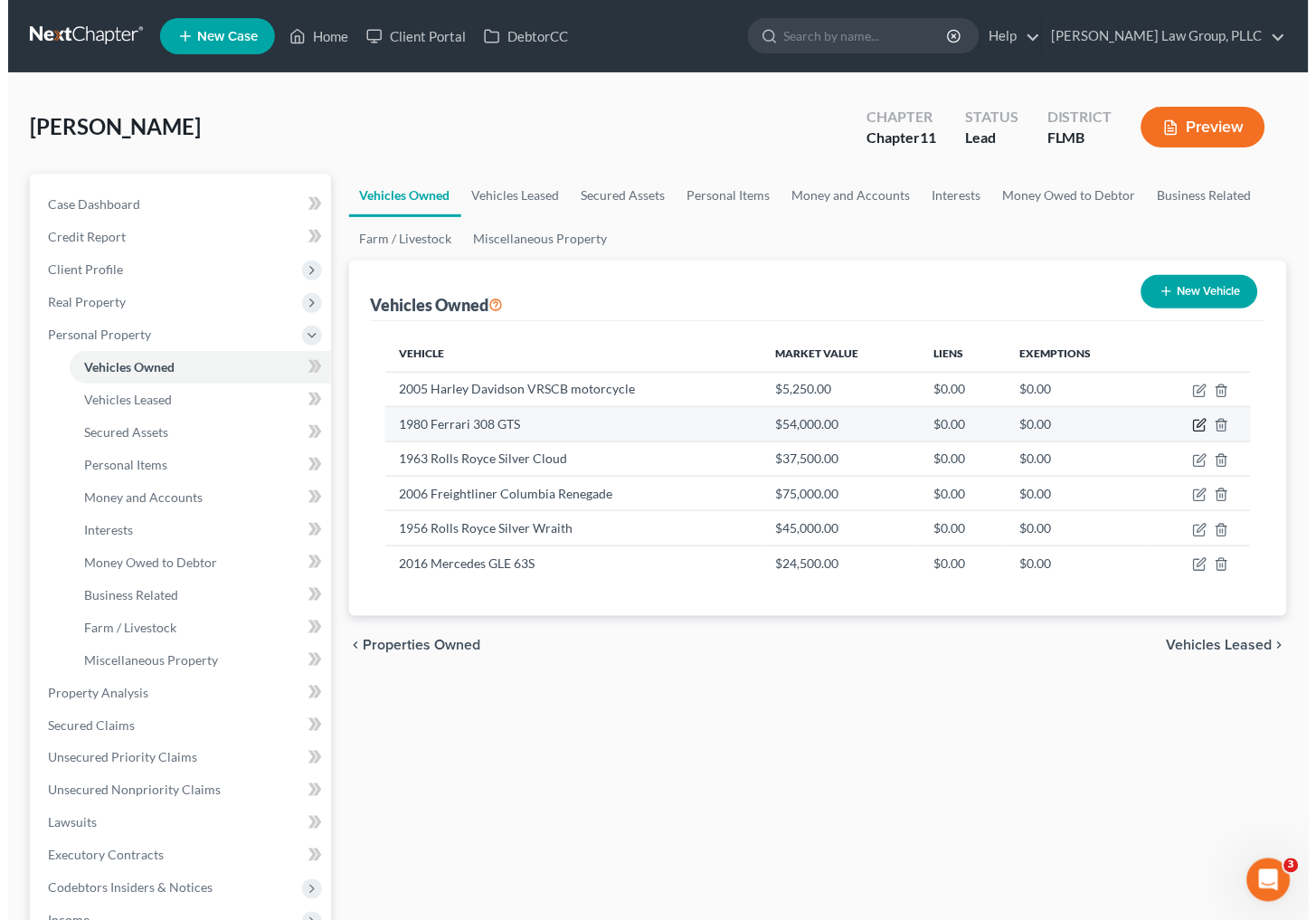
select select "0"
select select "46"
select select "3"
select select "0"
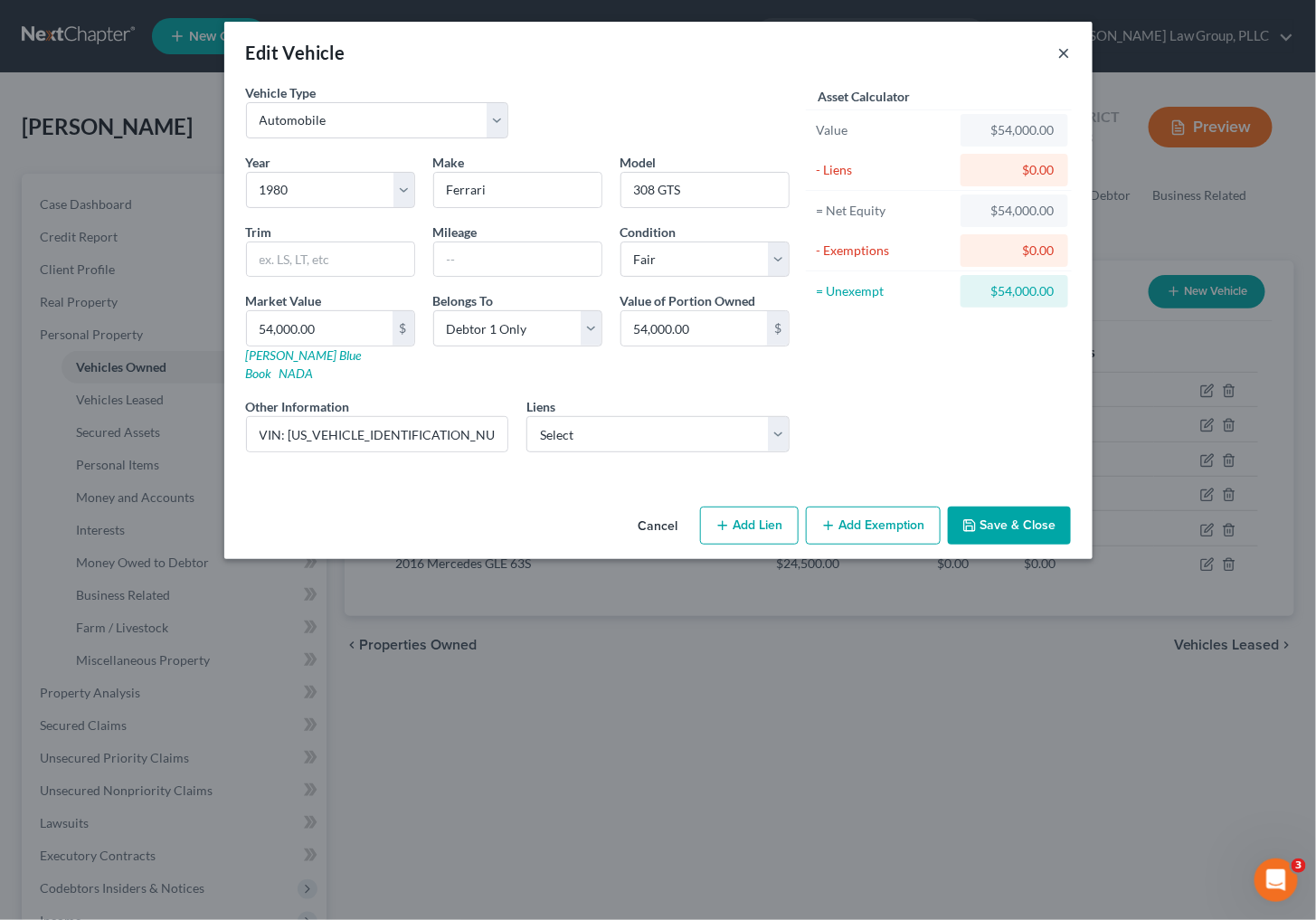
click at [1067, 55] on button "×" at bounding box center [1064, 52] width 13 height 22
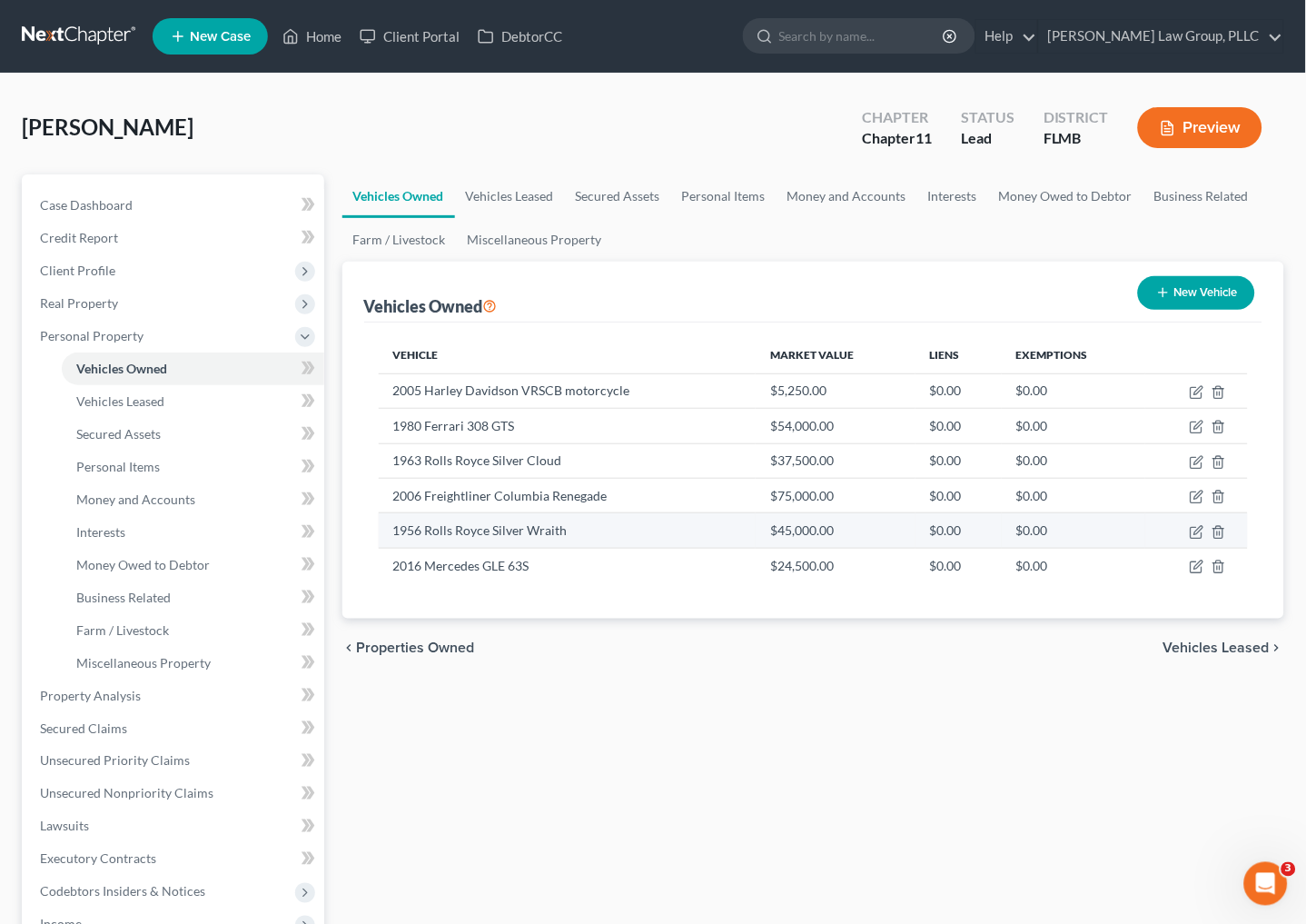
click at [1205, 532] on td at bounding box center [1197, 530] width 104 height 35
click at [1203, 532] on icon "button" at bounding box center [1197, 532] width 15 height 15
select select "0"
select select "70"
select select "0"
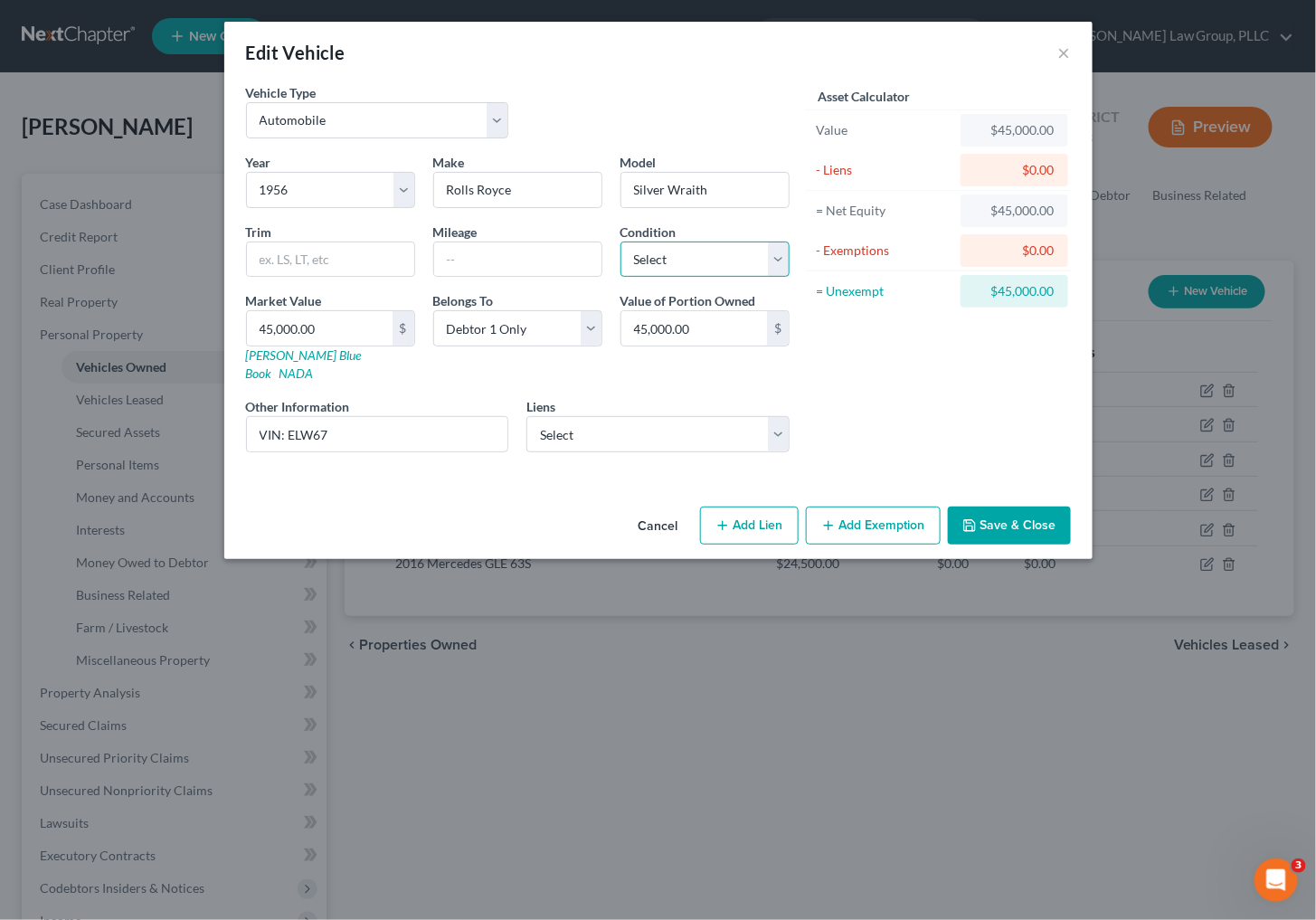
click at [635, 255] on select "Select Excellent Very Good Good Fair Poor" at bounding box center [705, 259] width 170 height 36
select select "4"
click at [620, 242] on select "Select Excellent Very Good Good Fair Poor" at bounding box center [705, 259] width 170 height 36
click at [979, 507] on button "Save & Close" at bounding box center [1008, 526] width 123 height 38
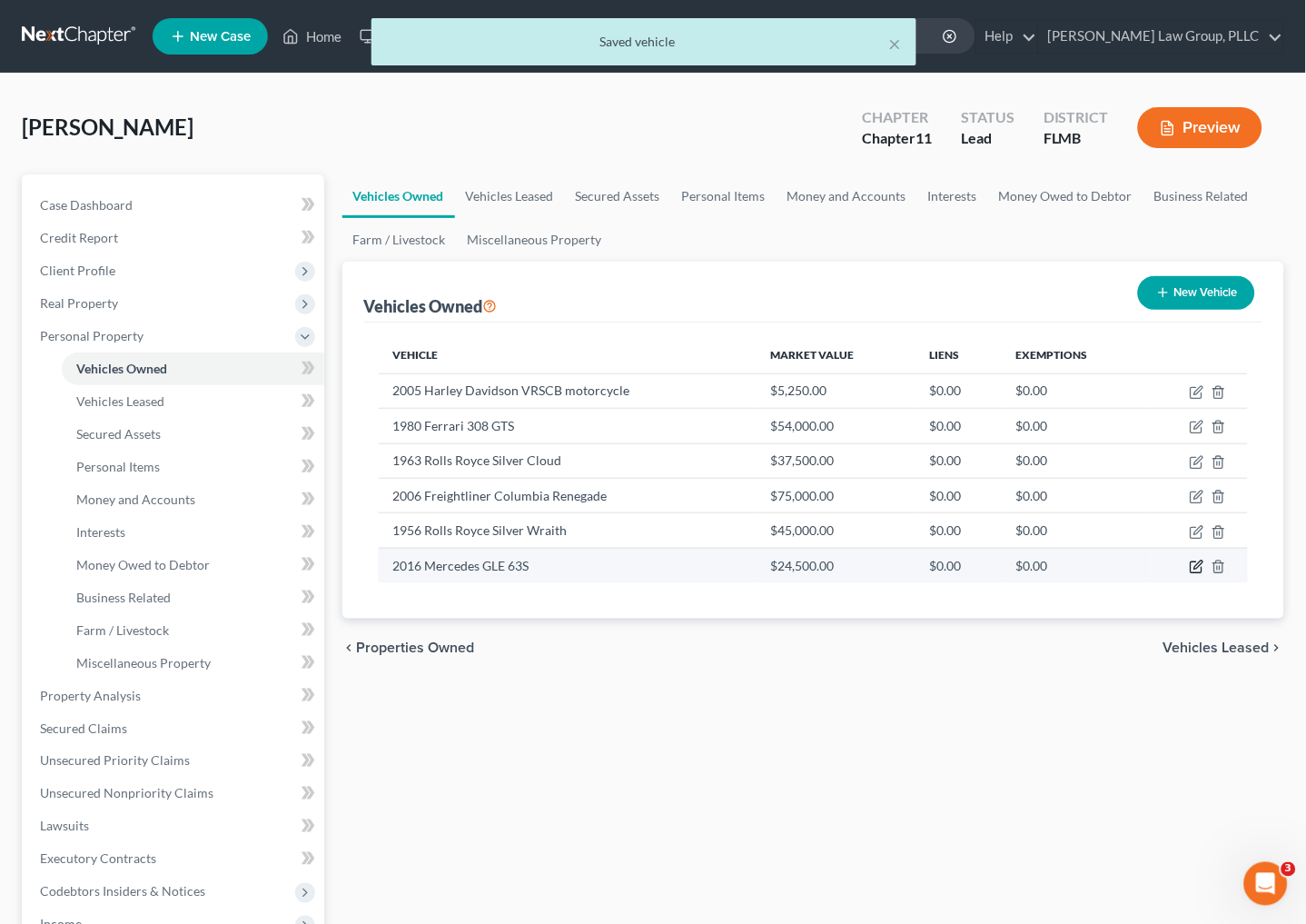
click at [1193, 563] on icon "button" at bounding box center [1196, 567] width 11 height 11
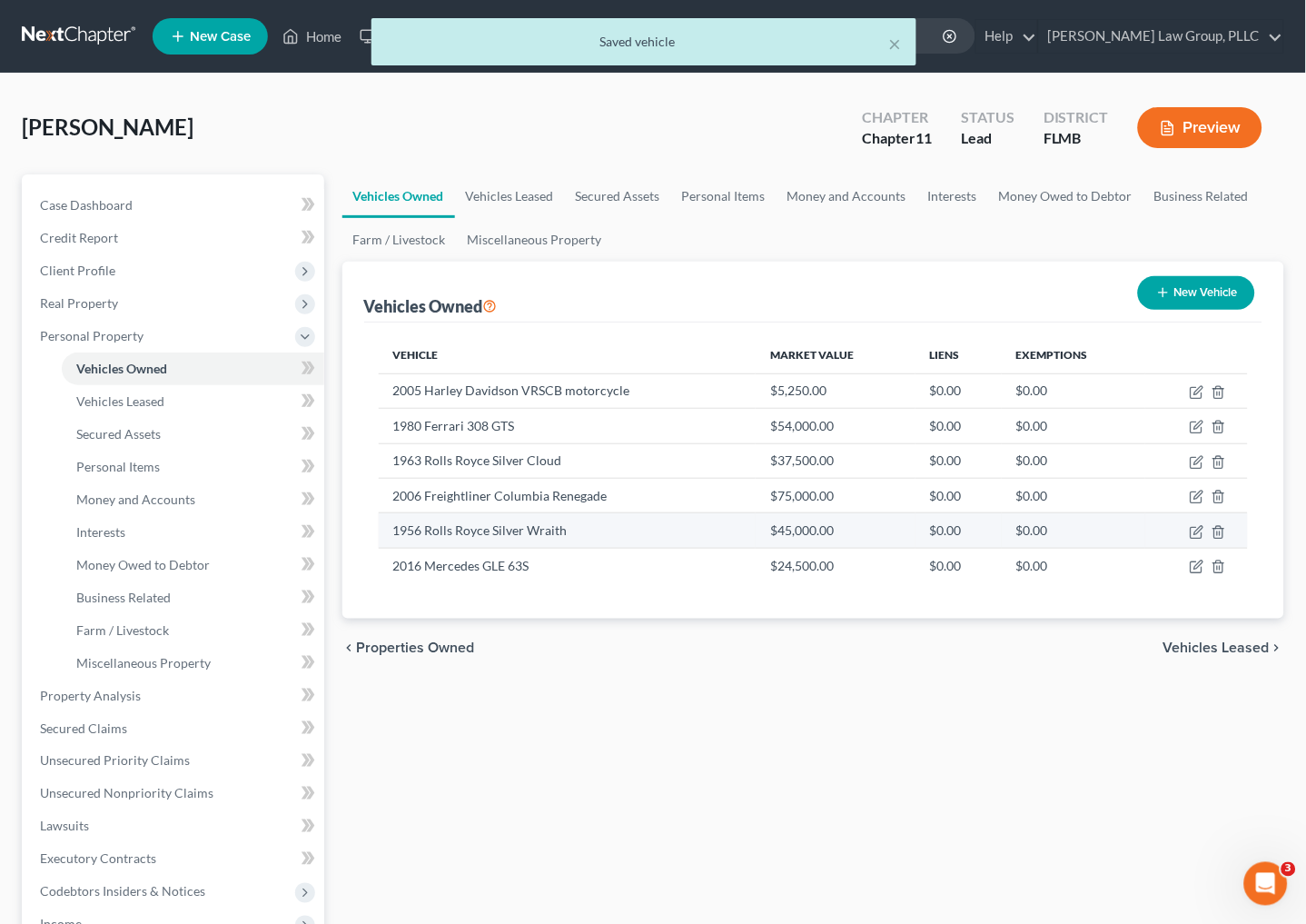
select select "0"
select select "10"
select select "3"
select select "0"
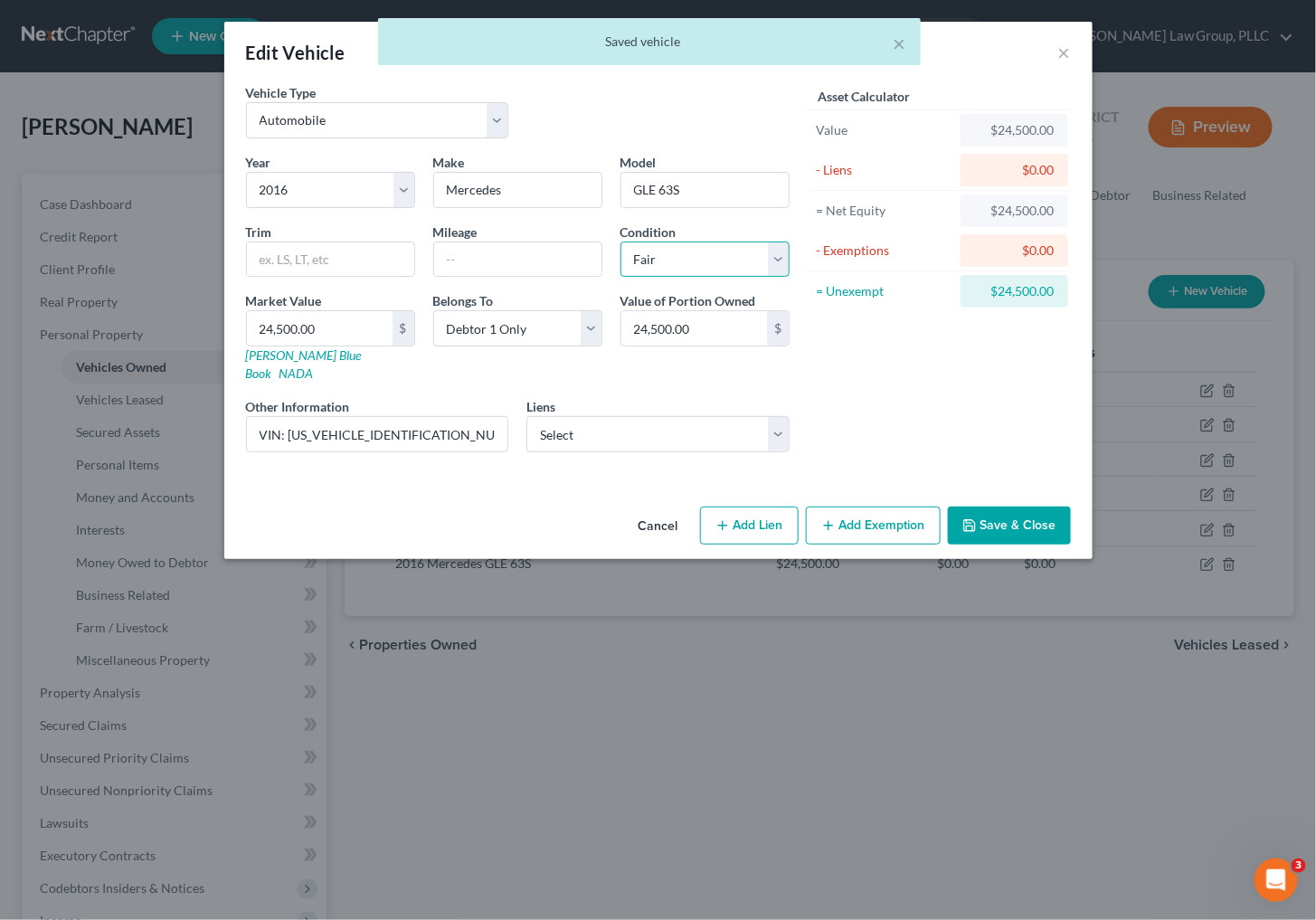
drag, startPoint x: 689, startPoint y: 256, endPoint x: 690, endPoint y: 275, distance: 19.0
click at [689, 256] on select "Select Excellent Very Good Good Fair Poor" at bounding box center [705, 259] width 170 height 36
select select "4"
click at [620, 242] on select "Select Excellent Very Good Good Fair Poor" at bounding box center [705, 259] width 170 height 36
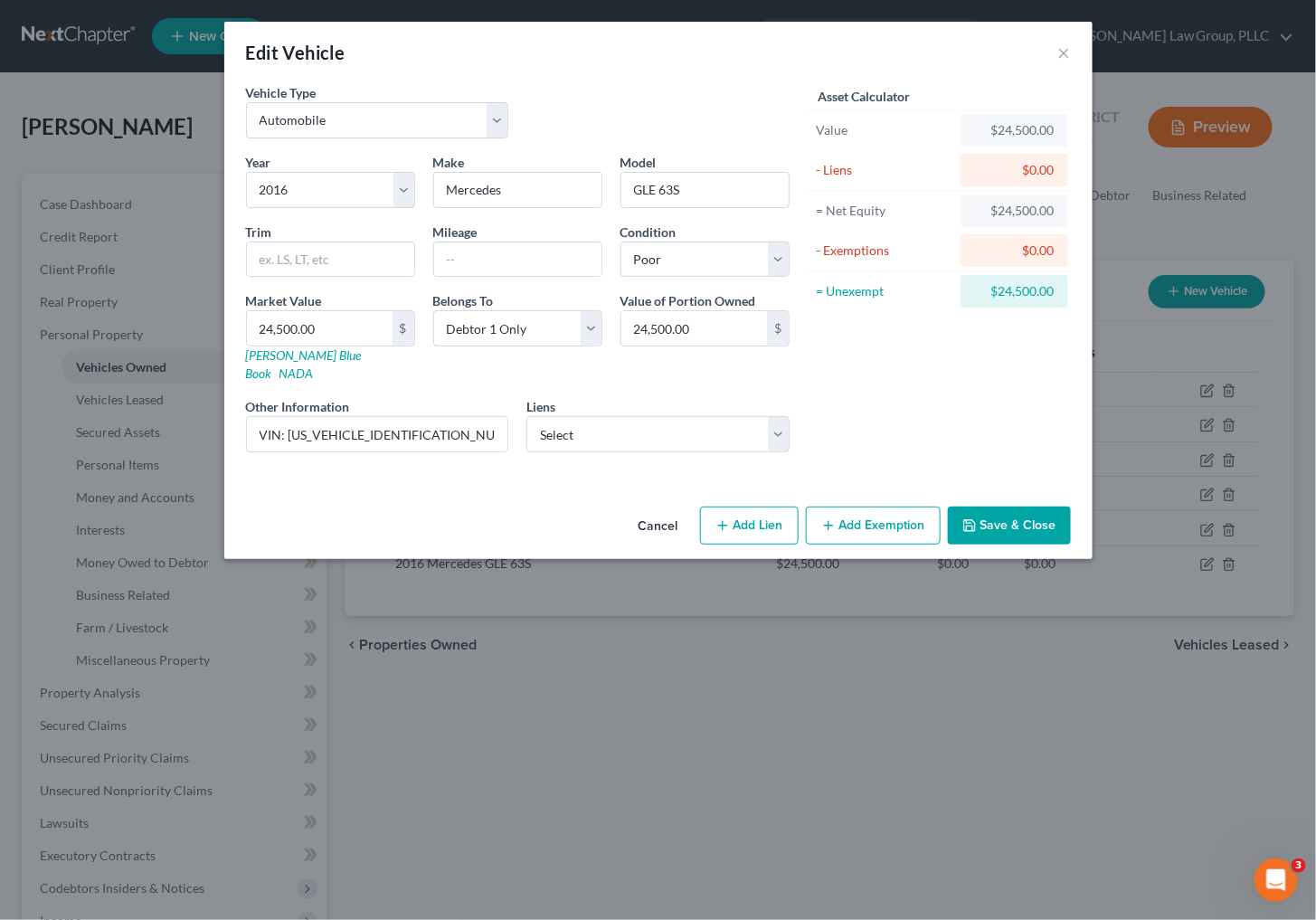
click at [1010, 507] on button "Save & Close" at bounding box center [1008, 526] width 123 height 38
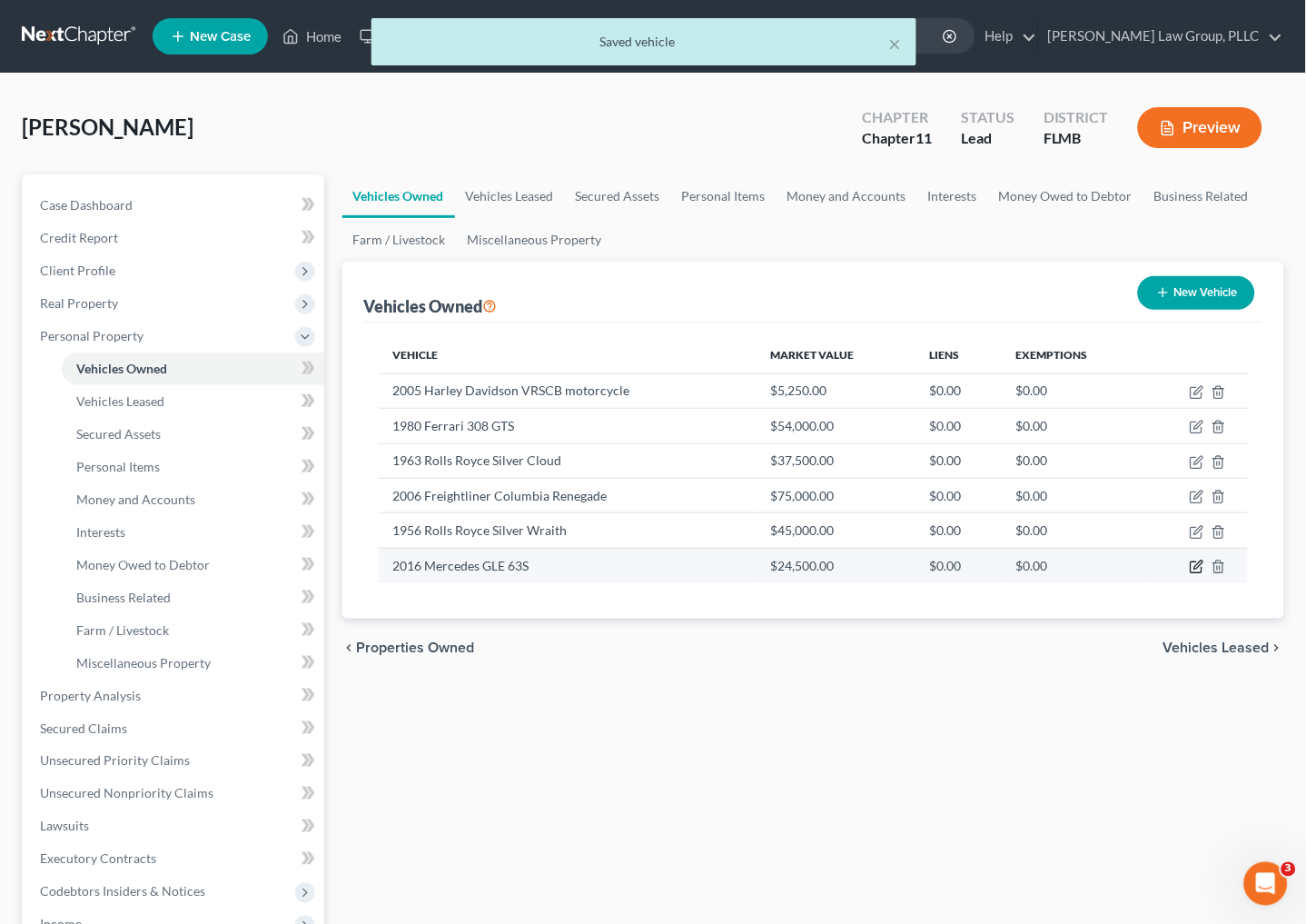
click at [1190, 565] on icon "button" at bounding box center [1197, 566] width 15 height 15
select select "0"
select select "10"
select select "4"
select select "0"
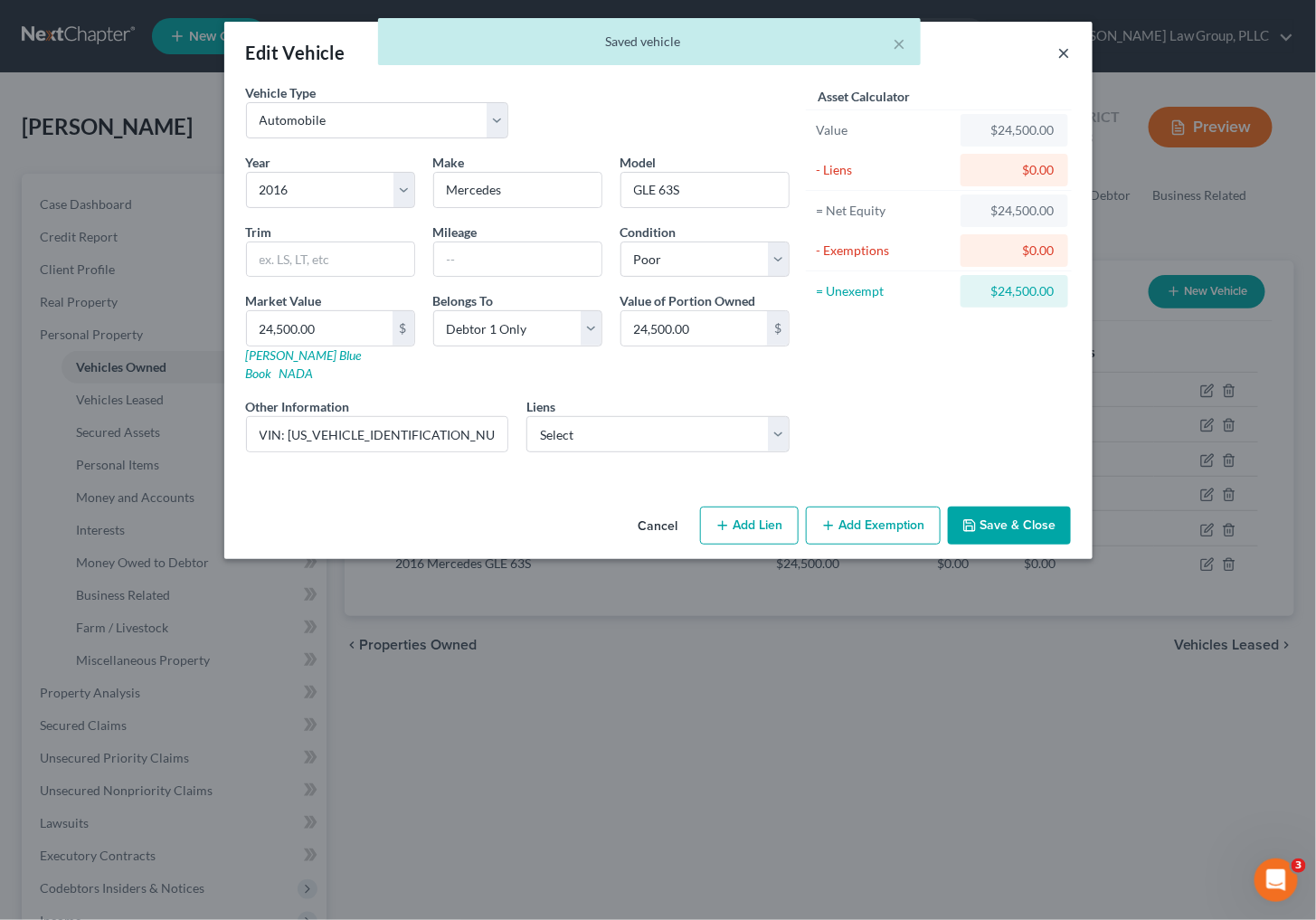
click at [1070, 55] on button "×" at bounding box center [1064, 52] width 13 height 22
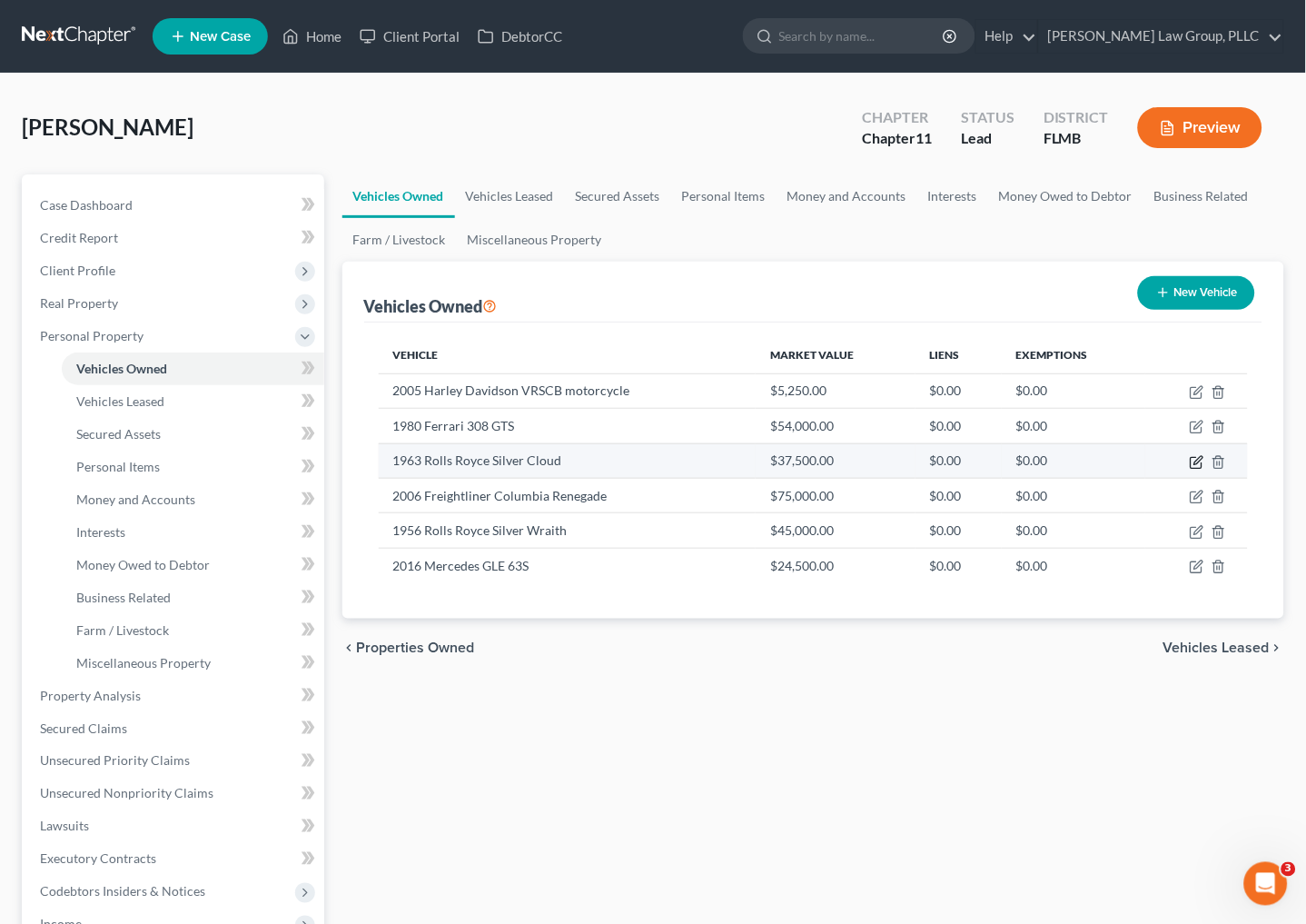
click at [1193, 462] on icon "button" at bounding box center [1197, 462] width 15 height 15
select select "0"
select select "63"
select select "0"
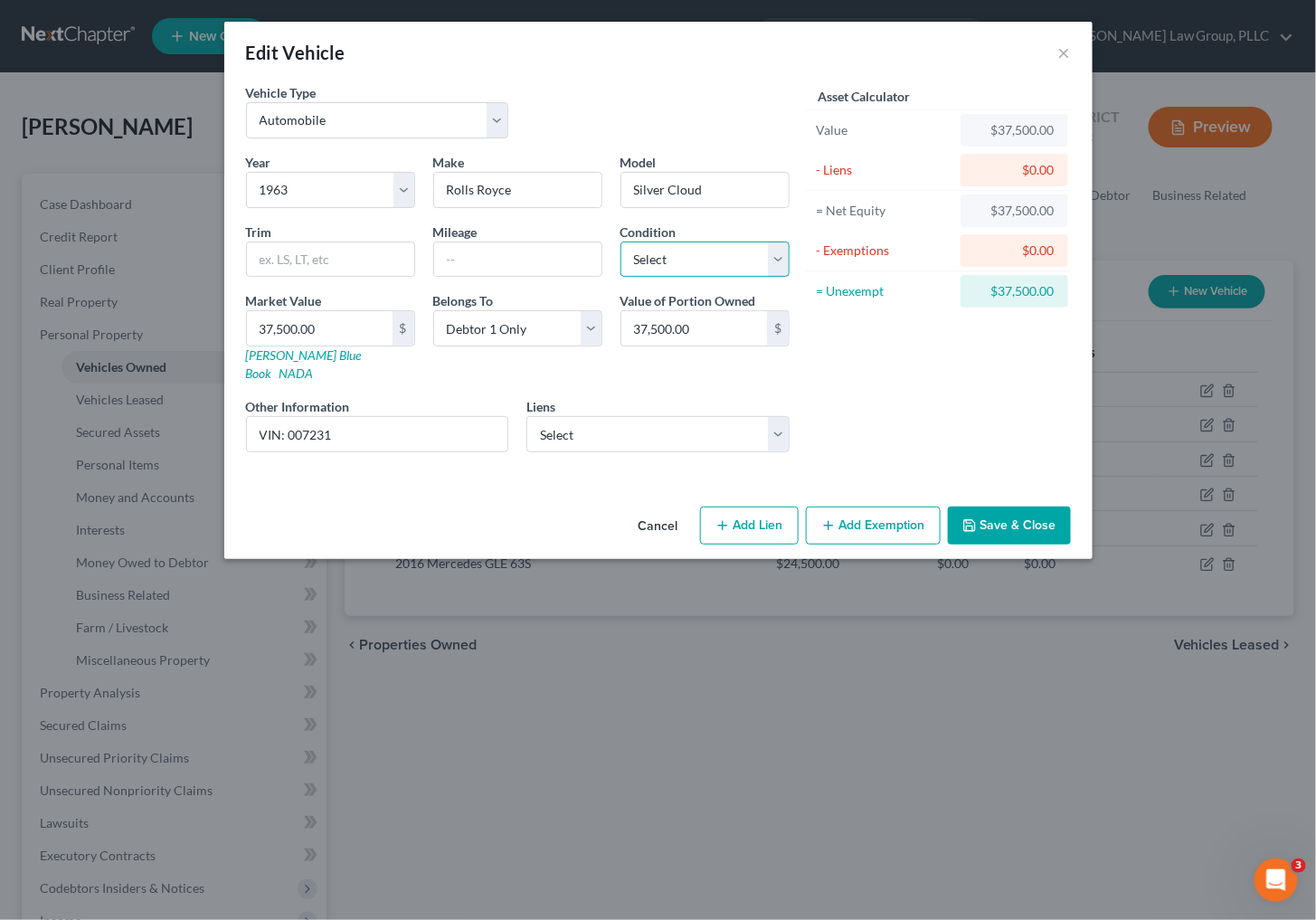
click at [710, 264] on select "Select Excellent Very Good Good Fair Poor" at bounding box center [705, 259] width 170 height 36
select select "4"
click at [620, 242] on select "Select Excellent Very Good Good Fair Poor" at bounding box center [705, 259] width 170 height 36
click at [958, 508] on button "Save & Close" at bounding box center [1008, 526] width 123 height 38
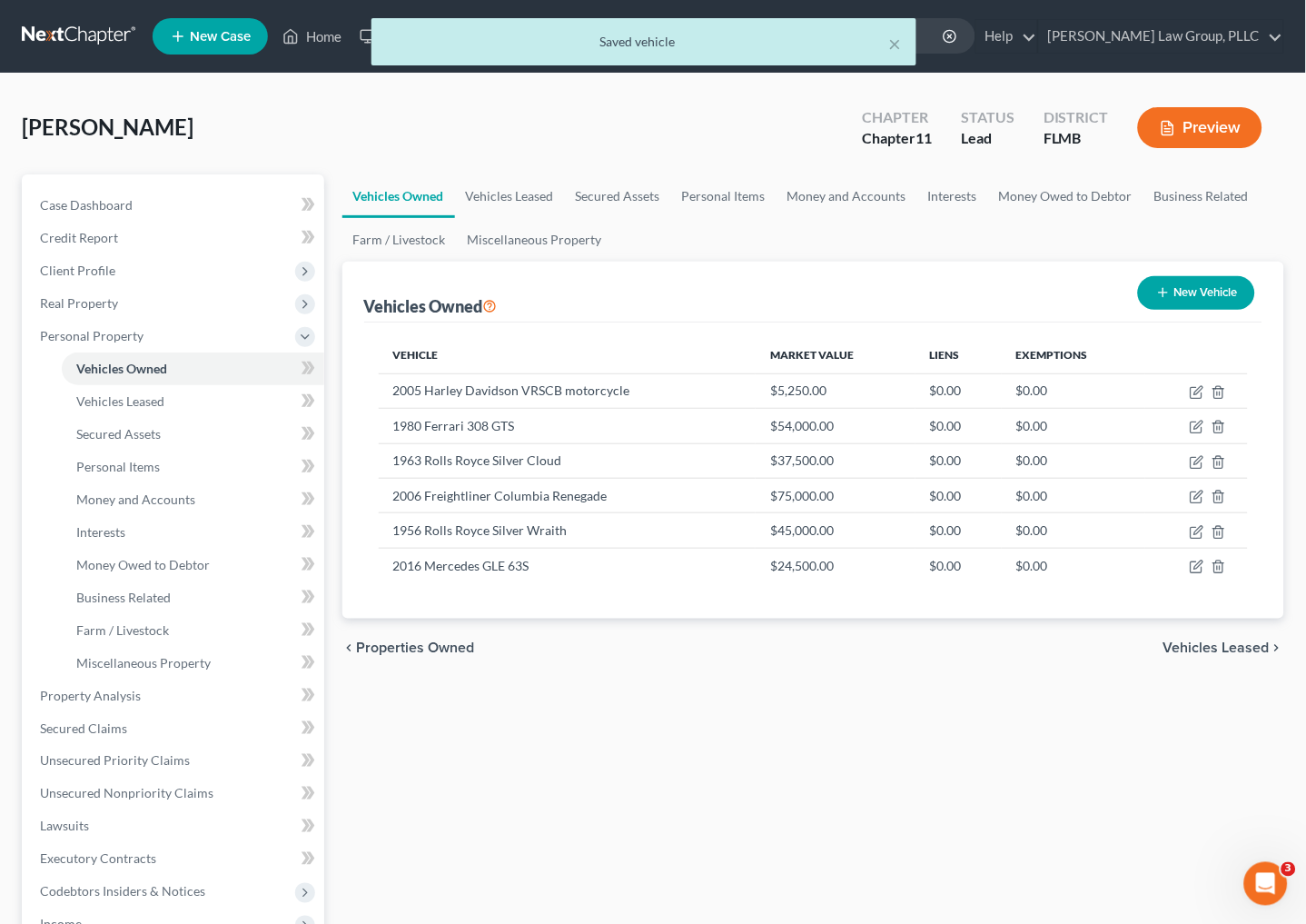
click at [1238, 284] on button "New Vehicle" at bounding box center [1196, 293] width 117 height 34
select select "0"
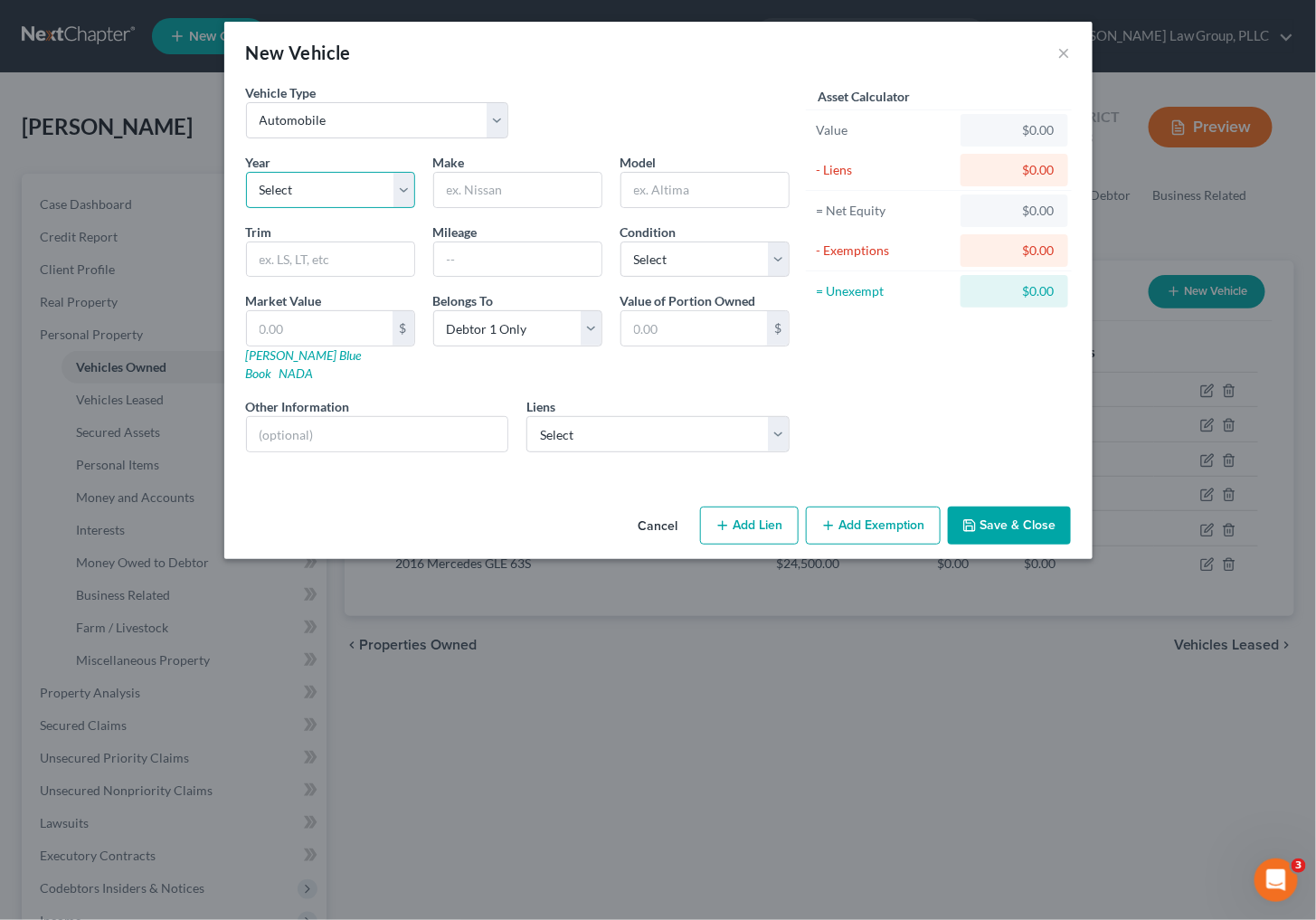
click at [332, 182] on select "Select 2026 2025 2024 2023 2022 2021 2020 2019 2018 2017 2016 2015 2014 2013 20…" at bounding box center [331, 189] width 170 height 36
select select "10"
click at [246, 172] on select "Select 2026 2025 2024 2023 2022 2021 2020 2019 2018 2017 2016 2015 2014 2013 20…" at bounding box center [331, 189] width 170 height 36
click at [562, 201] on input "text" at bounding box center [518, 189] width 168 height 35
type input "Mercedes"
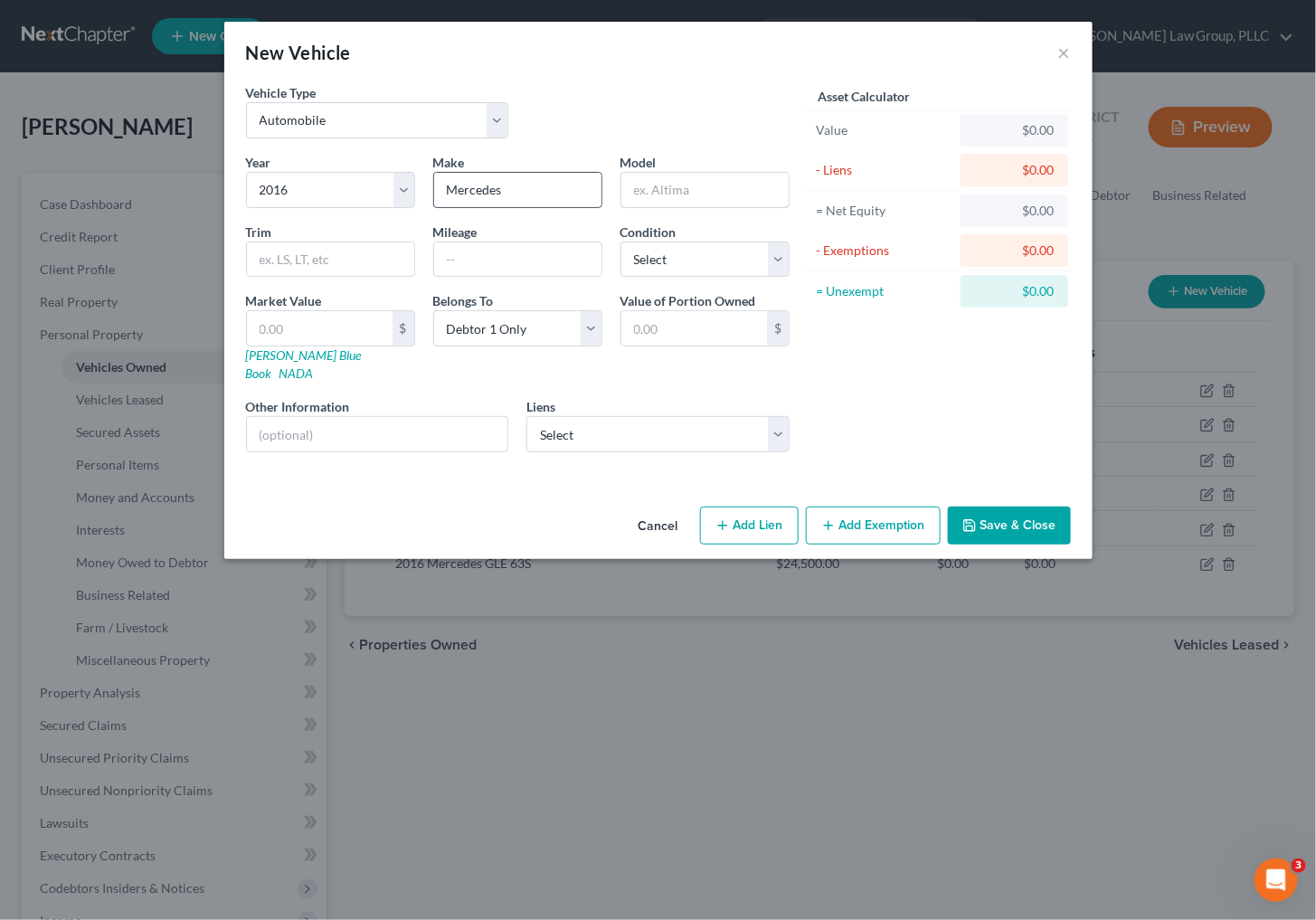
type input "GLE 63S"
type input "24,500.00"
type input "VIN: [US_VEHICLE_IDENTIFICATION_NUMBER]"
drag, startPoint x: 533, startPoint y: 175, endPoint x: 190, endPoint y: 208, distance: 344.6
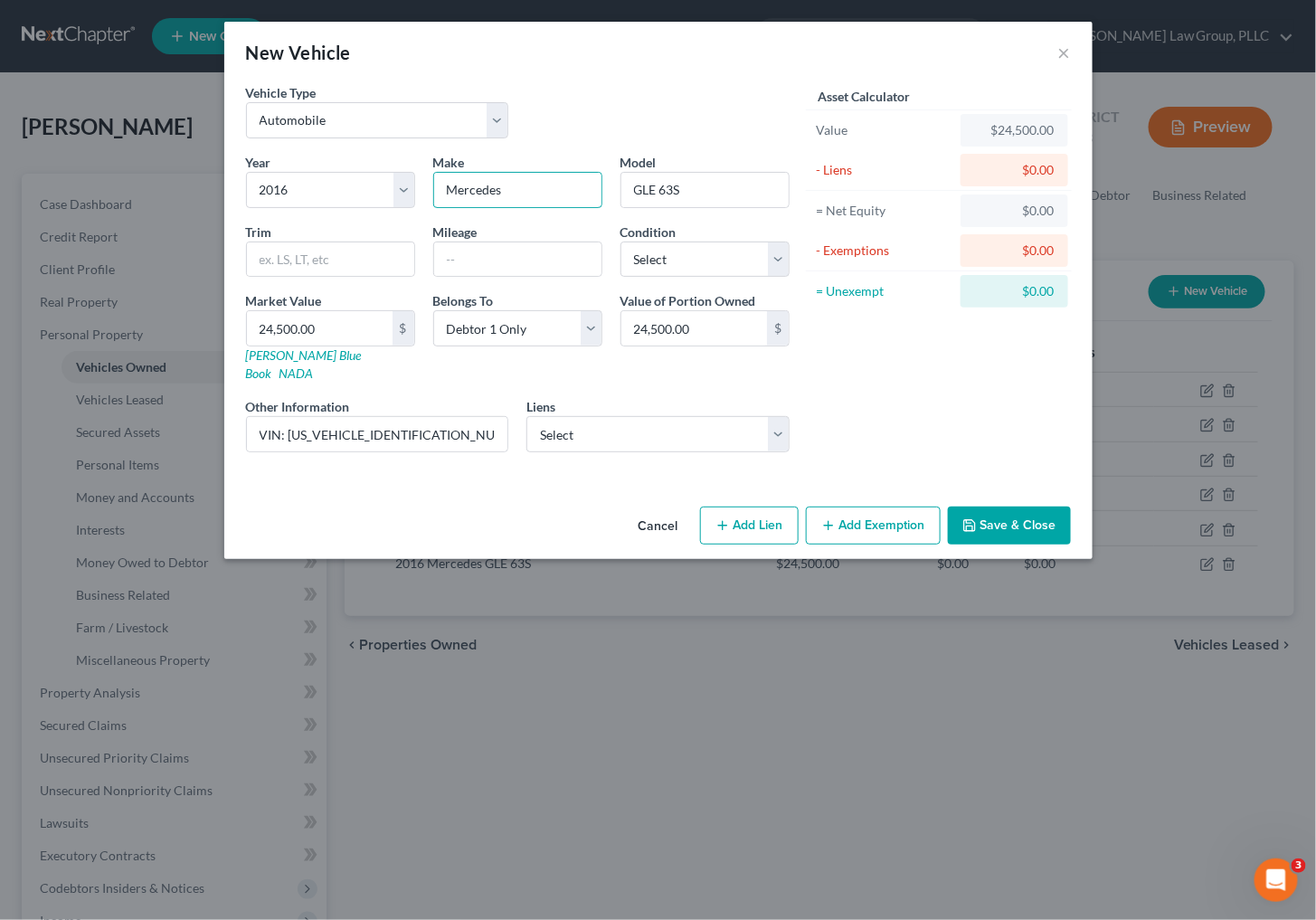
click at [190, 208] on div "New Vehicle × Vehicle Type Select Automobile Truck Trailer Watercraft Aircraft …" at bounding box center [658, 460] width 1316 height 920
type input "RAM"
drag, startPoint x: 717, startPoint y: 186, endPoint x: 423, endPoint y: 245, distance: 299.9
click at [423, 245] on div "Year Select 2026 2025 2024 2023 2022 2021 2020 2019 2018 2017 2016 2015 2014 20…" at bounding box center [518, 310] width 562 height 314
type input "2500 [PERSON_NAME]"
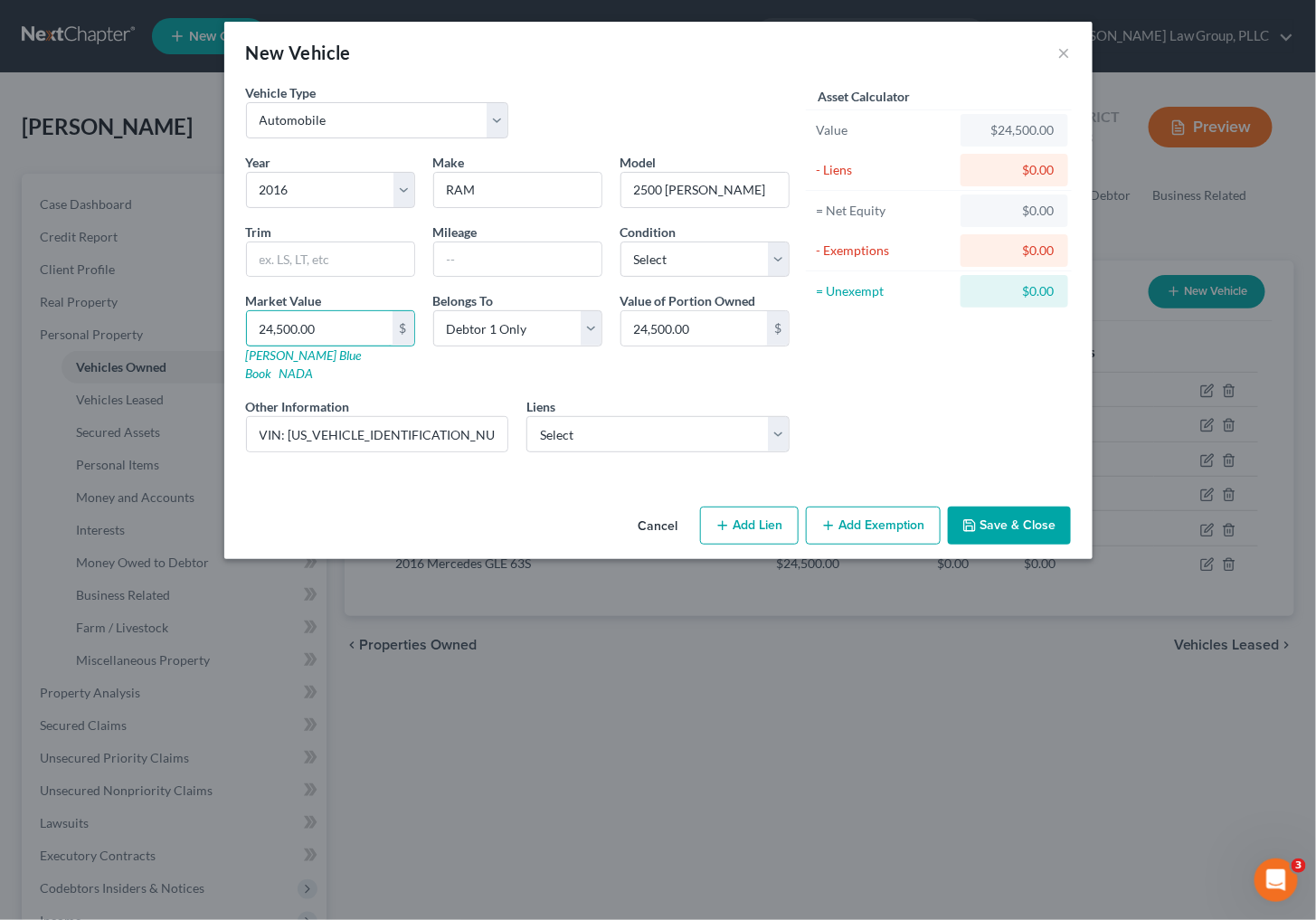
type input "2"
type input "2.00"
type input "27"
type input "27.00"
type input "275"
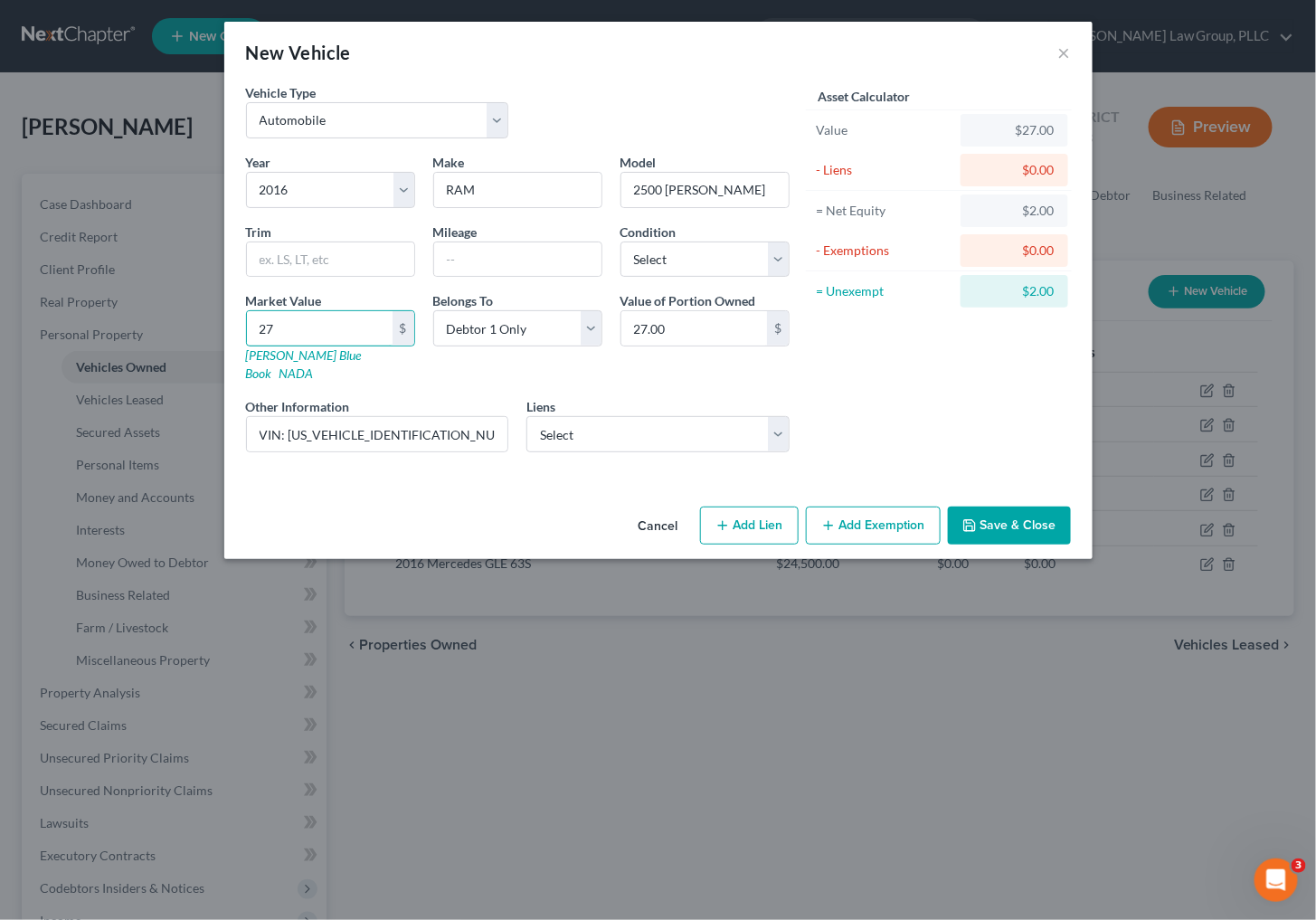
type input "275.00"
type input "2750"
type input "2,750.00"
type input "2,7500"
type input "27,500.00"
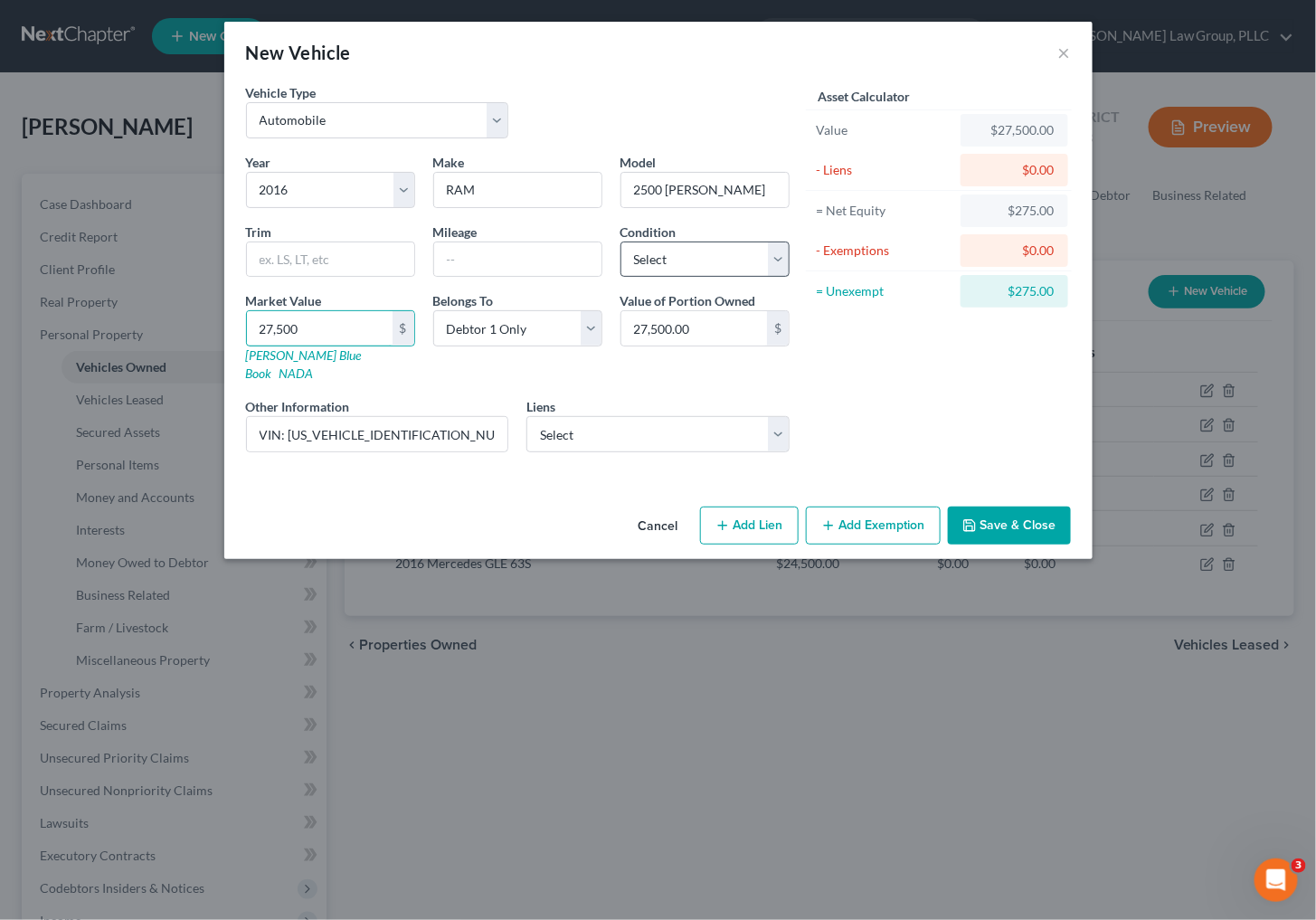
type input "27,500"
click at [665, 267] on select "Select Excellent Very Good Good Fair Poor" at bounding box center [705, 259] width 170 height 36
select select "4"
click at [620, 242] on select "Select Excellent Very Good Good Fair Poor" at bounding box center [705, 259] width 170 height 36
drag, startPoint x: 475, startPoint y: 425, endPoint x: 286, endPoint y: 422, distance: 189.0
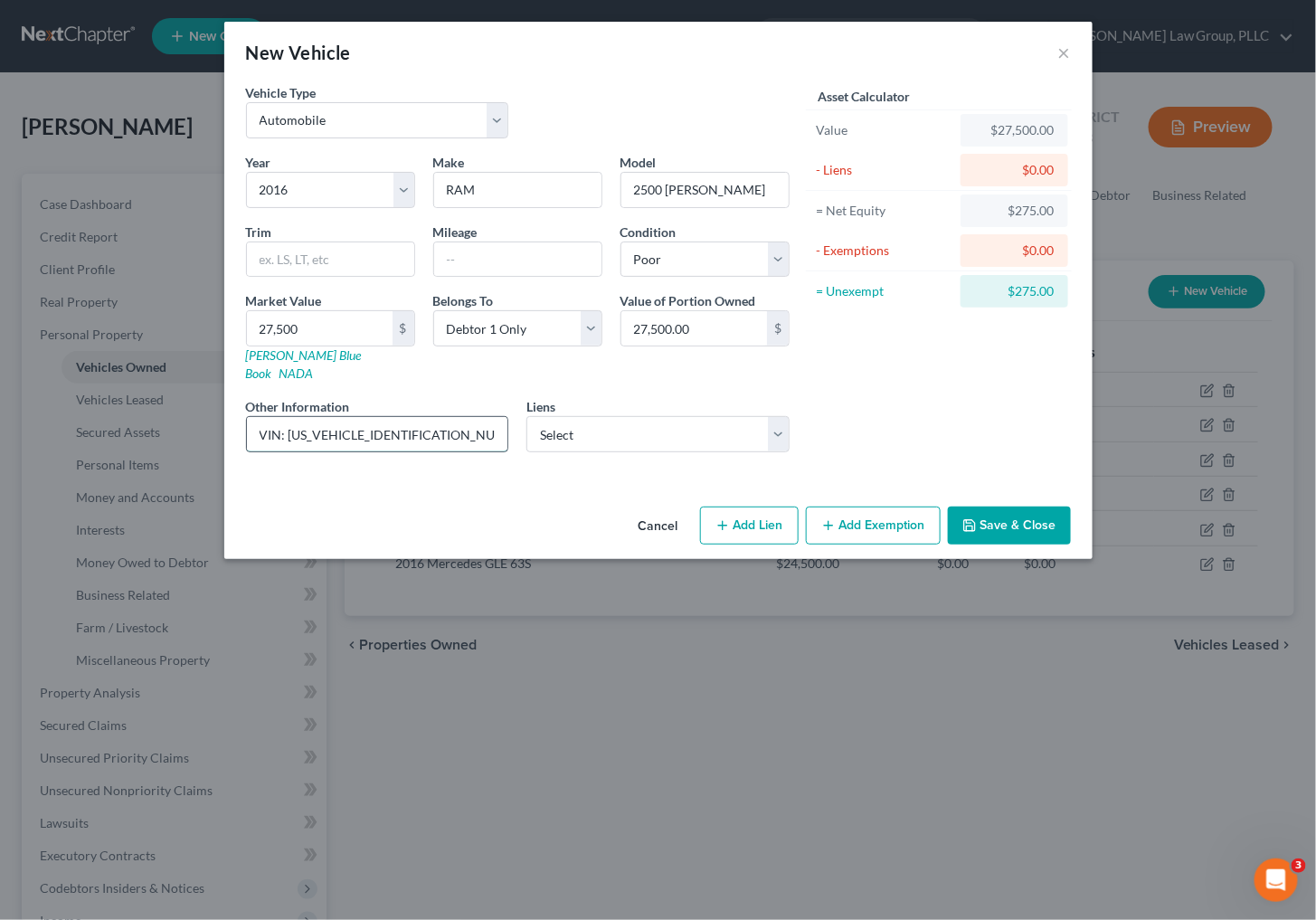
click at [286, 422] on input "VIN: [US_VEHICLE_IDENTIFICATION_NUMBER]" at bounding box center [377, 434] width 261 height 35
type input "VIN: [US_VEHICLE_IDENTIFICATION_NUMBER]"
click at [982, 510] on button "Save & Close" at bounding box center [1008, 526] width 123 height 38
